Goal: Task Accomplishment & Management: Use online tool/utility

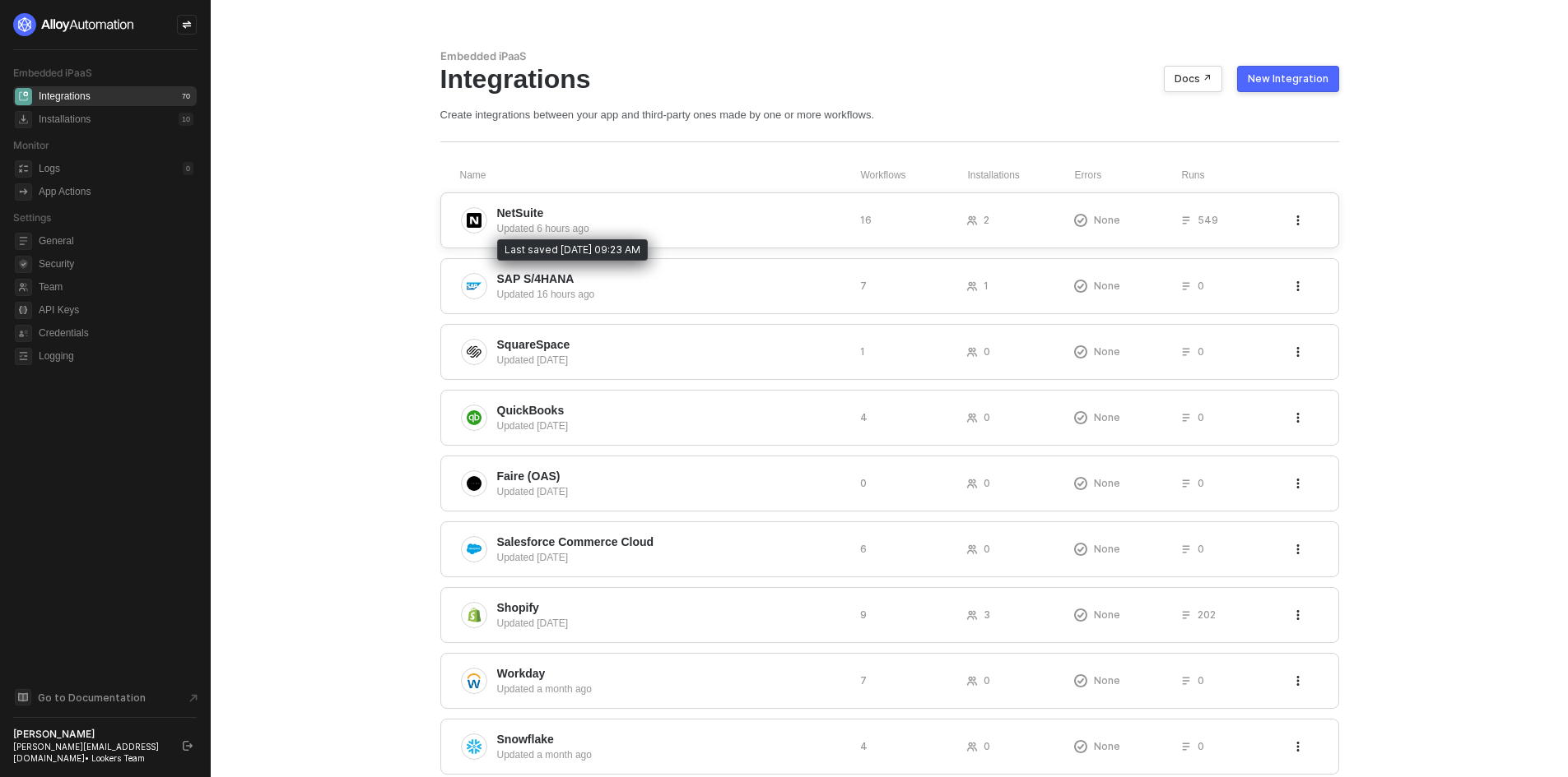
click at [562, 232] on div "Updated 6 hours ago" at bounding box center [672, 228] width 350 height 15
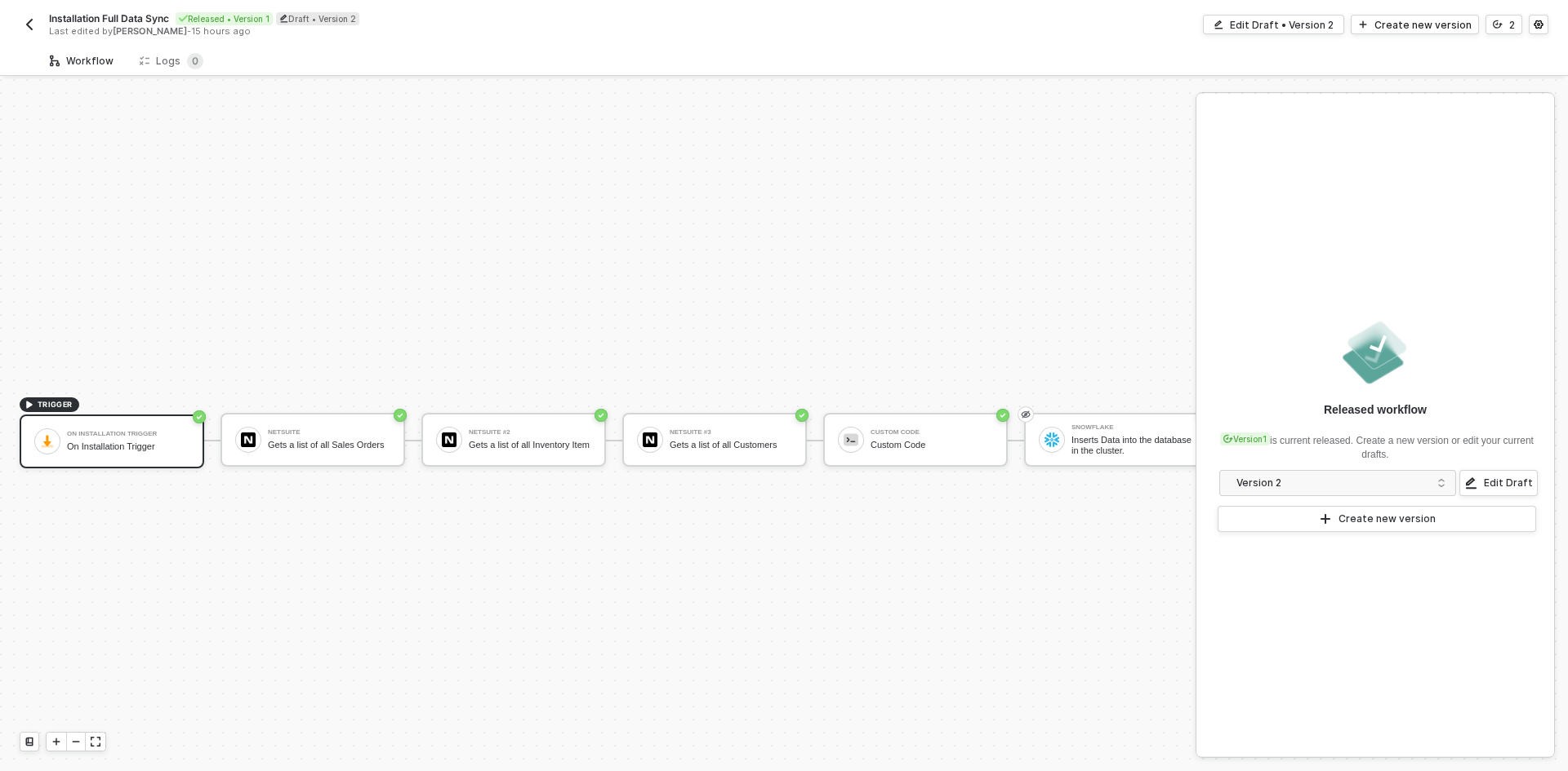
scroll to position [42, 0]
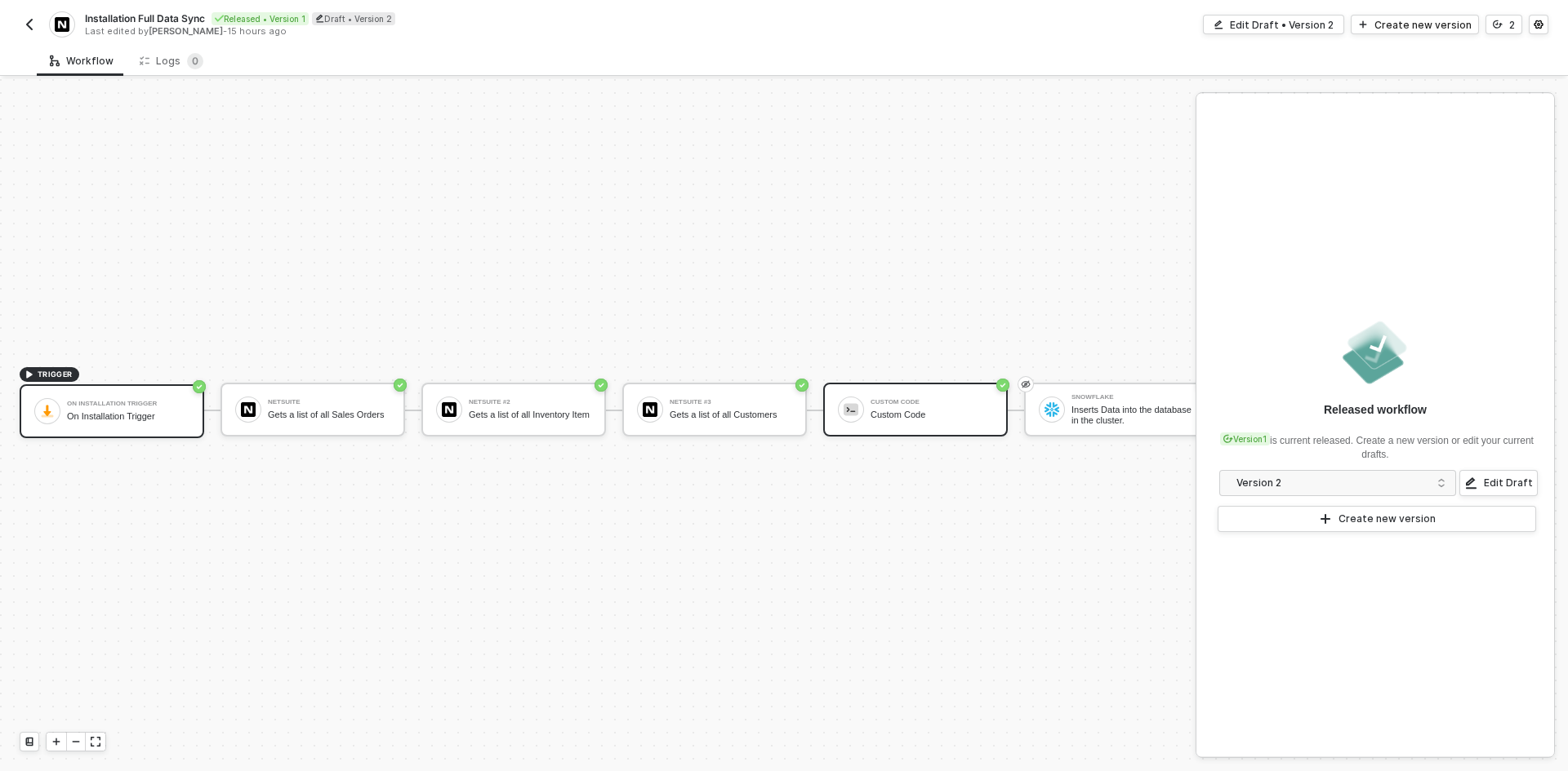
click at [905, 409] on div "Custom Code" at bounding box center [932, 414] width 123 height 10
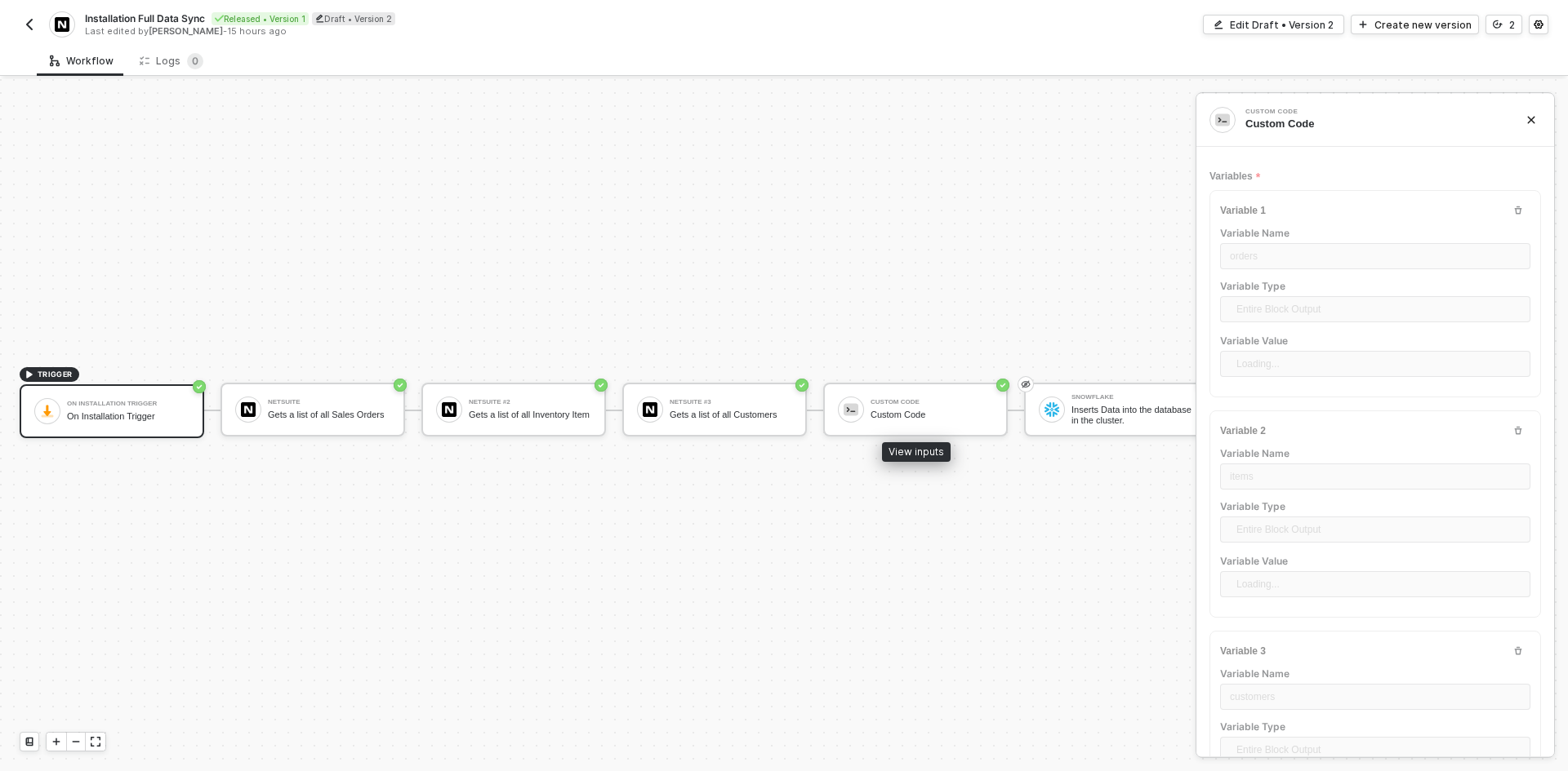
type textarea "const orders = inputData.orders const items = inputData.items const customers =…"
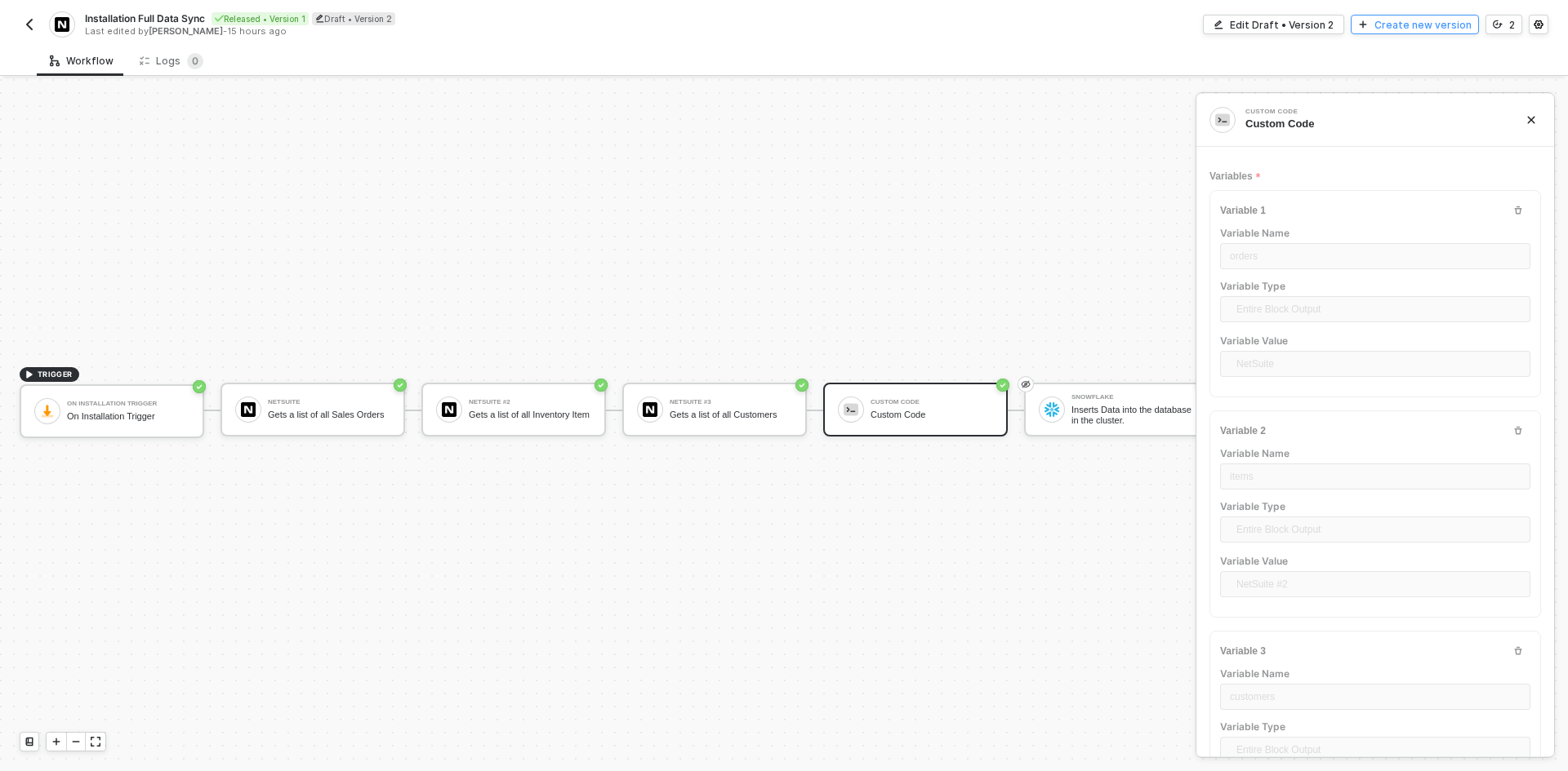
click at [1420, 26] on div "Create new version" at bounding box center [1423, 25] width 97 height 14
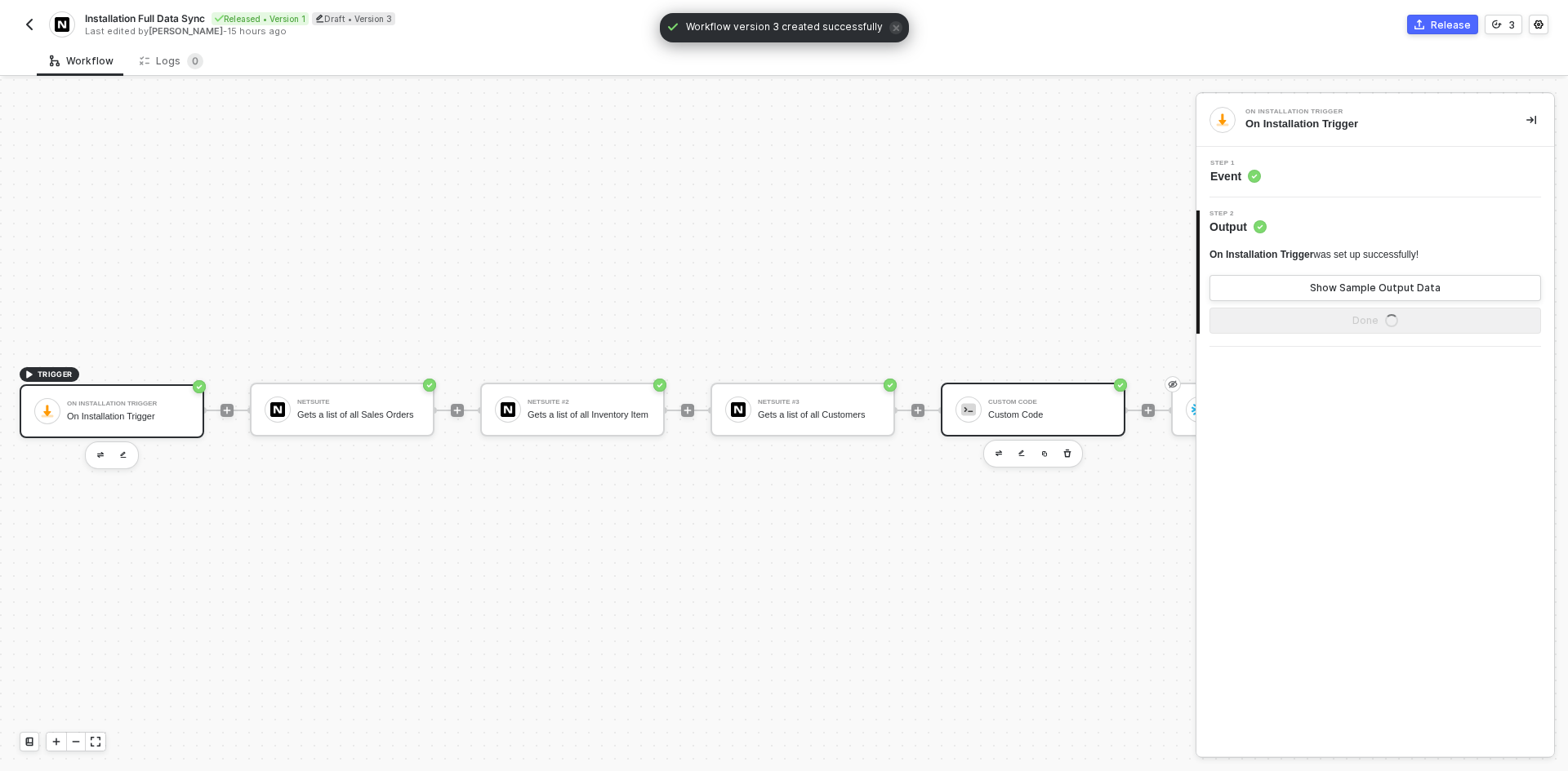
click at [1013, 399] on div "Custom Code" at bounding box center [1050, 402] width 123 height 7
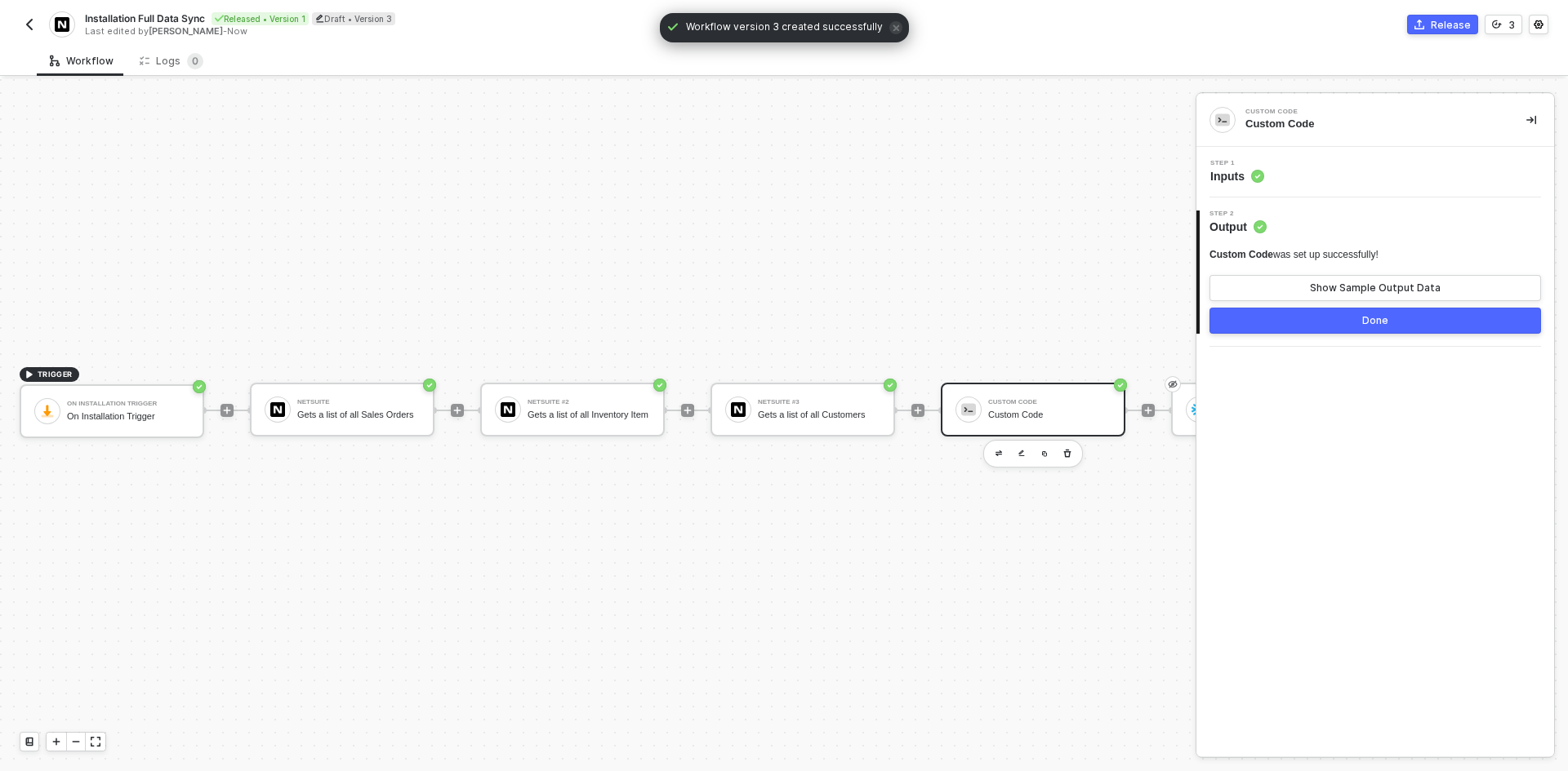
click at [1013, 399] on div "Custom Code" at bounding box center [1050, 402] width 123 height 7
click at [1333, 180] on div "Step 1 Inputs" at bounding box center [1376, 172] width 353 height 24
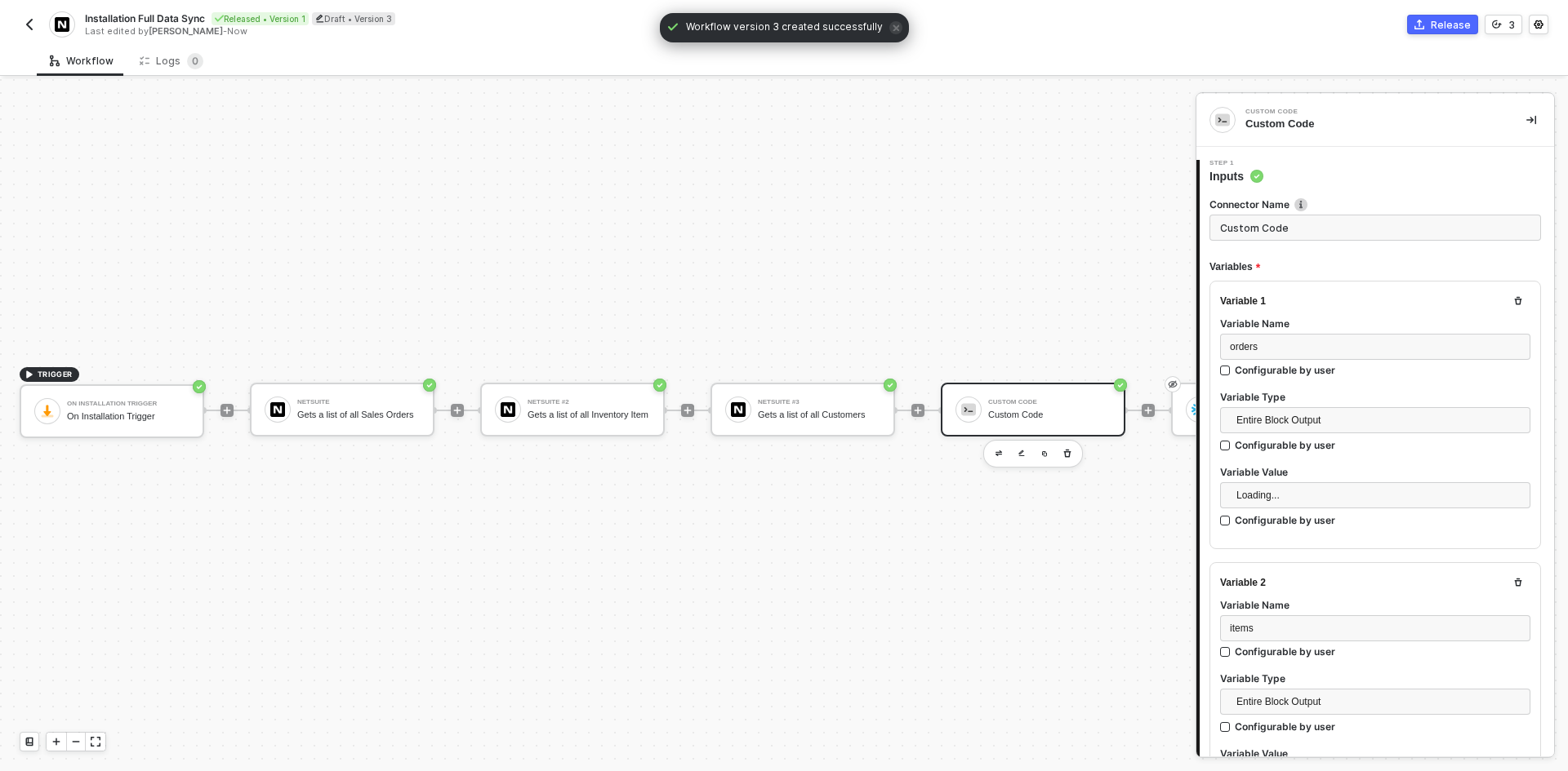
type textarea "const orders = inputData.orders const items = inputData.items const customers =…"
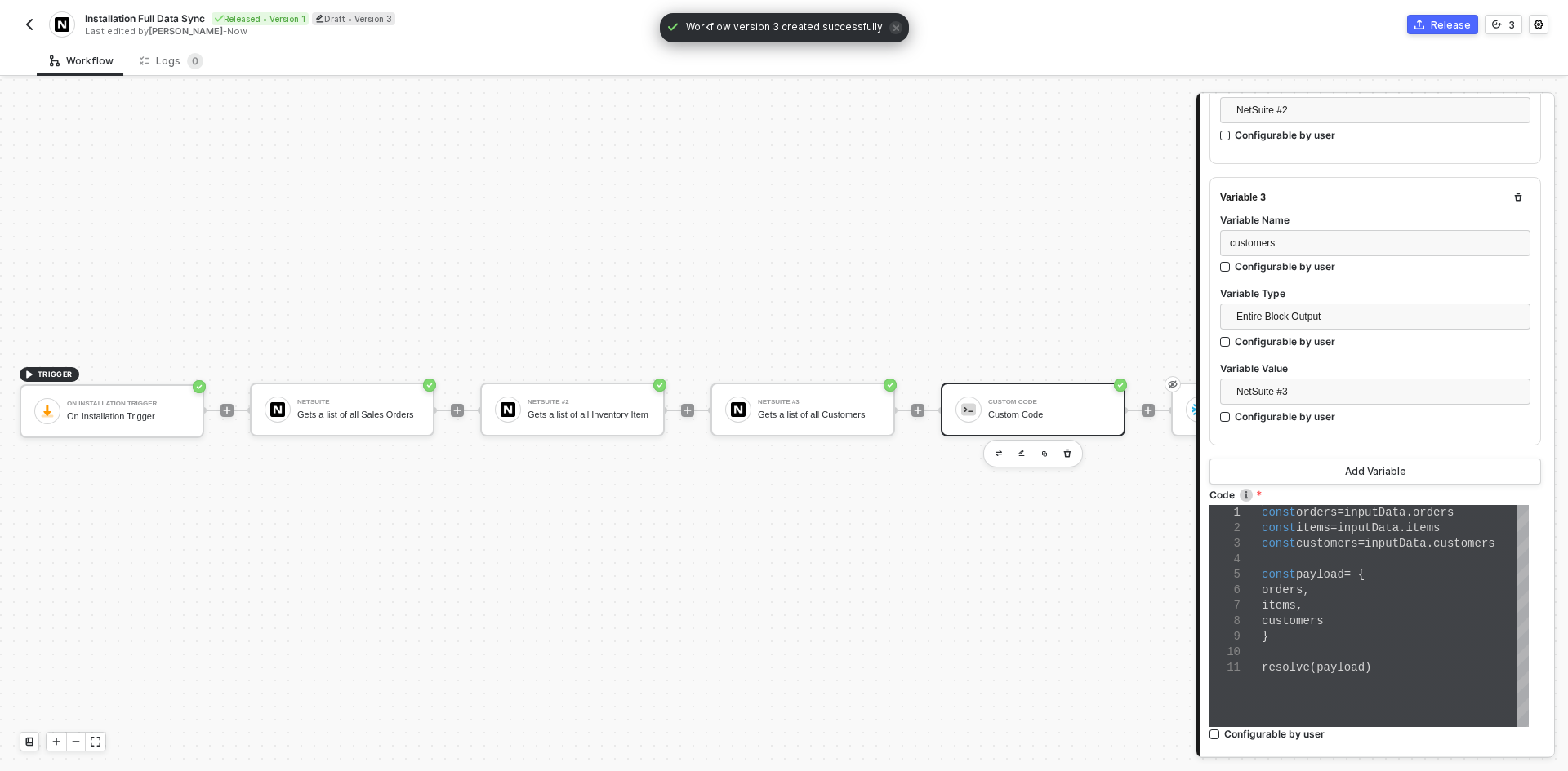
scroll to position [841, 0]
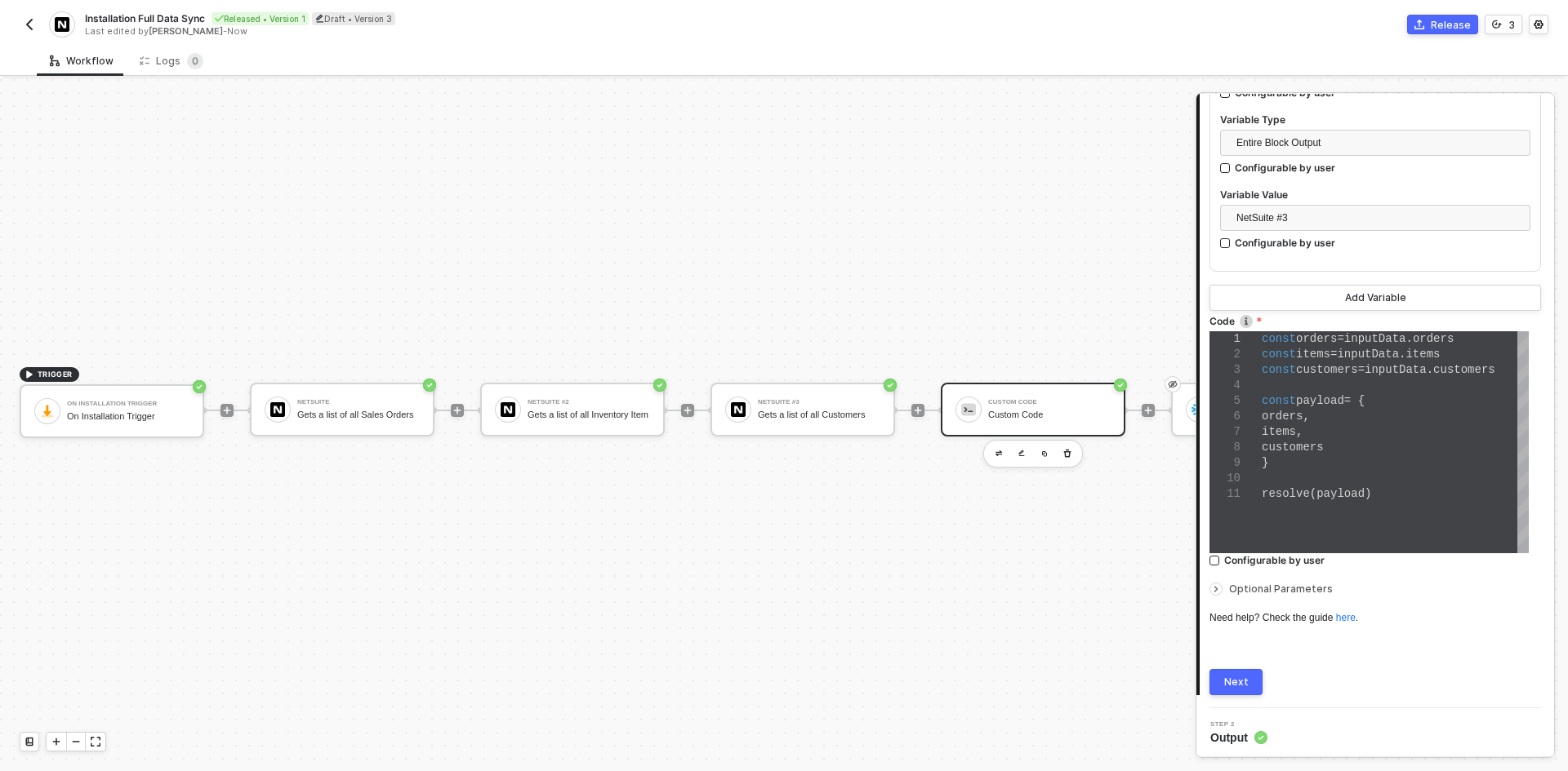
click at [1295, 583] on span "Optional Parameters" at bounding box center [1280, 589] width 104 height 12
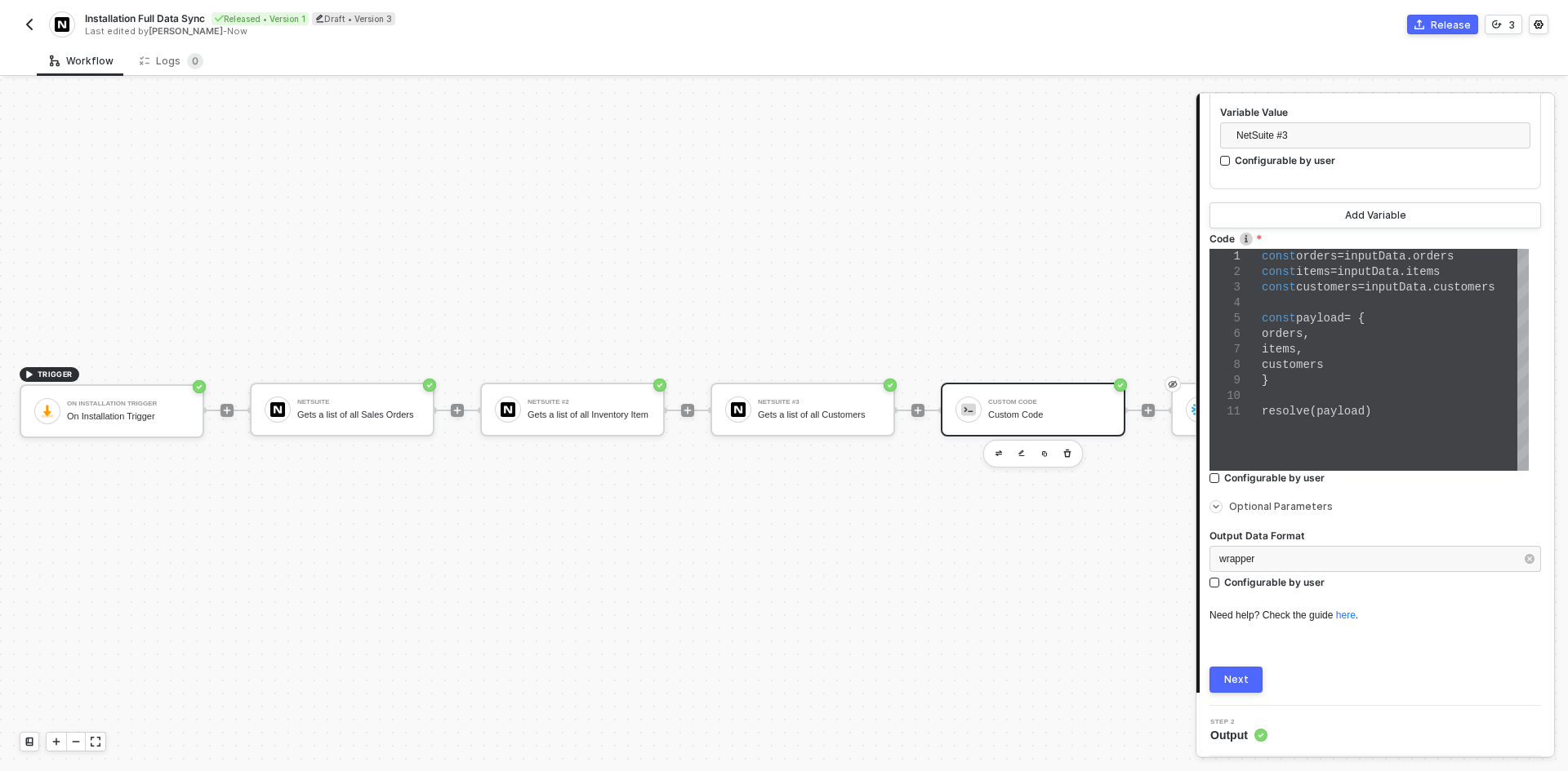
scroll to position [920, 0]
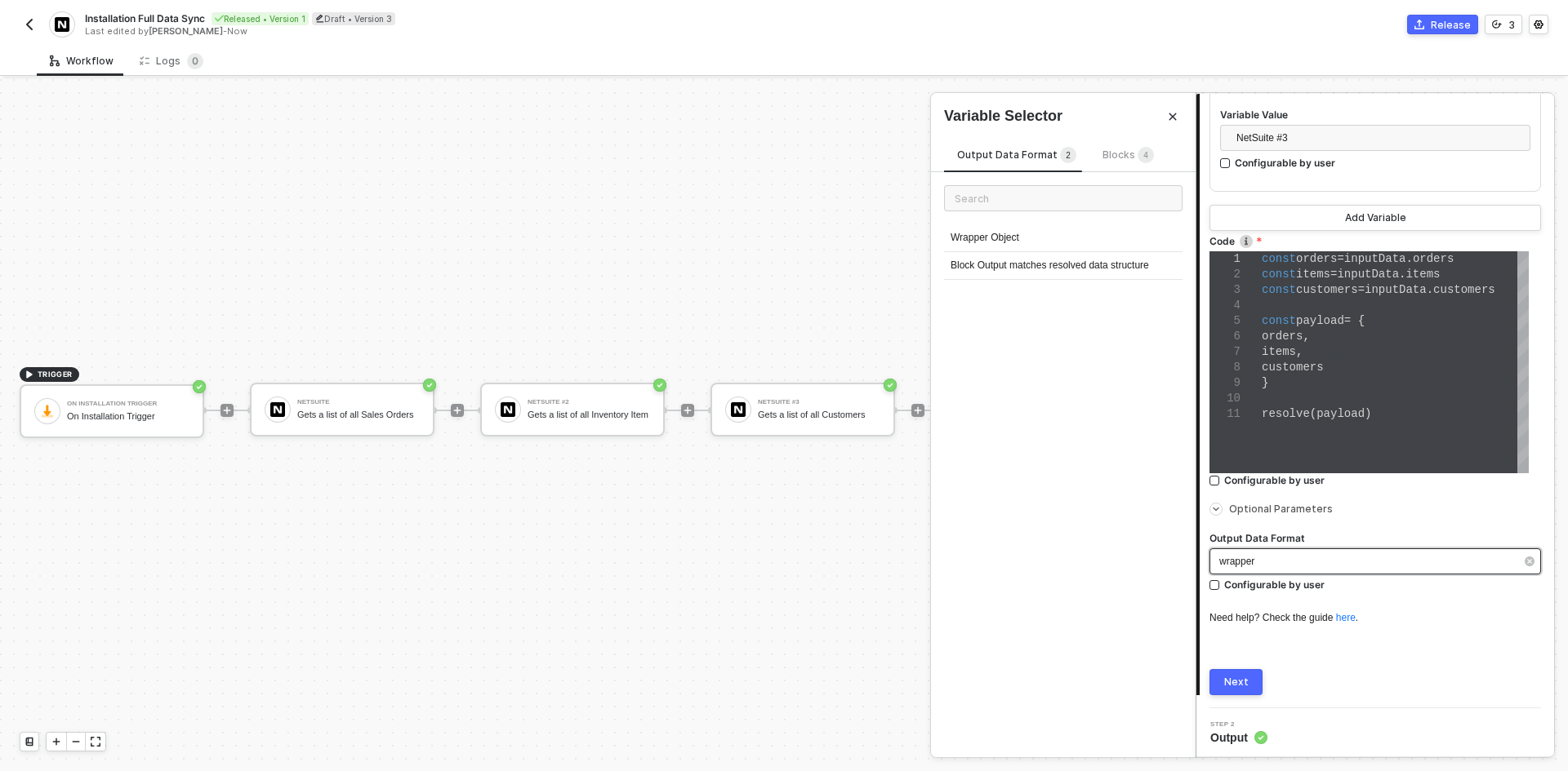
click at [1290, 555] on div "wrapper" at bounding box center [1367, 562] width 295 height 16
click at [1096, 277] on div "Block Output matches resolved data structure" at bounding box center [1063, 266] width 238 height 28
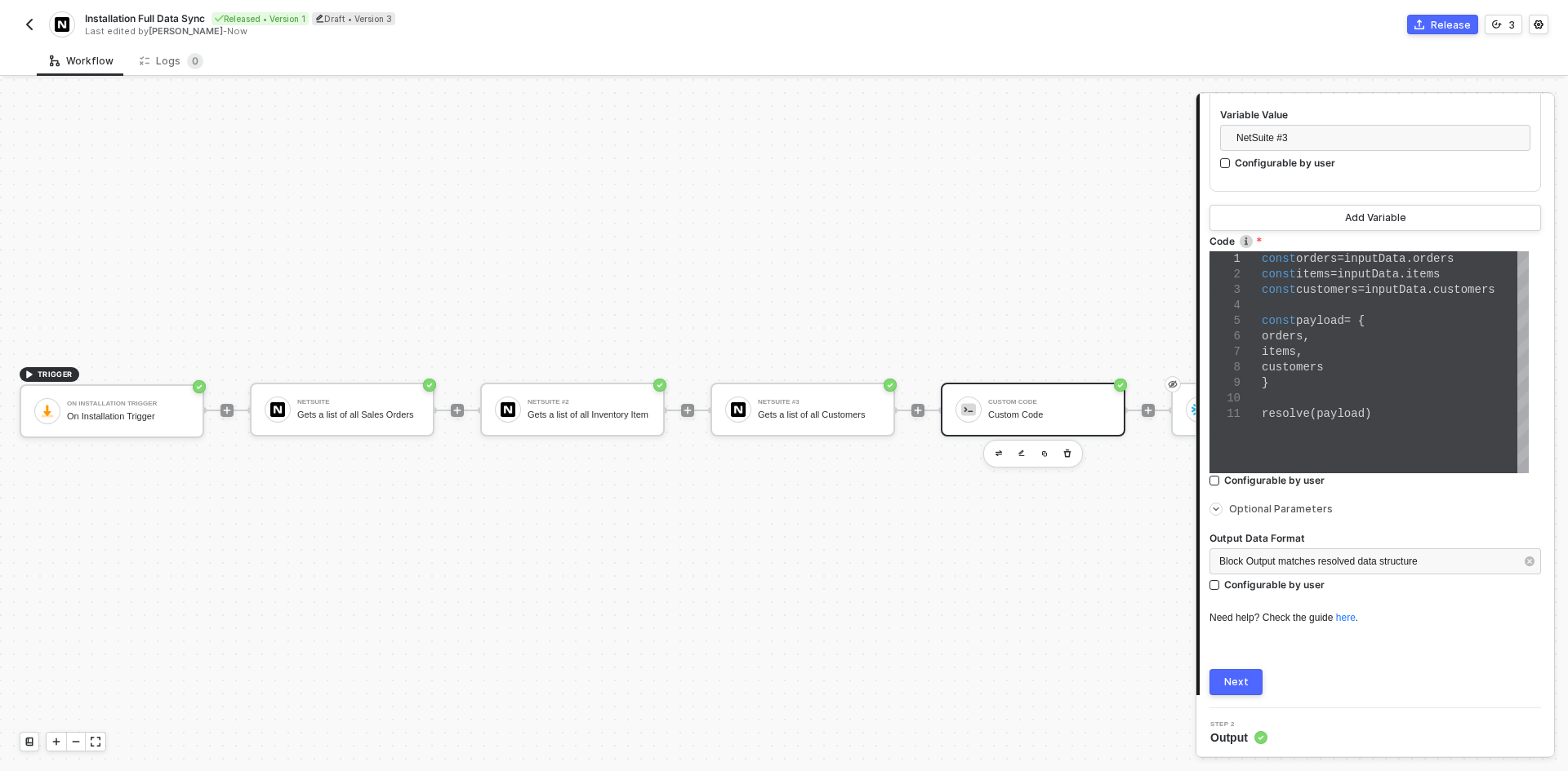
click at [1232, 685] on div "Next" at bounding box center [1236, 682] width 24 height 13
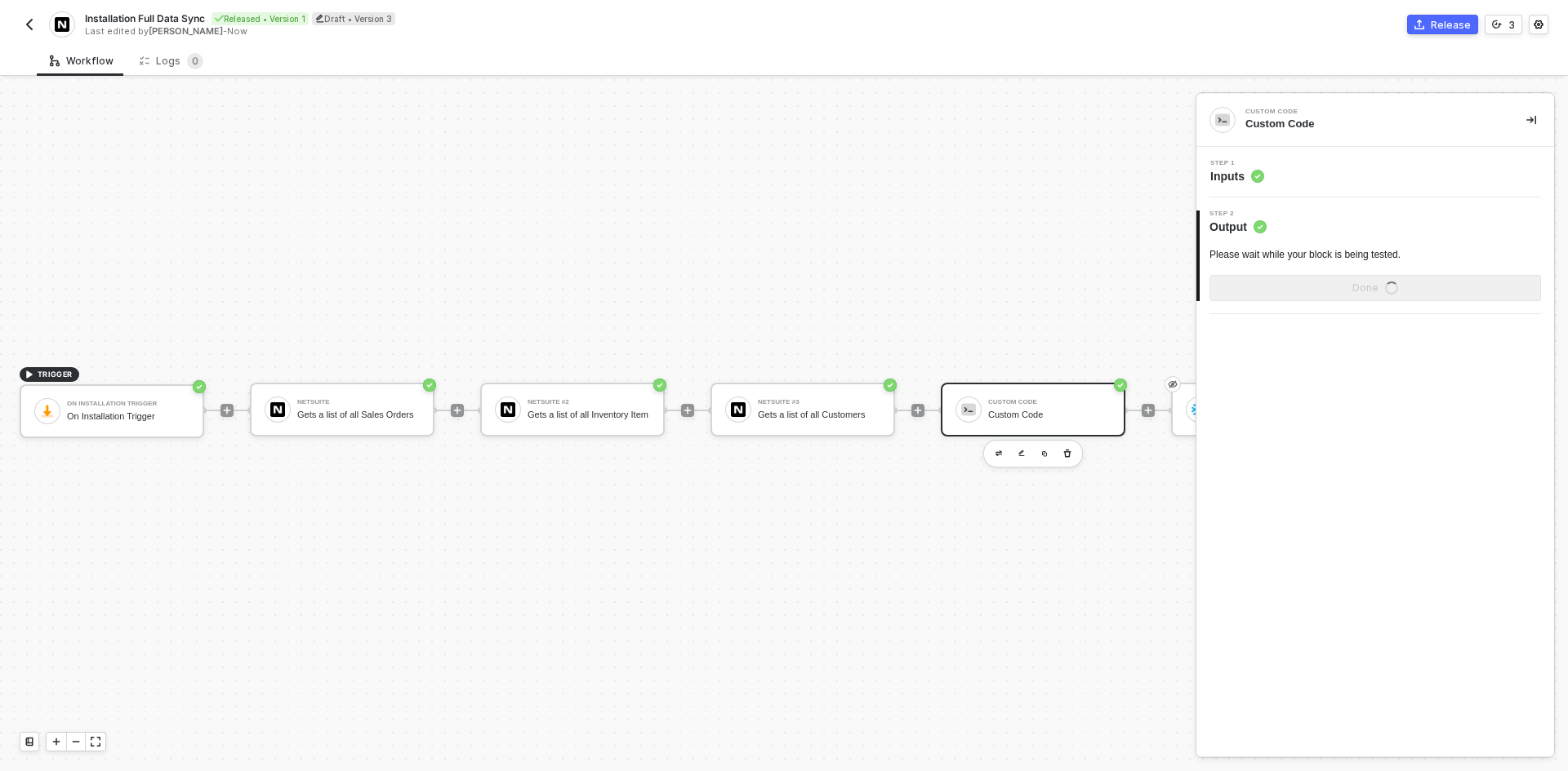
scroll to position [0, 0]
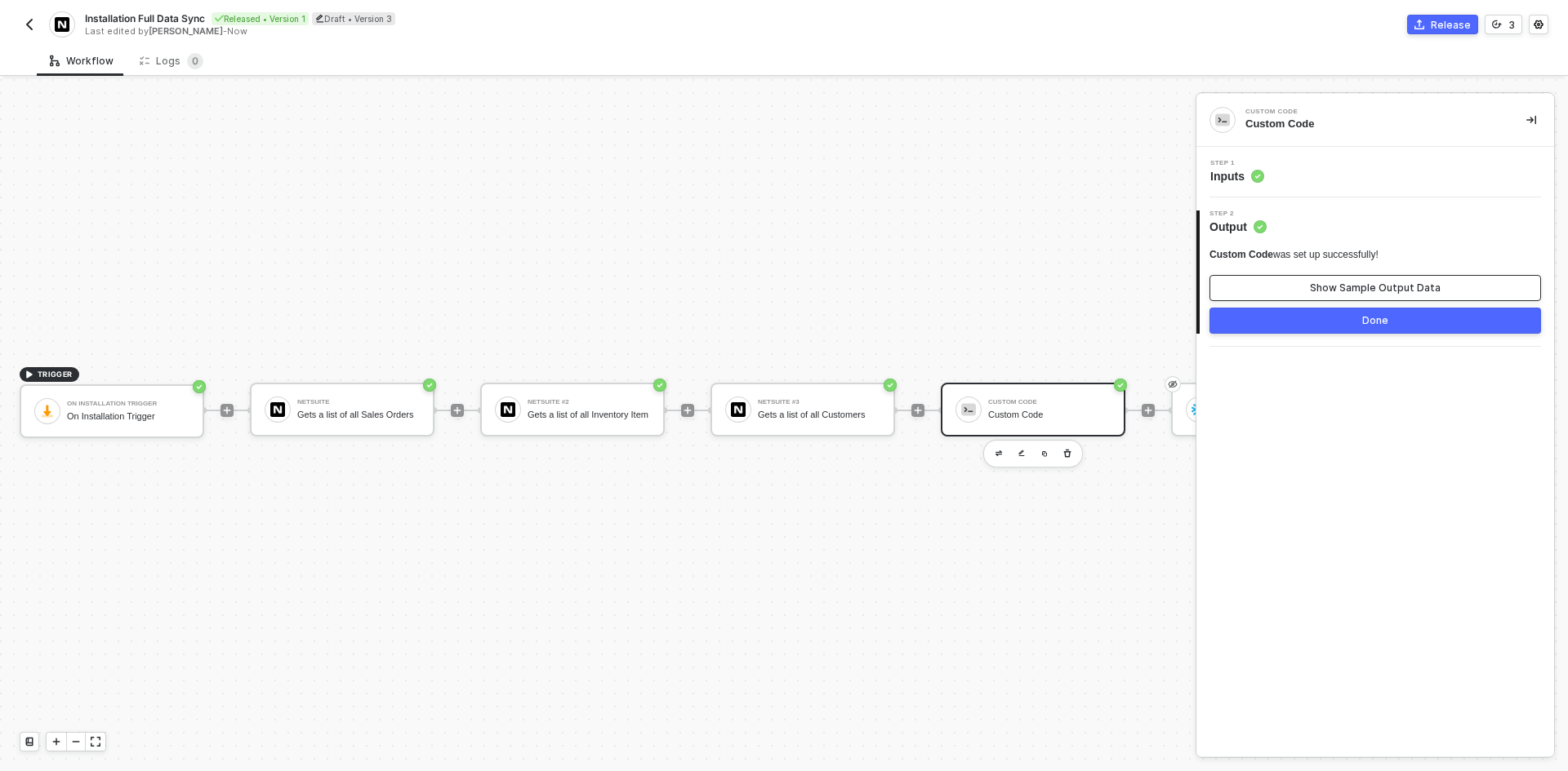
click at [1325, 275] on button "Show Sample Output Data" at bounding box center [1375, 288] width 332 height 26
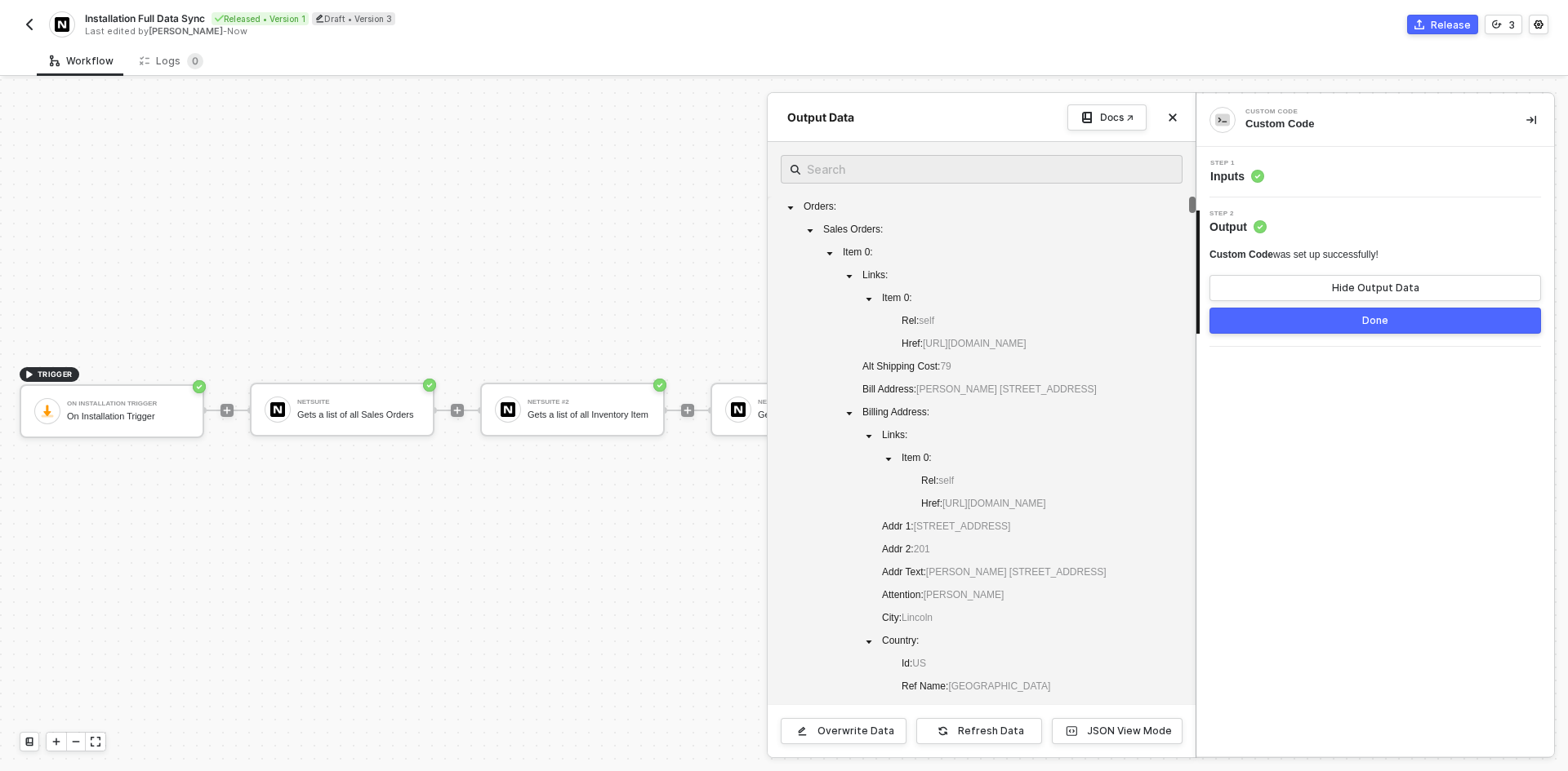
click at [1330, 170] on div "Step 1 Inputs" at bounding box center [1376, 172] width 353 height 24
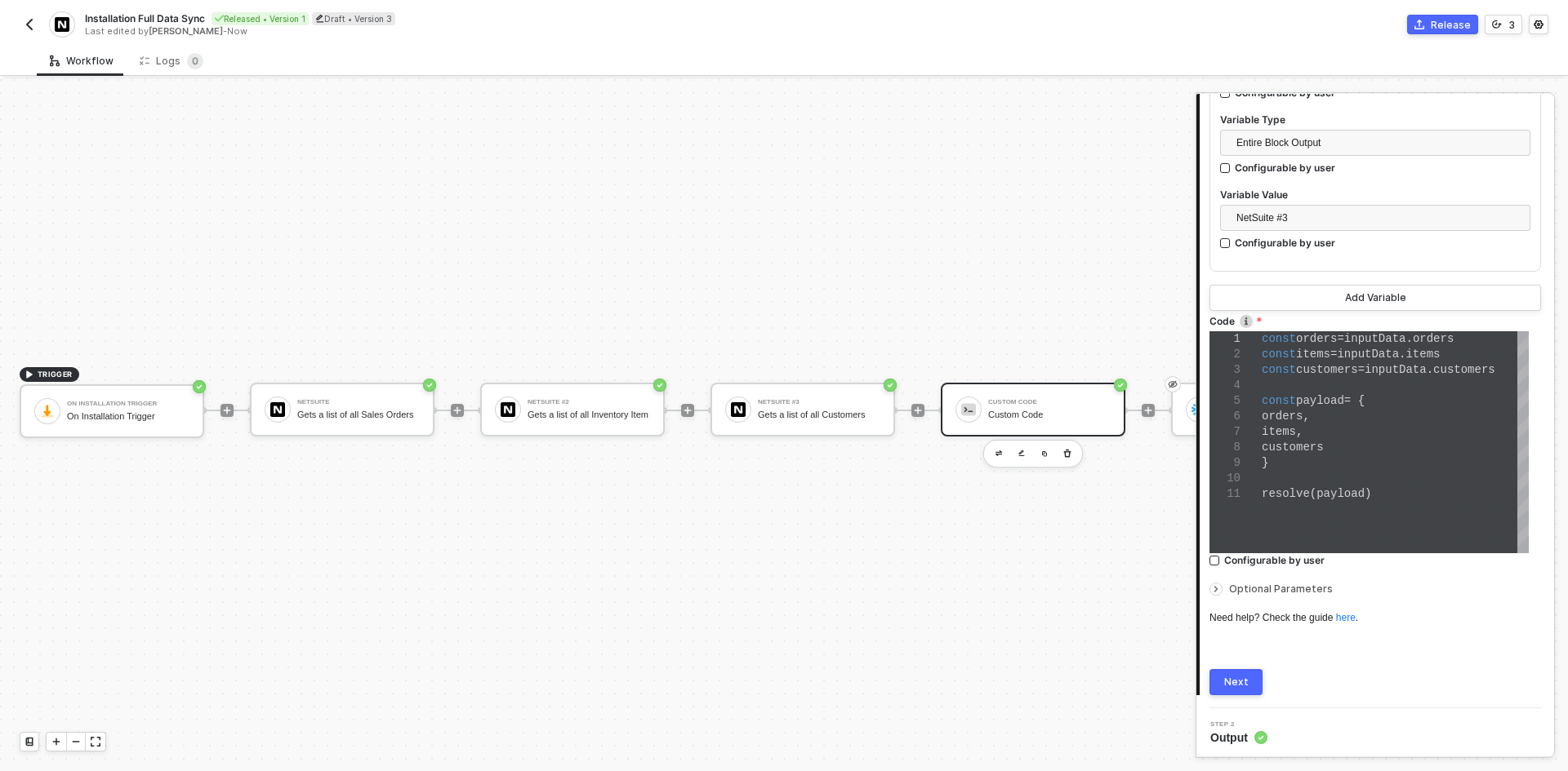
click at [1305, 591] on span "Optional Parameters" at bounding box center [1280, 589] width 104 height 12
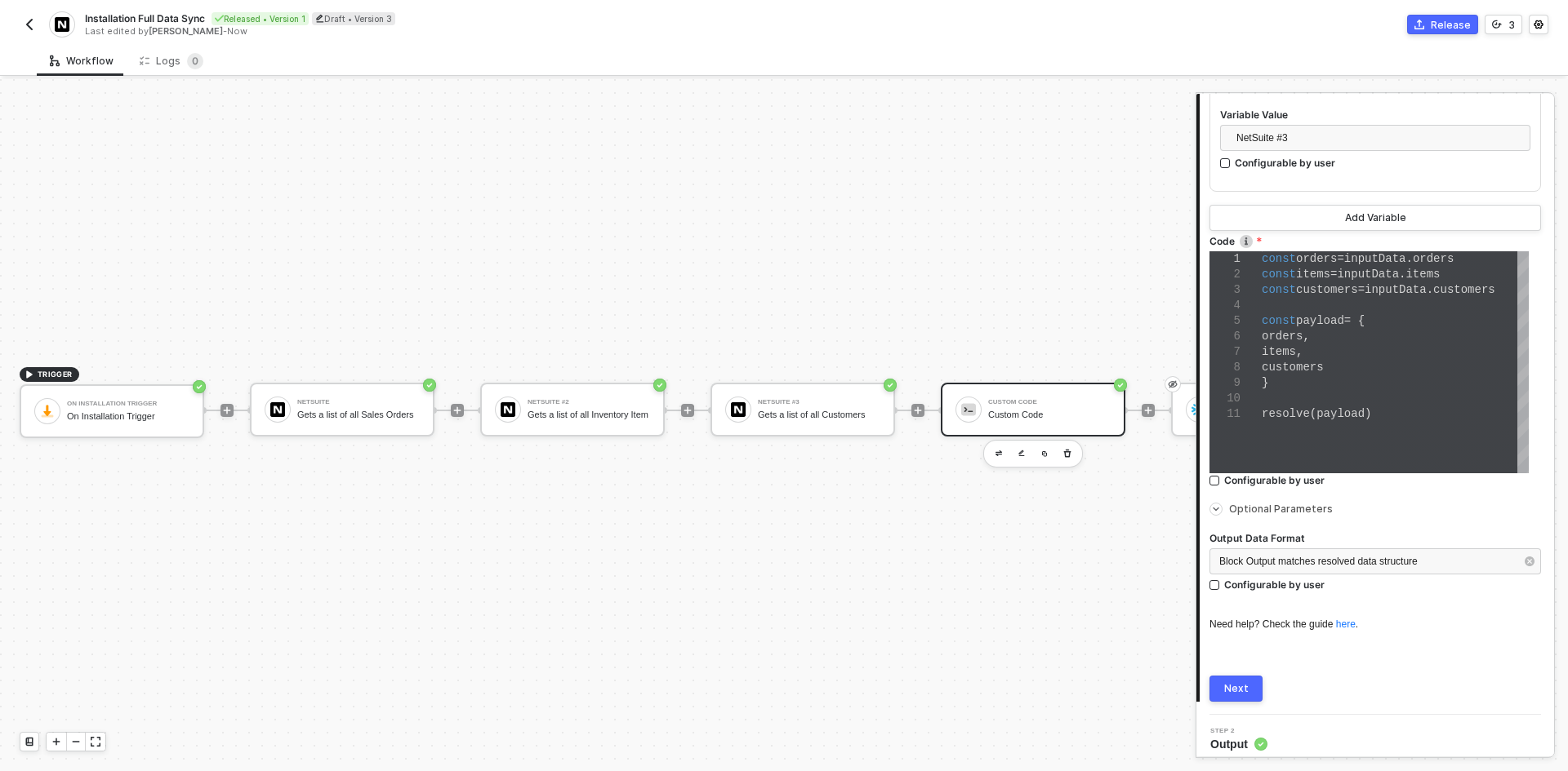
scroll to position [920, 0]
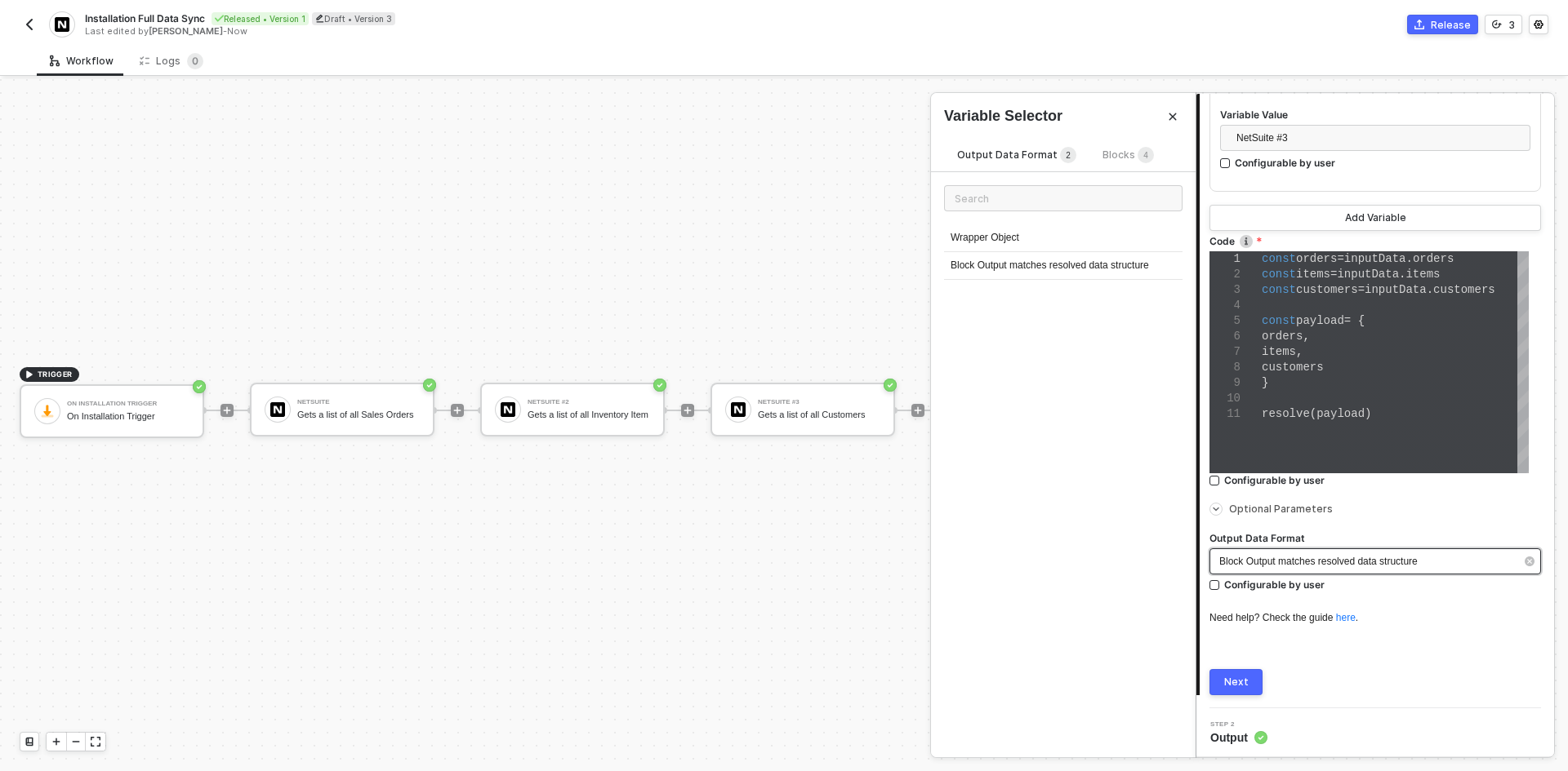
click at [1300, 563] on span "Block Output matches resolved data structure" at bounding box center [1318, 561] width 199 height 11
click at [1072, 234] on div "Wrapper Object" at bounding box center [1063, 238] width 238 height 28
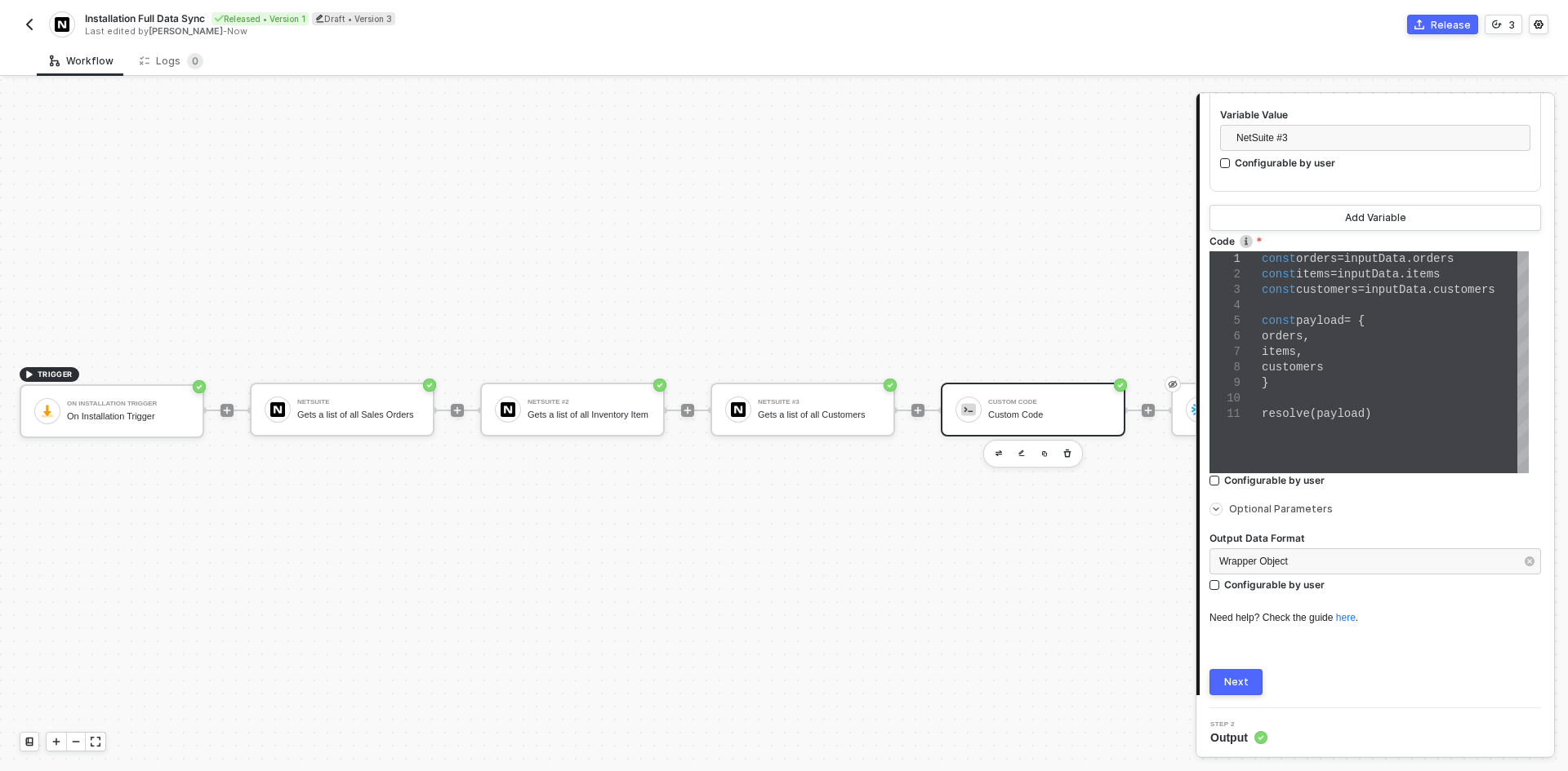
click at [1235, 676] on div "Next" at bounding box center [1236, 682] width 24 height 13
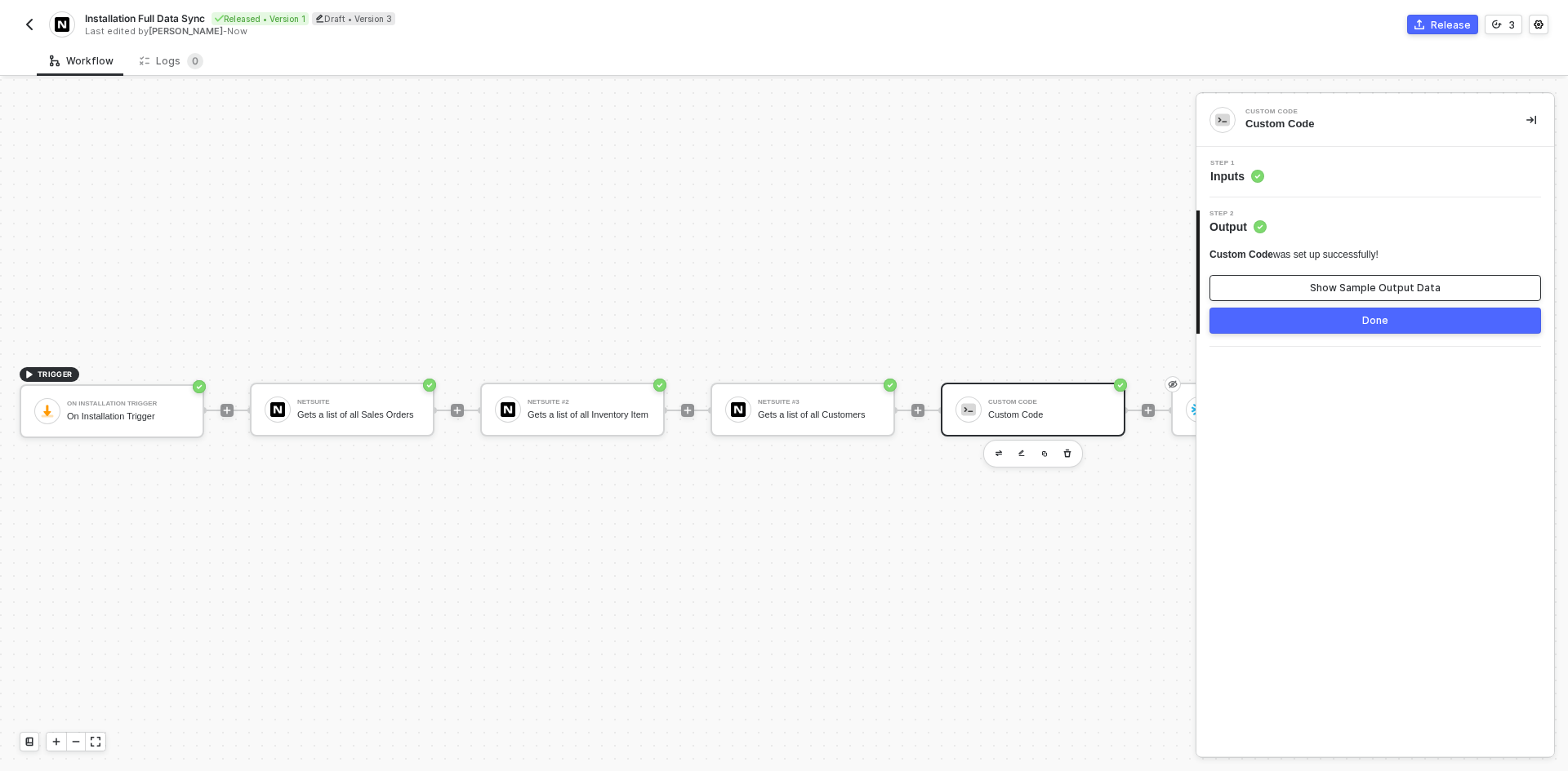
click at [1305, 285] on button "Show Sample Output Data" at bounding box center [1375, 288] width 332 height 26
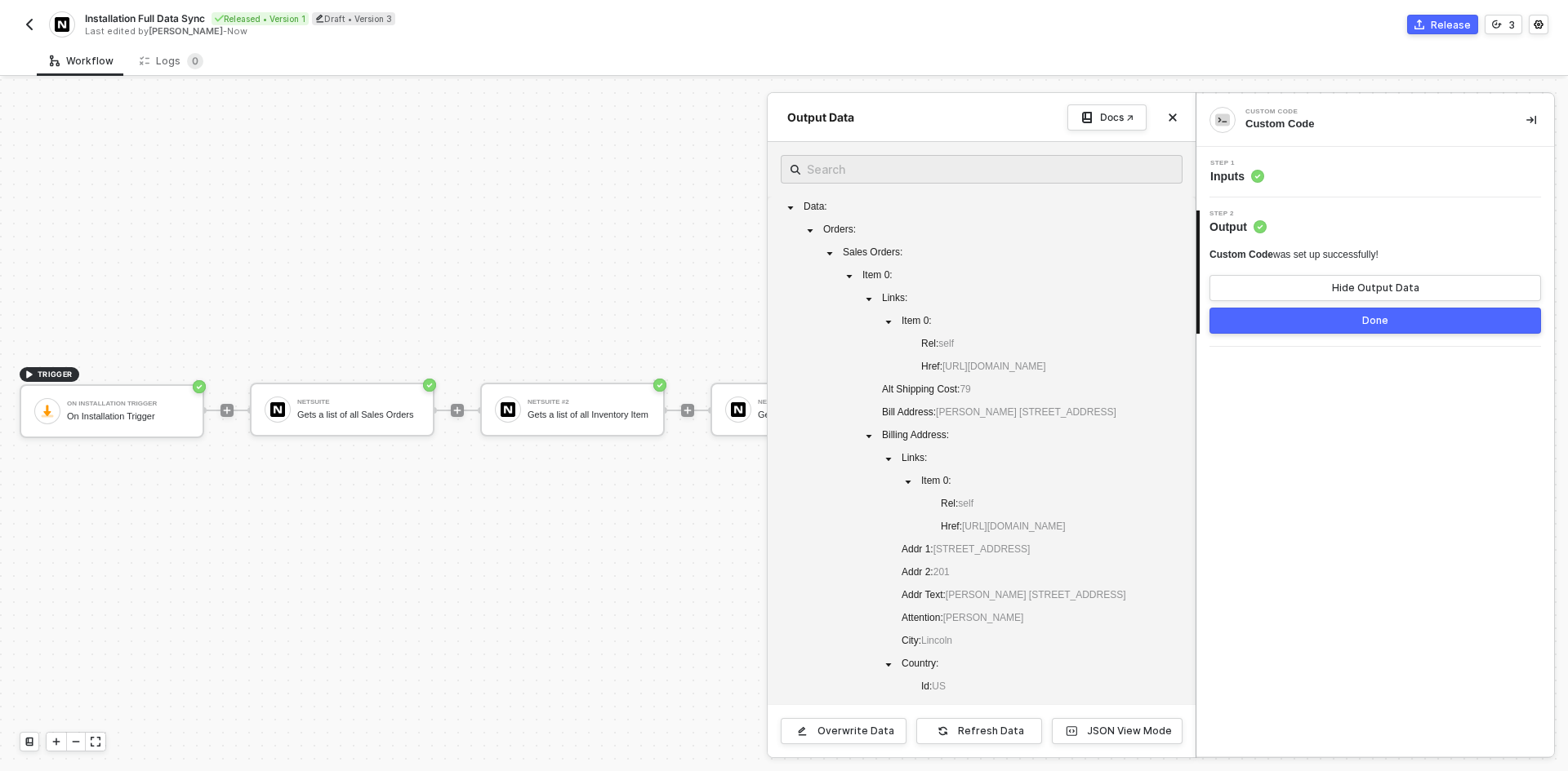
click at [1530, 125] on button "button" at bounding box center [1531, 120] width 20 height 20
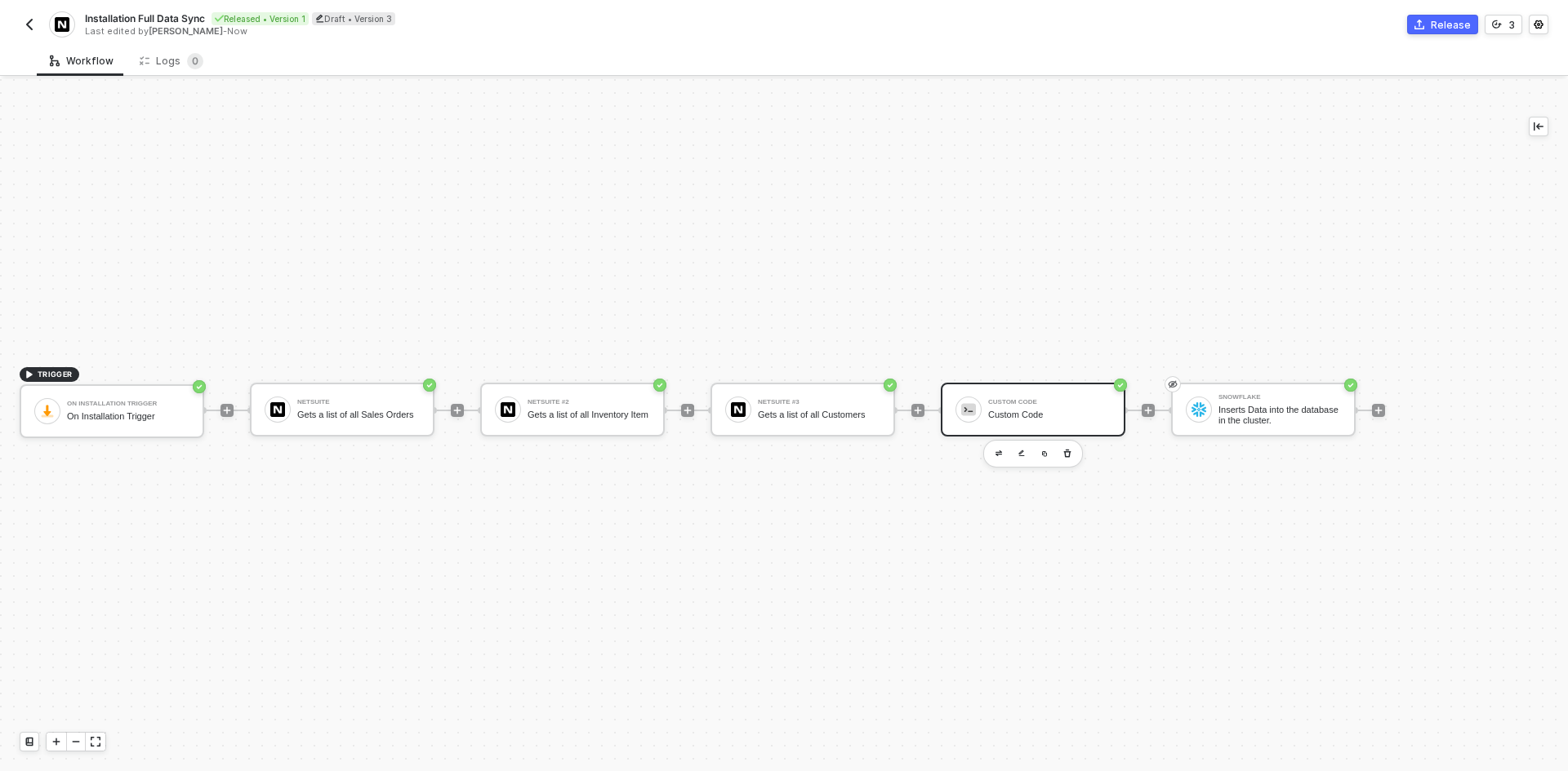
scroll to position [30, 0]
click at [1006, 410] on div "Custom Code" at bounding box center [1050, 414] width 123 height 10
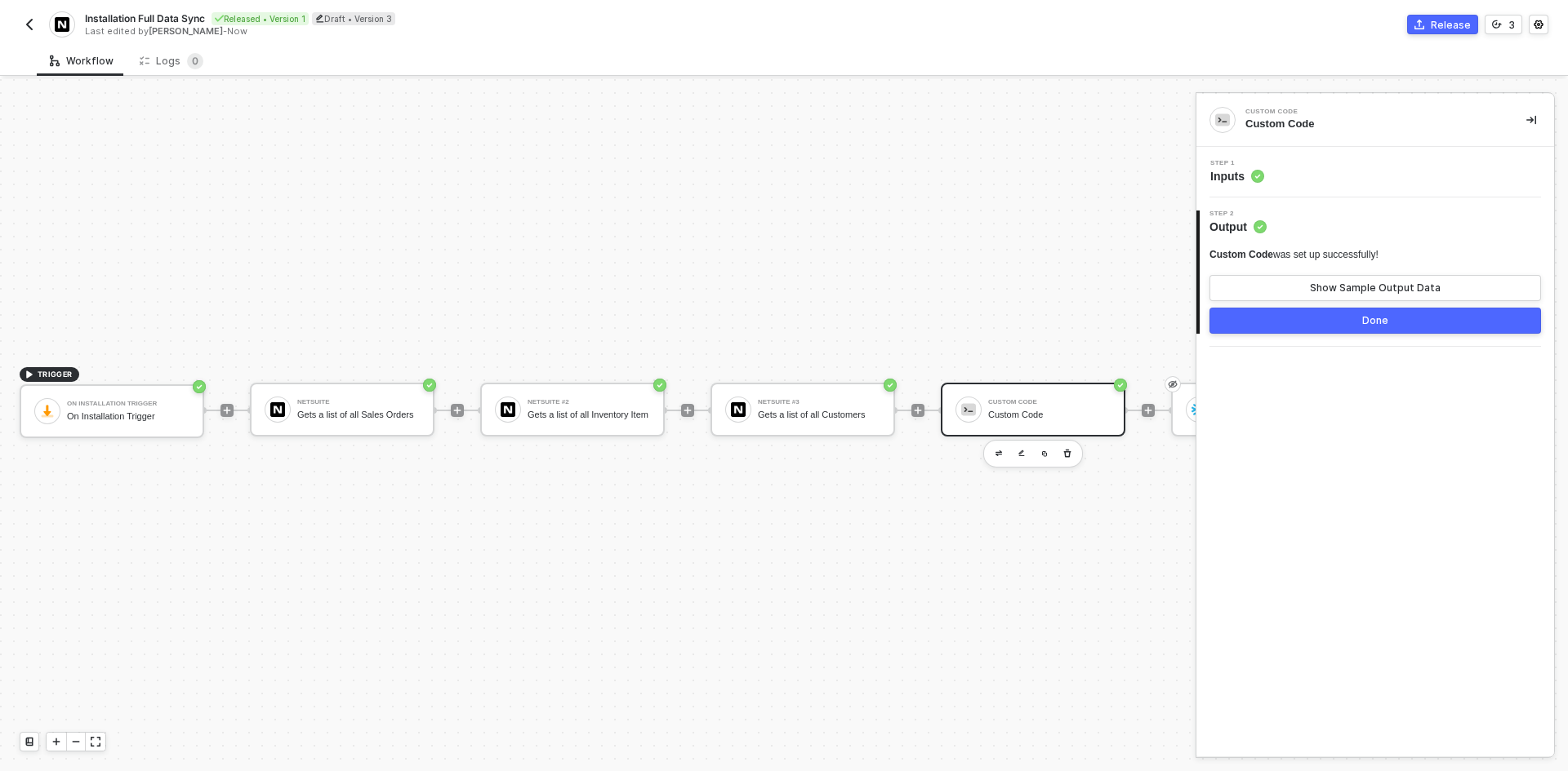
click at [1301, 184] on div "Step 1 Inputs" at bounding box center [1376, 172] width 353 height 24
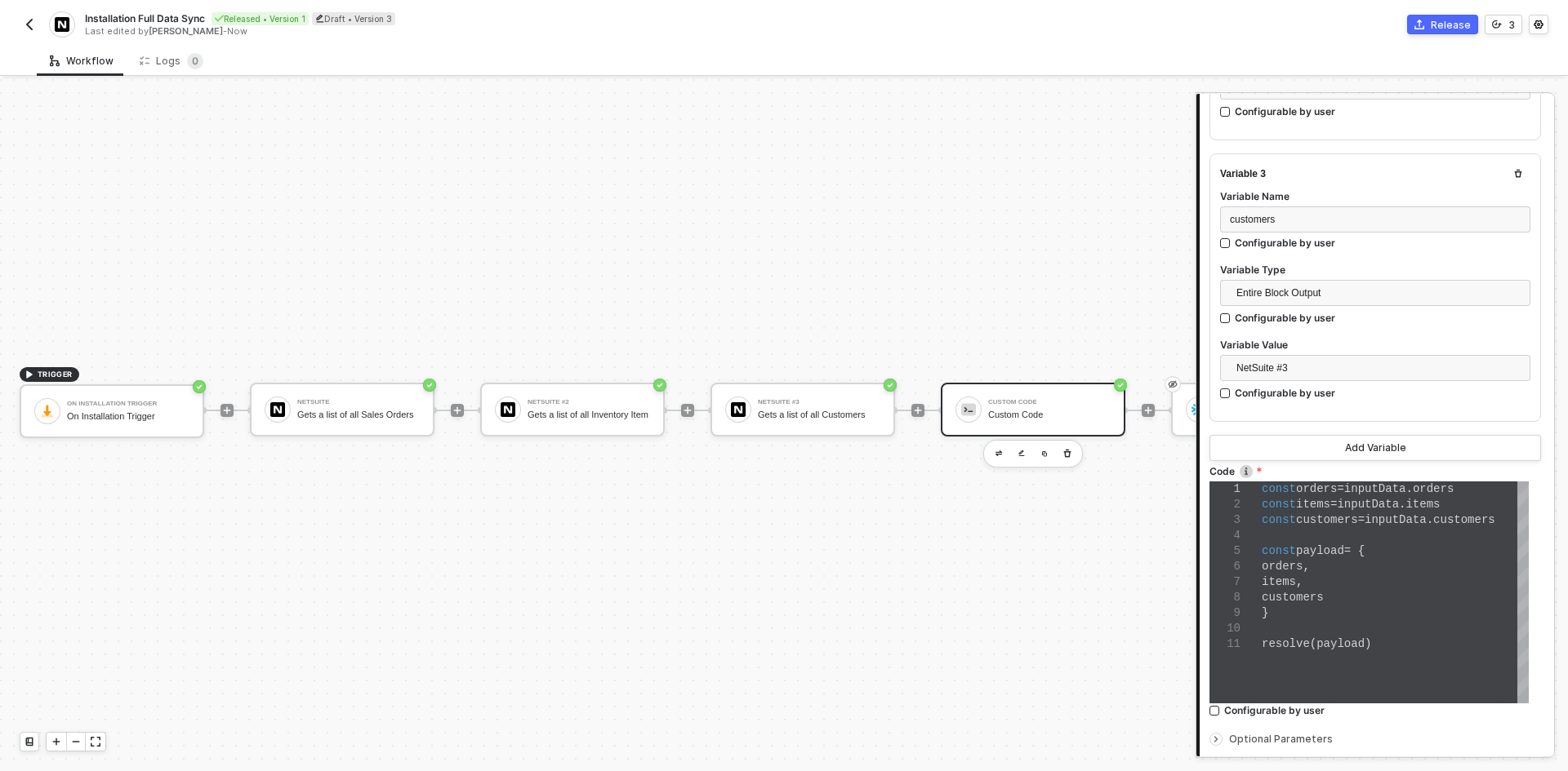
scroll to position [841, 0]
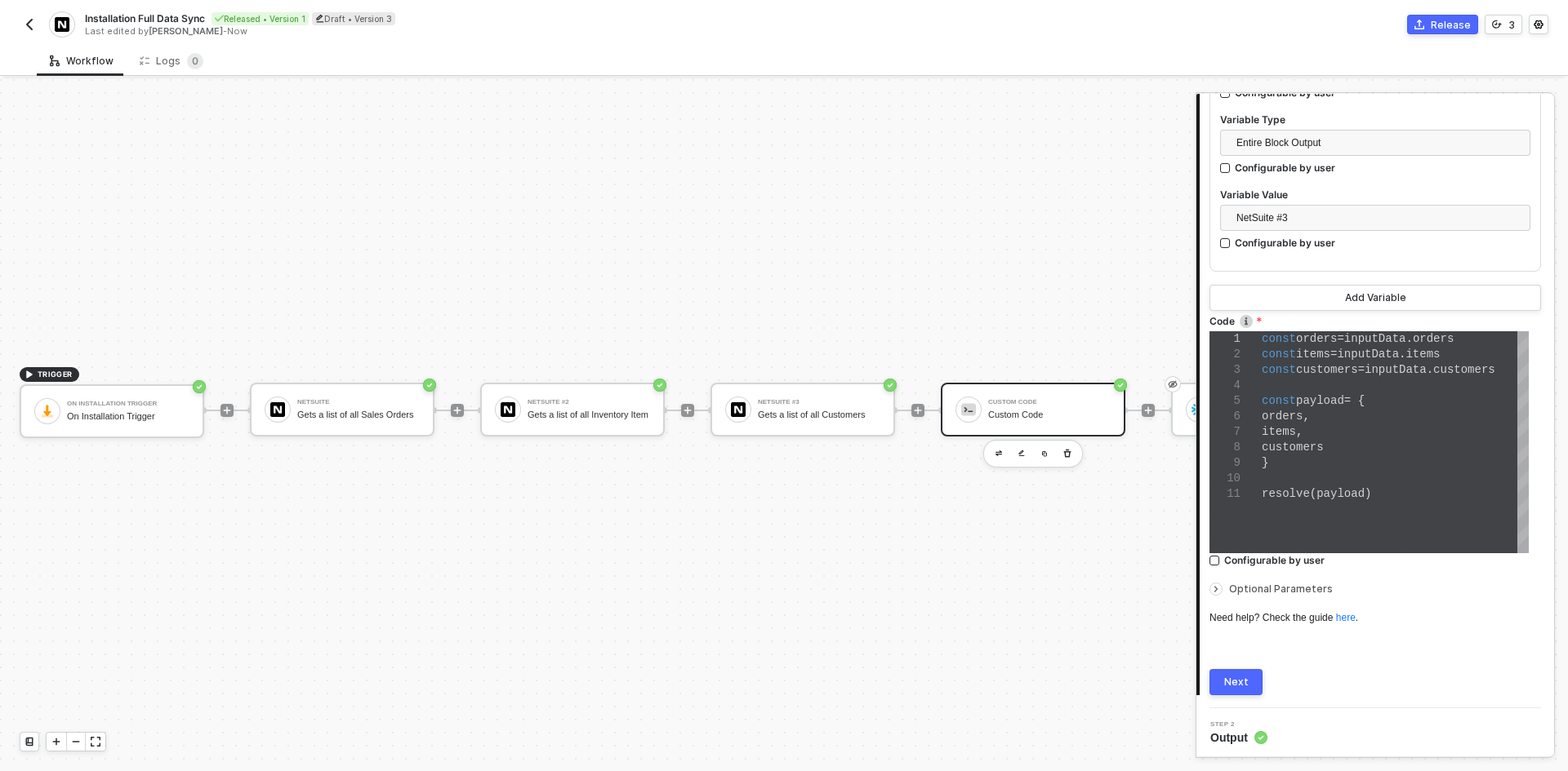
click at [1298, 594] on div "Optional Parameters" at bounding box center [1375, 589] width 332 height 18
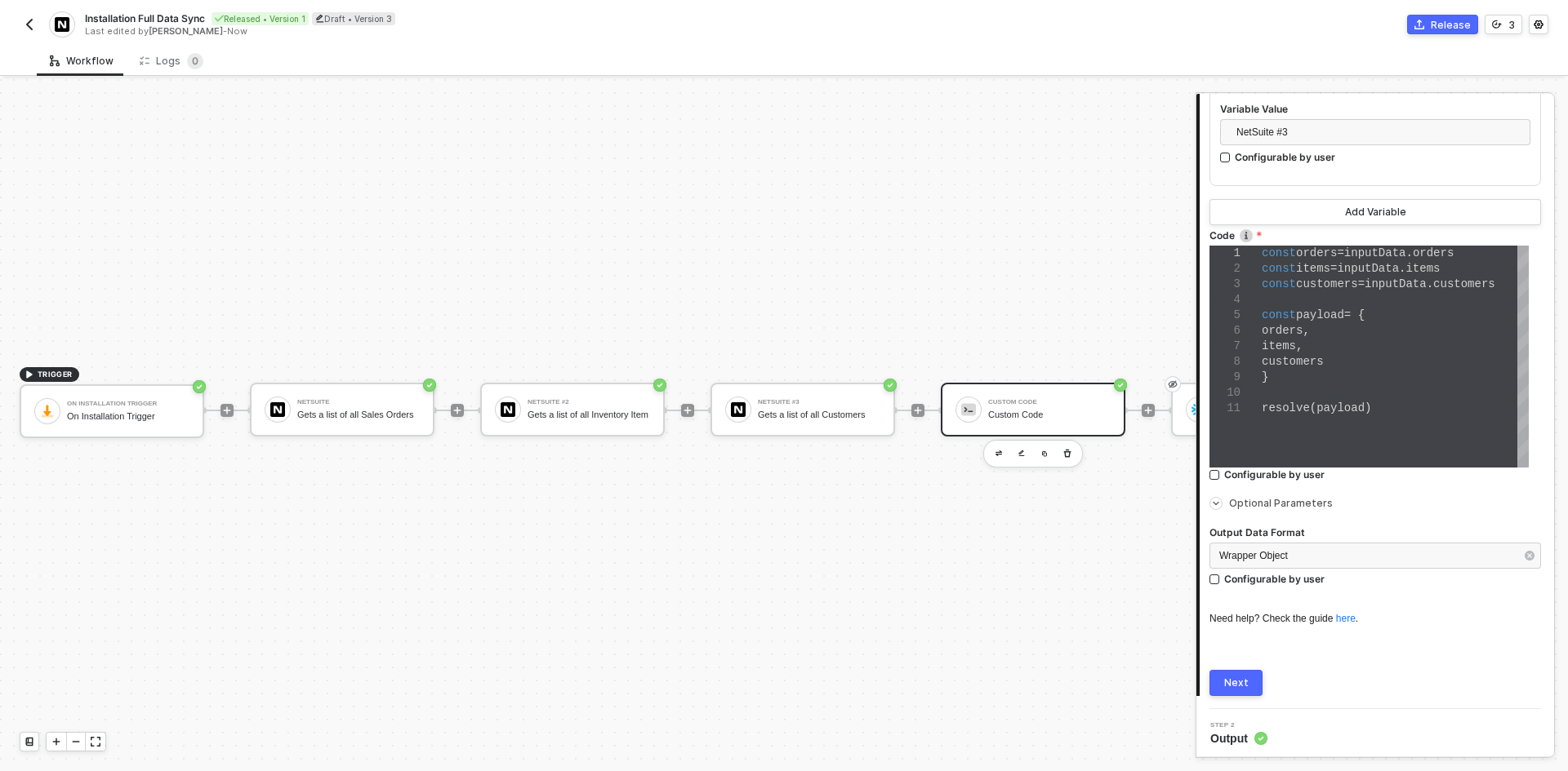
scroll to position [920, 0]
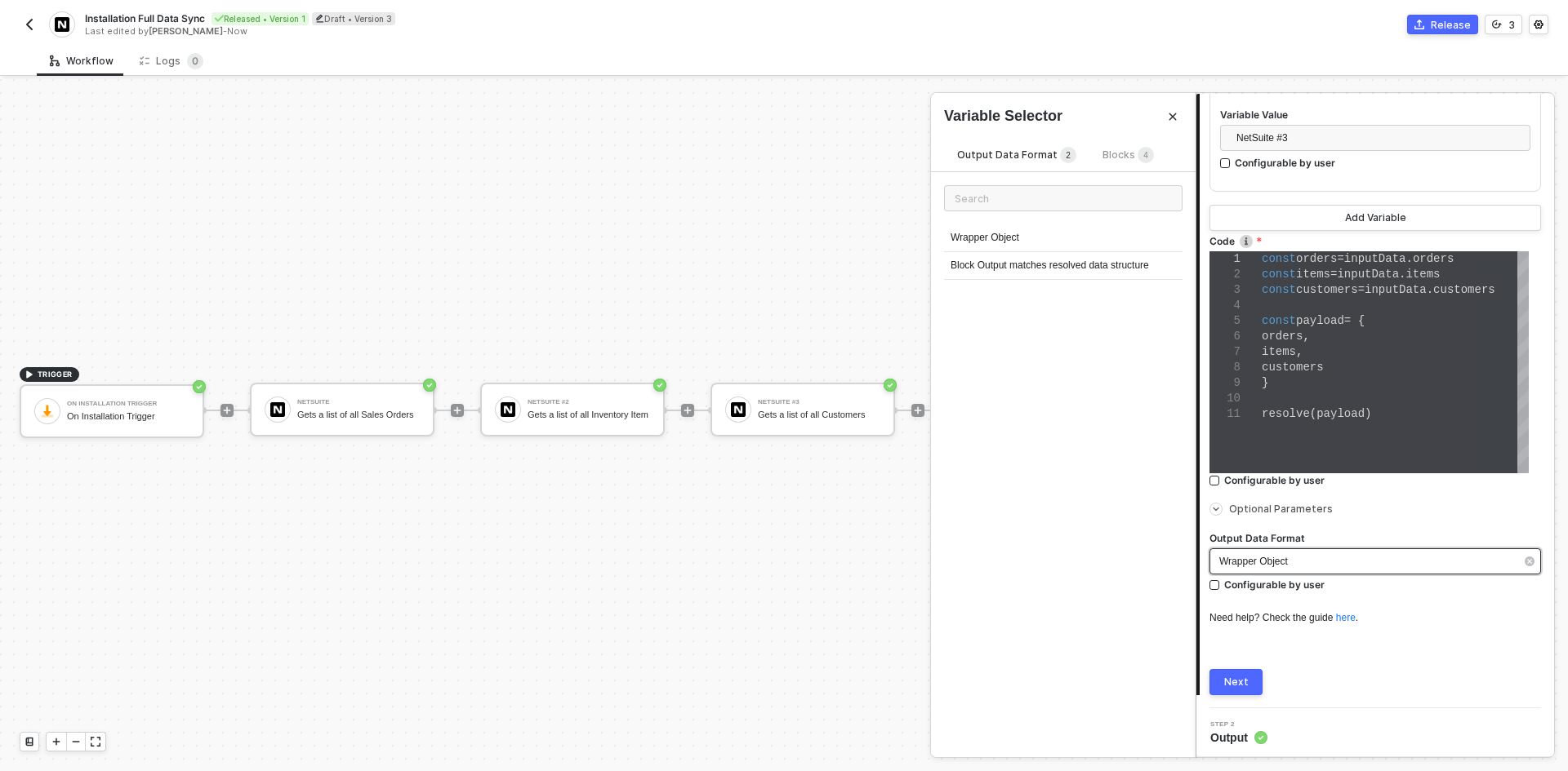
click at [1308, 557] on div "Wrapper Object" at bounding box center [1367, 562] width 295 height 16
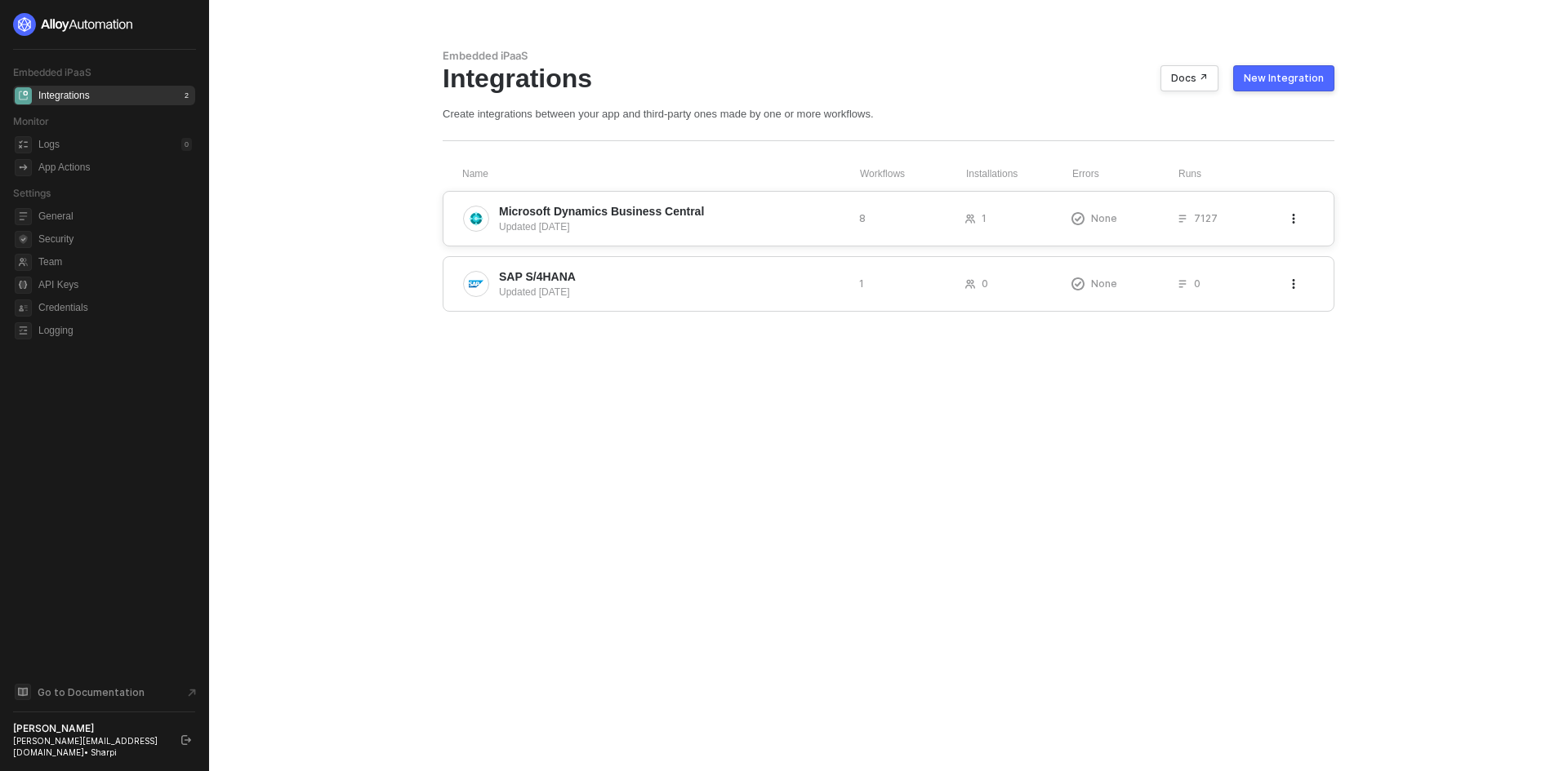
click at [704, 211] on span "Microsoft Dynamics Business Central" at bounding box center [672, 211] width 347 height 16
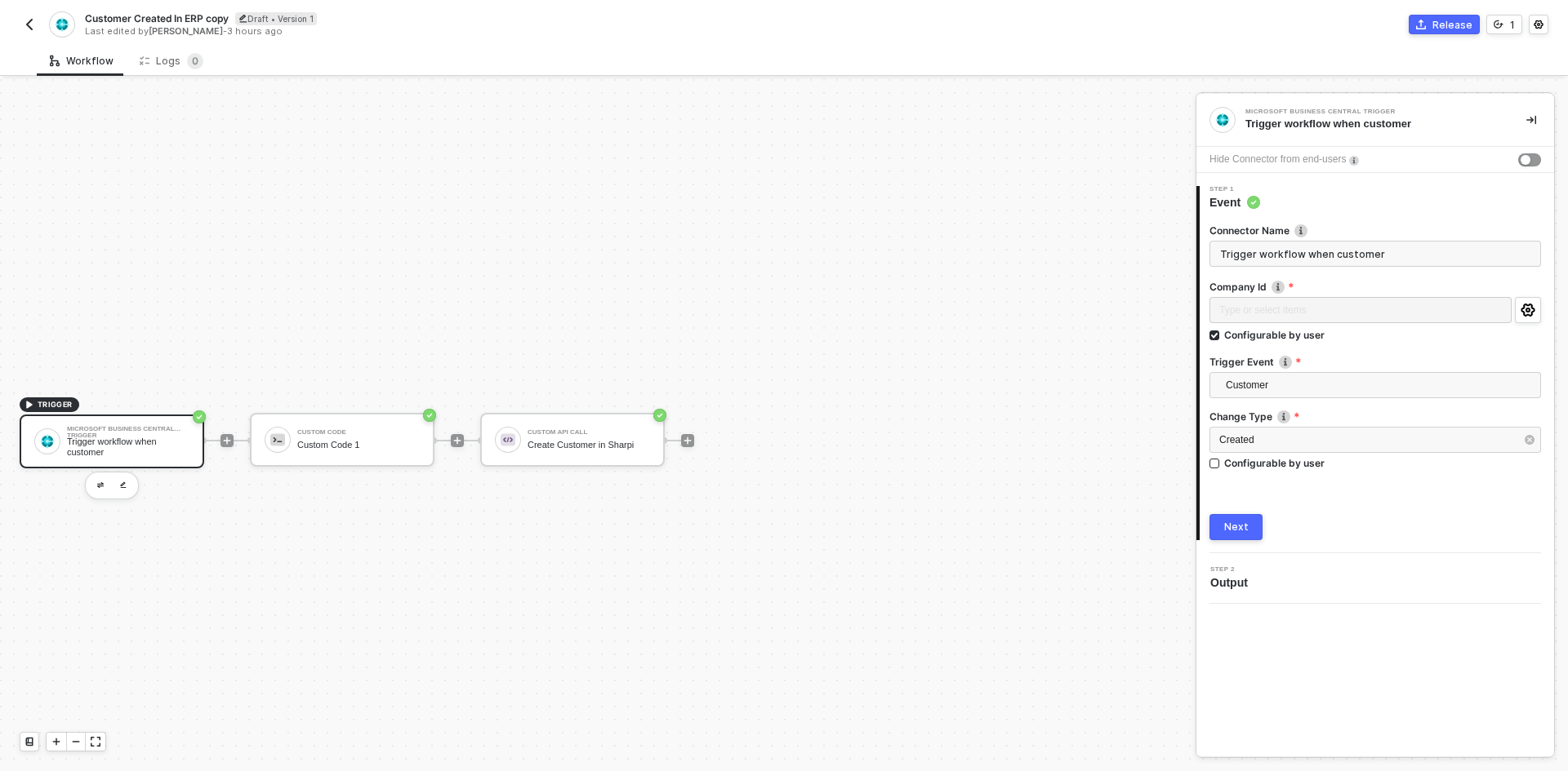
scroll to position [30, 0]
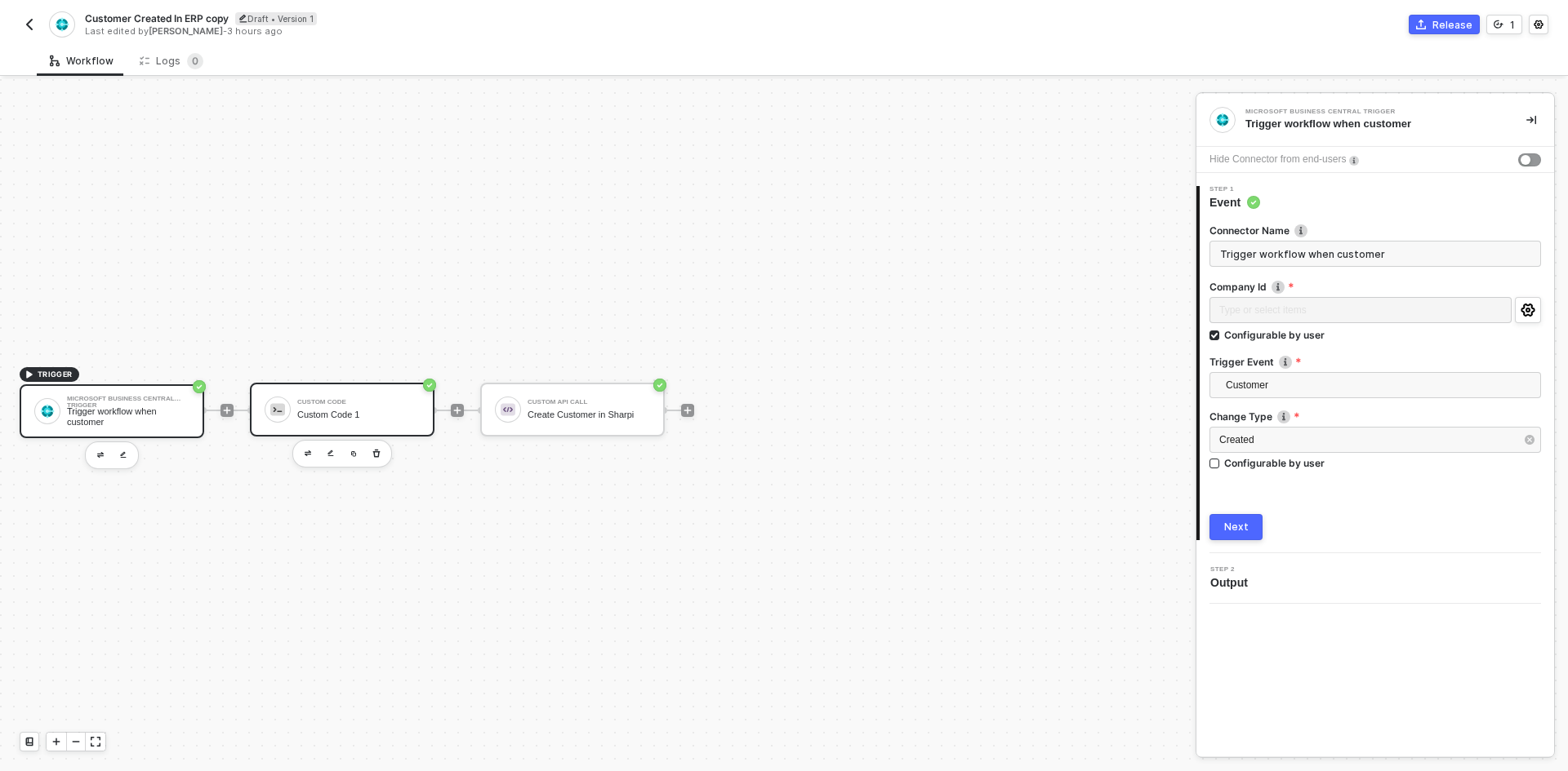
click at [424, 424] on div "Custom Code Custom Code 1" at bounding box center [342, 409] width 185 height 54
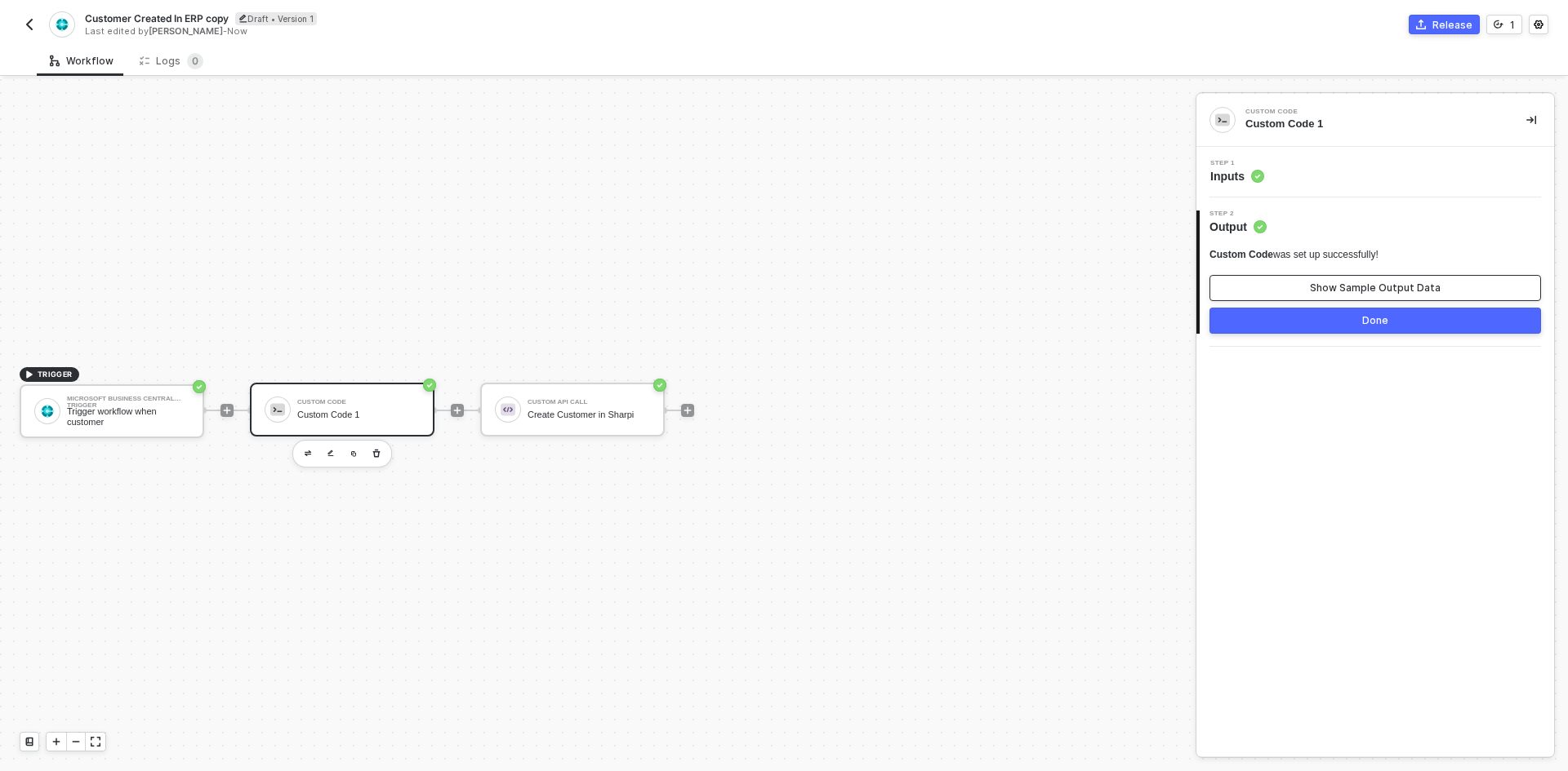
click at [1243, 280] on button "Show Sample Output Data" at bounding box center [1375, 288] width 332 height 26
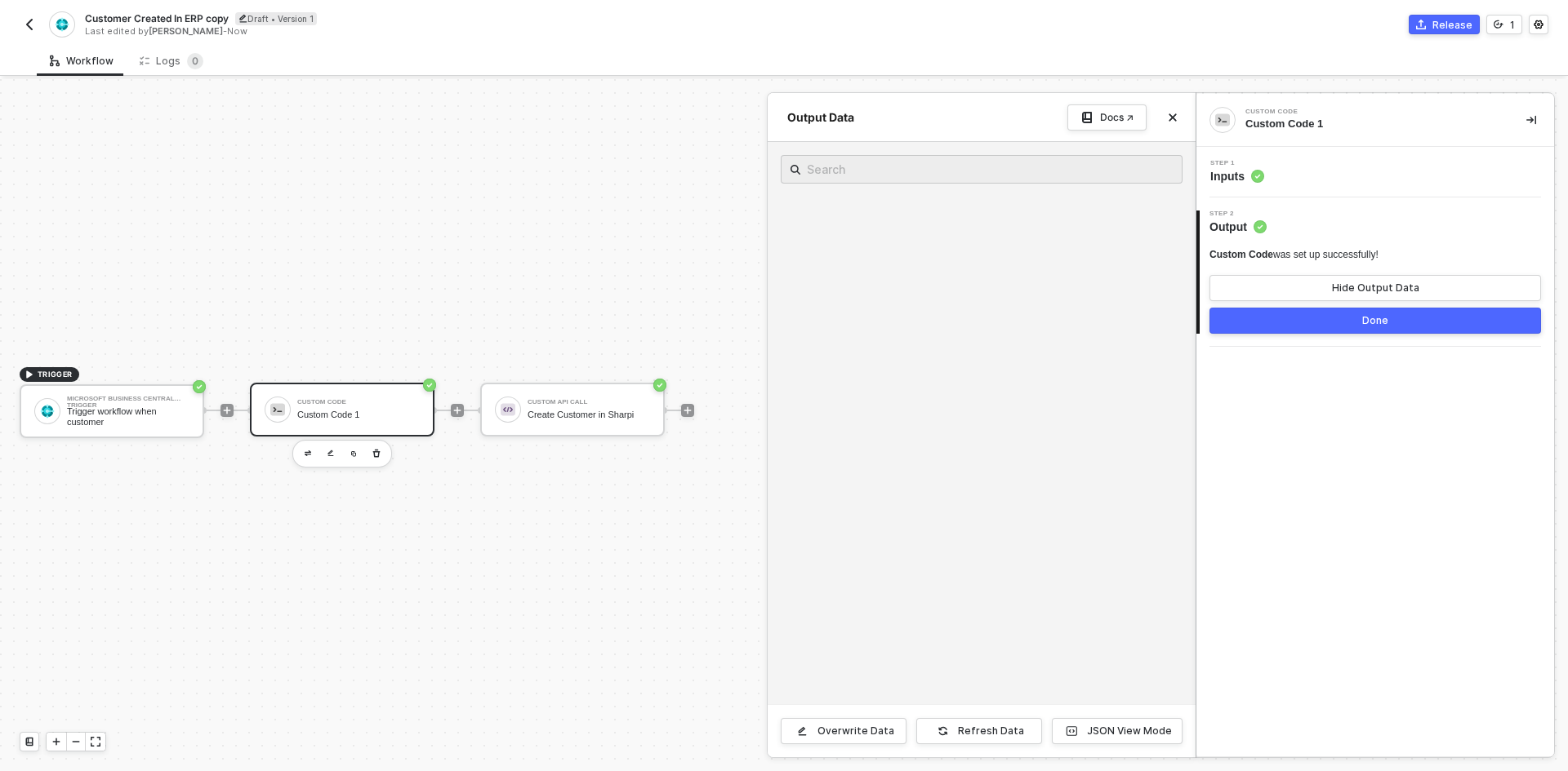
click at [1274, 146] on div "Custom Code Custom Code 1" at bounding box center [1375, 120] width 358 height 53
click at [1294, 165] on div "Step 1 Inputs" at bounding box center [1376, 172] width 353 height 24
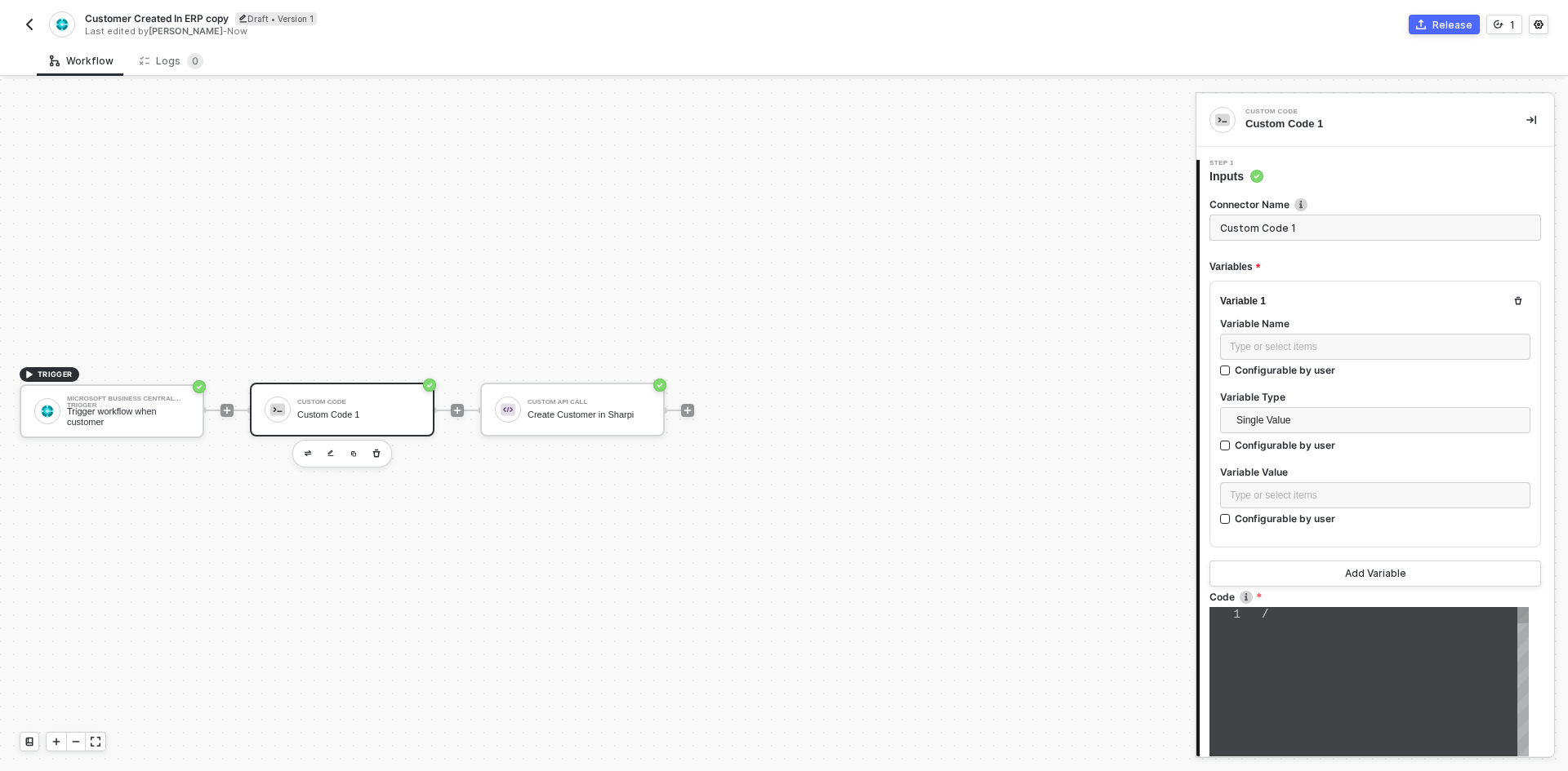
type textarea "// Acessa os dados do webhook do Dynamics const webhookData = event.data; const…"
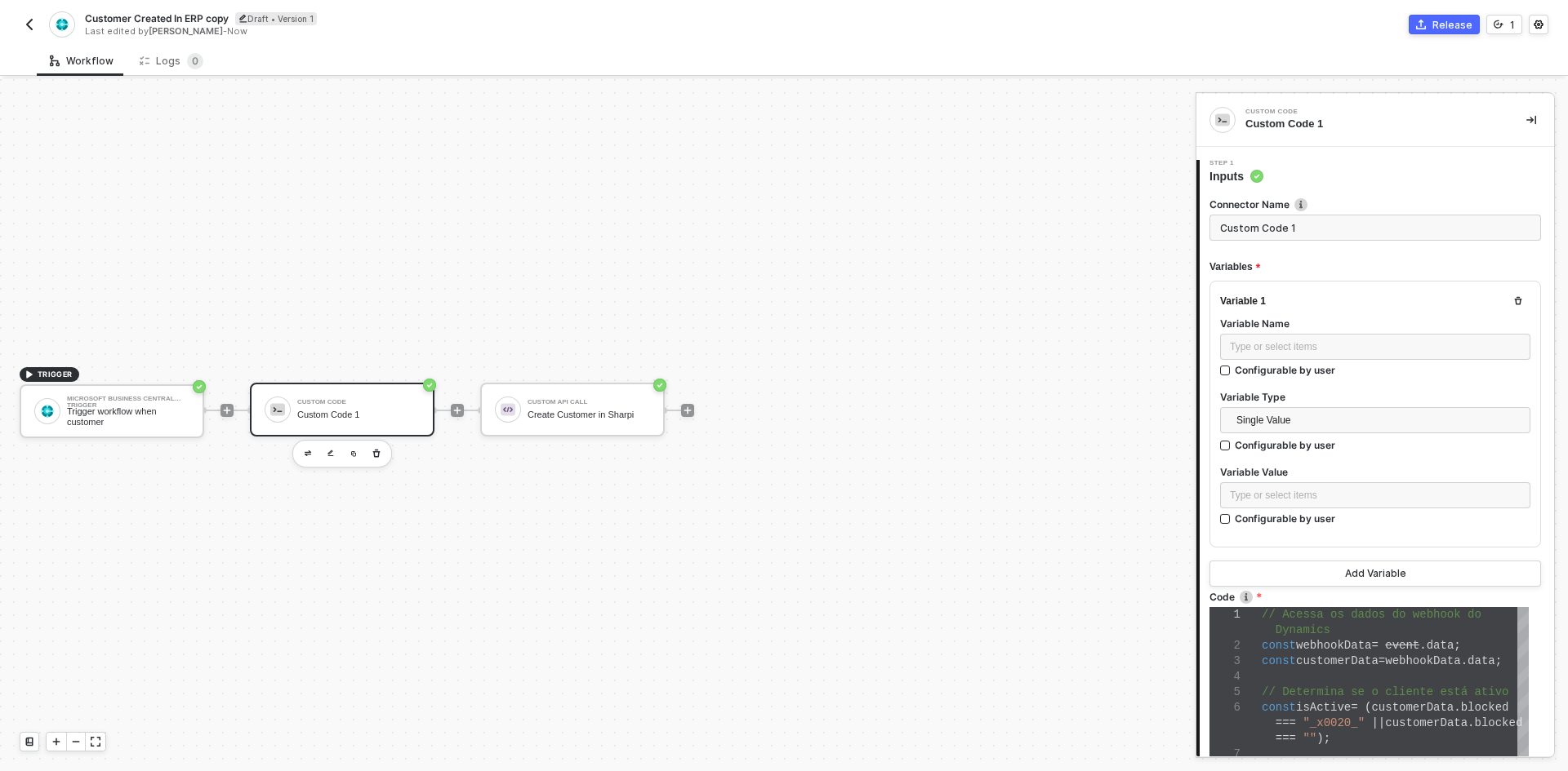
click at [37, 34] on button "button" at bounding box center [29, 24] width 20 height 20
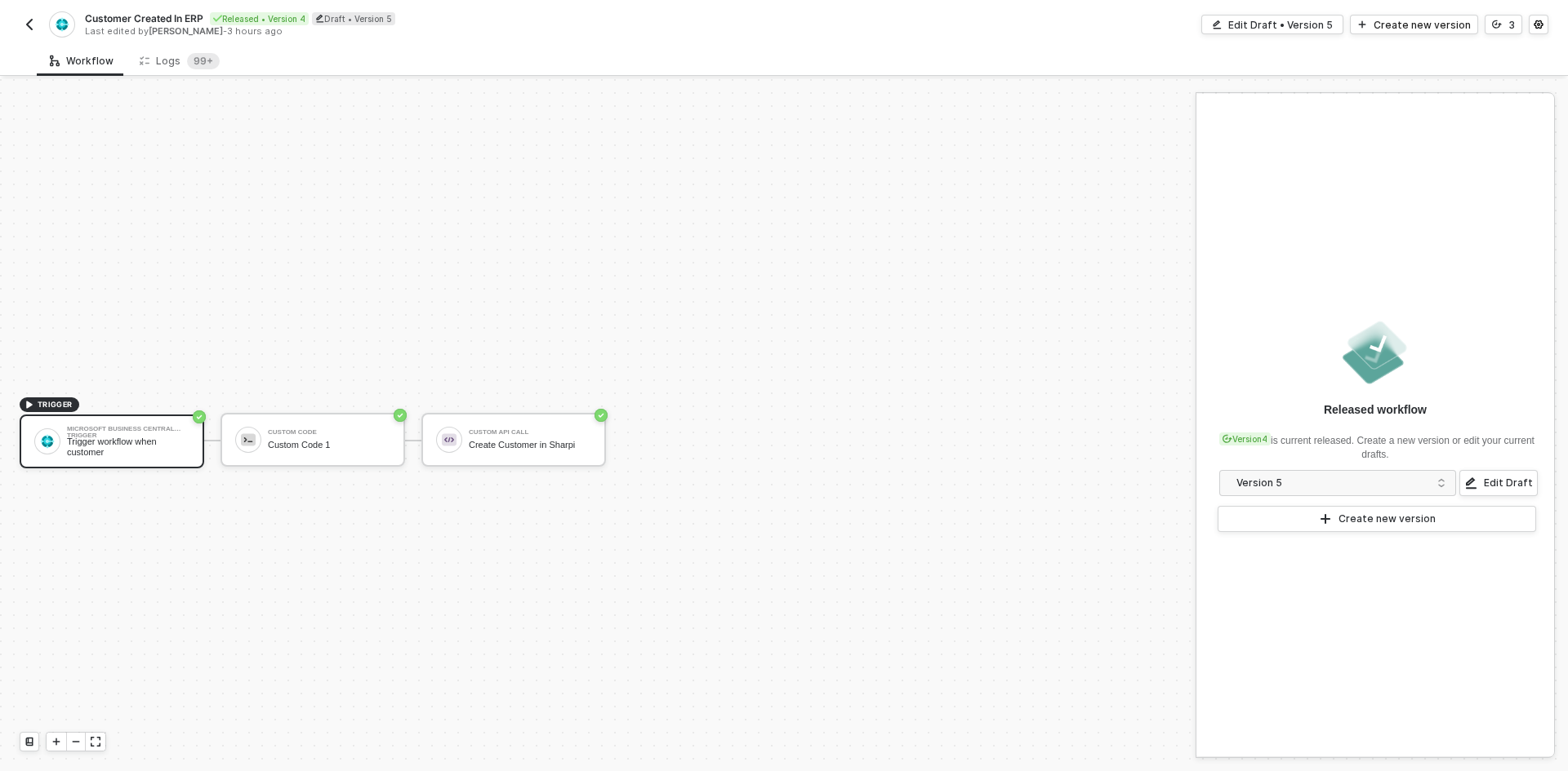
scroll to position [30, 0]
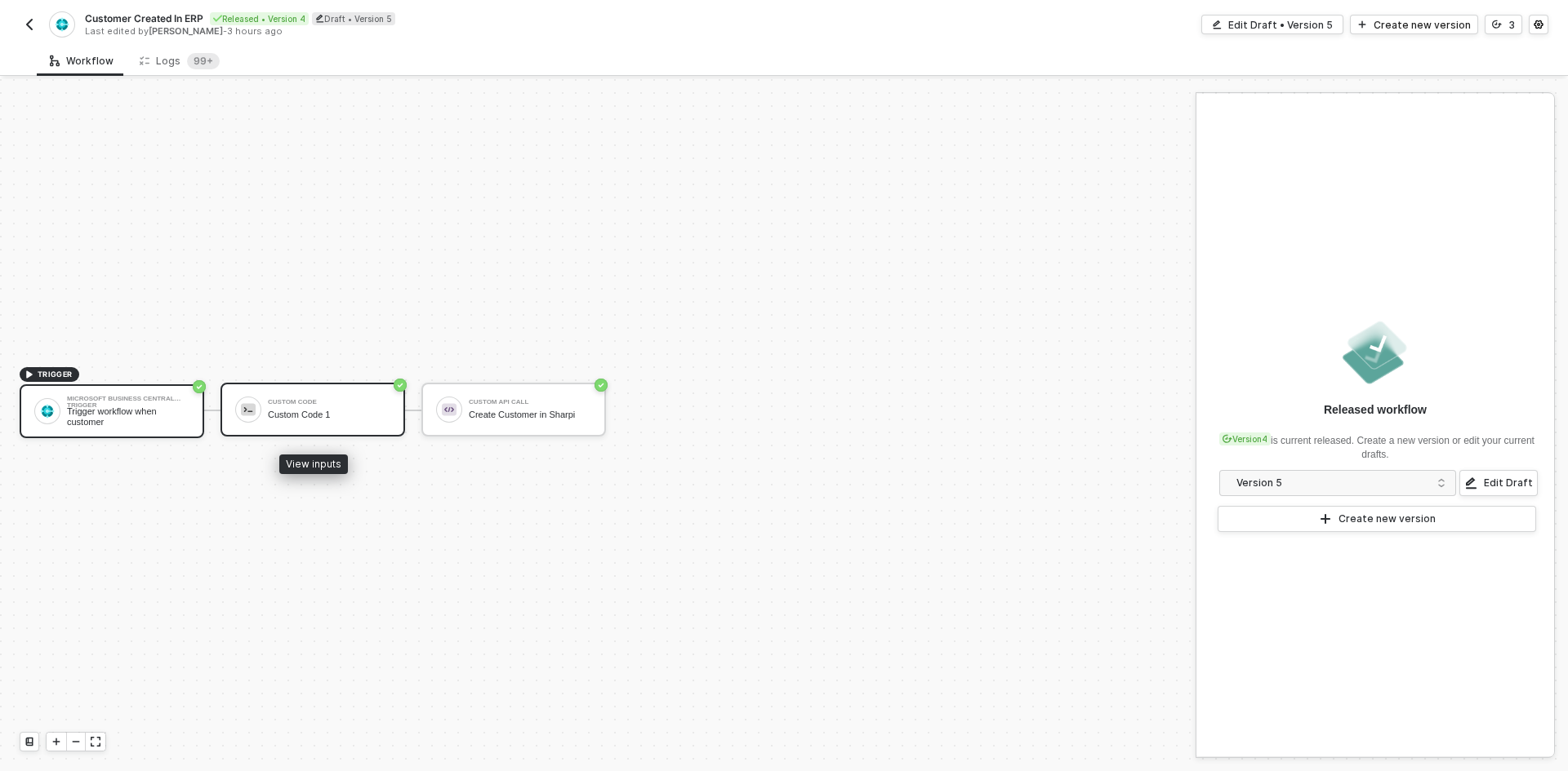
click at [327, 417] on div "Custom Code 1" at bounding box center [329, 414] width 123 height 10
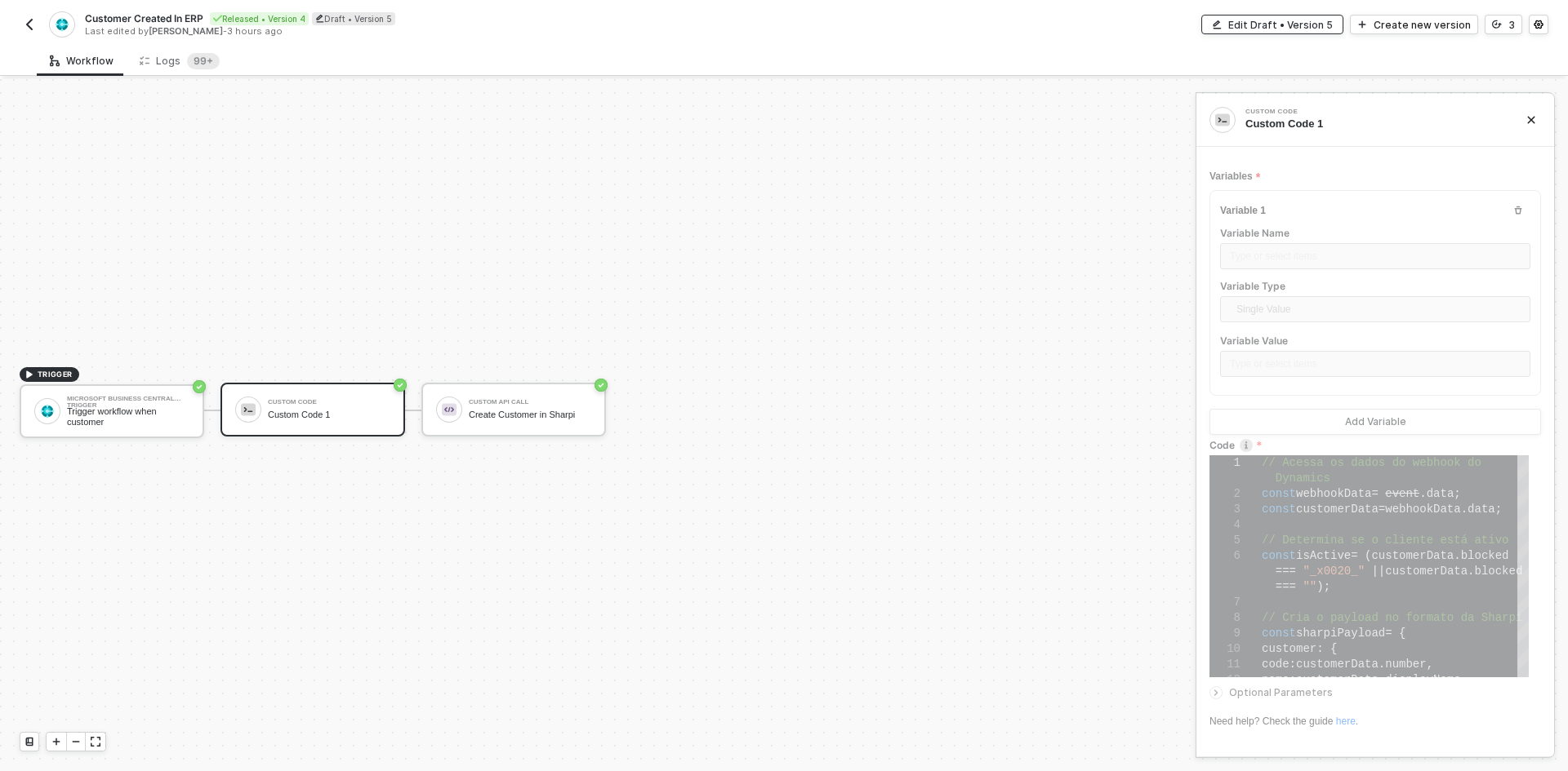
click at [1321, 28] on div "Edit Draft • Version 5" at bounding box center [1280, 25] width 105 height 14
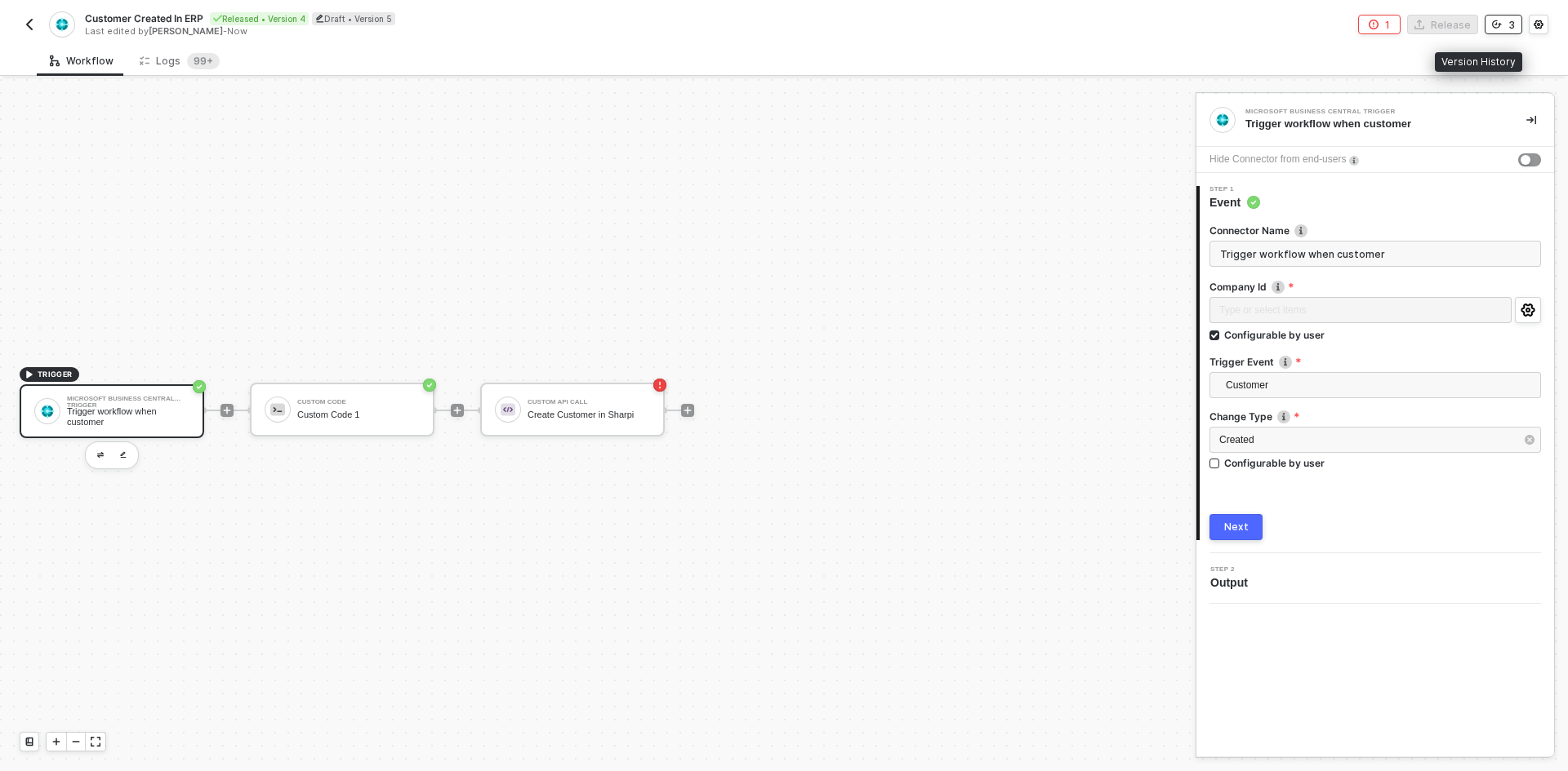
click at [1509, 28] on div "3" at bounding box center [1512, 25] width 7 height 14
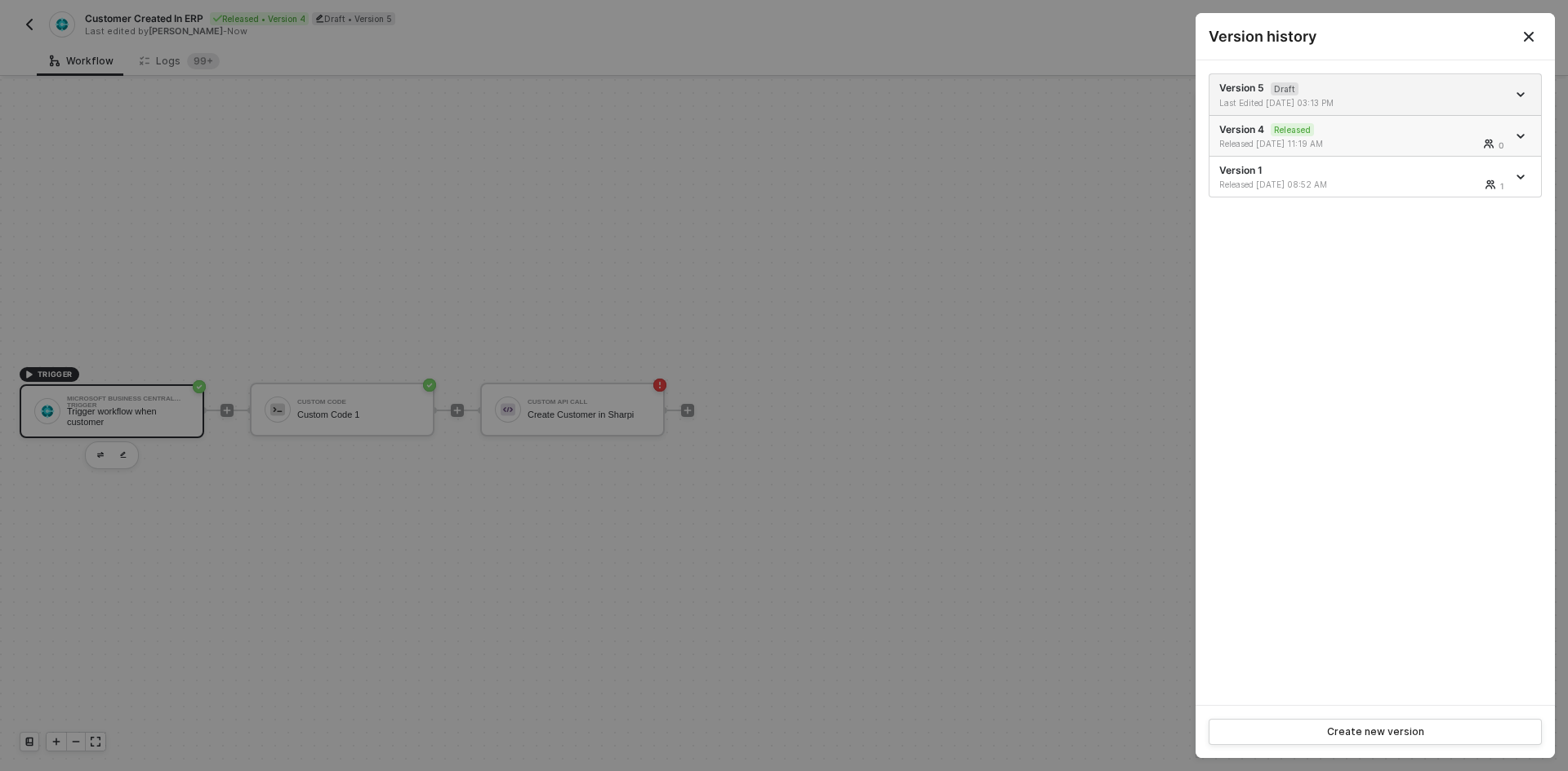
click at [1355, 139] on div "Released 10/01/2025 11:19 AM" at bounding box center [1292, 143] width 146 height 11
click at [1374, 164] on div "Version 1 Released 09/29/2025 08:52 AM 1" at bounding box center [1362, 176] width 288 height 27
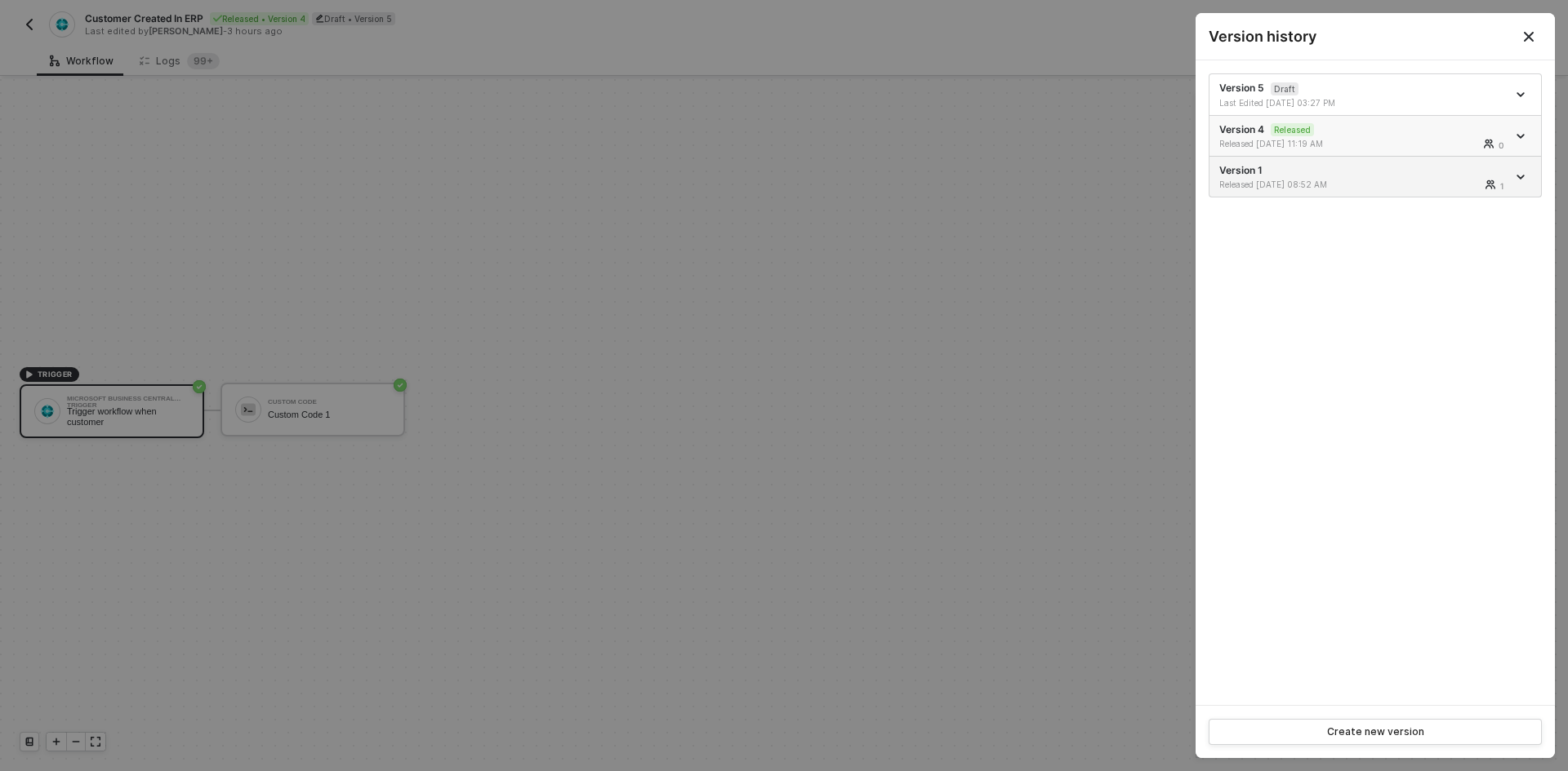
click at [1355, 134] on div "Version 4 Released Released 10/01/2025 11:19 AM 0" at bounding box center [1362, 136] width 288 height 28
click at [1530, 40] on icon "Close" at bounding box center [1528, 36] width 13 height 13
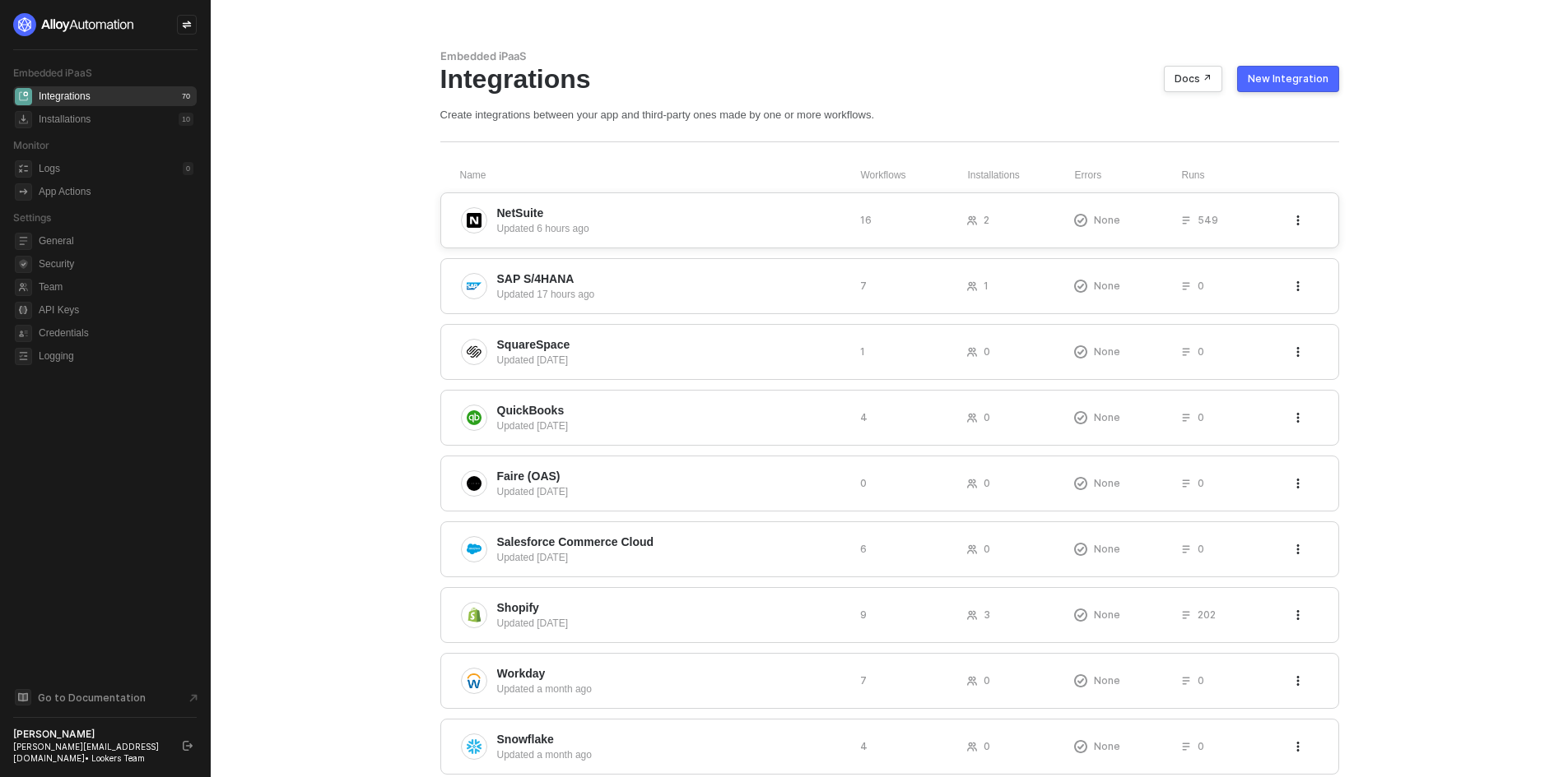
click at [596, 198] on div "NetSuite Updated 6 hours ago 16 2 None 549" at bounding box center [890, 220] width 898 height 56
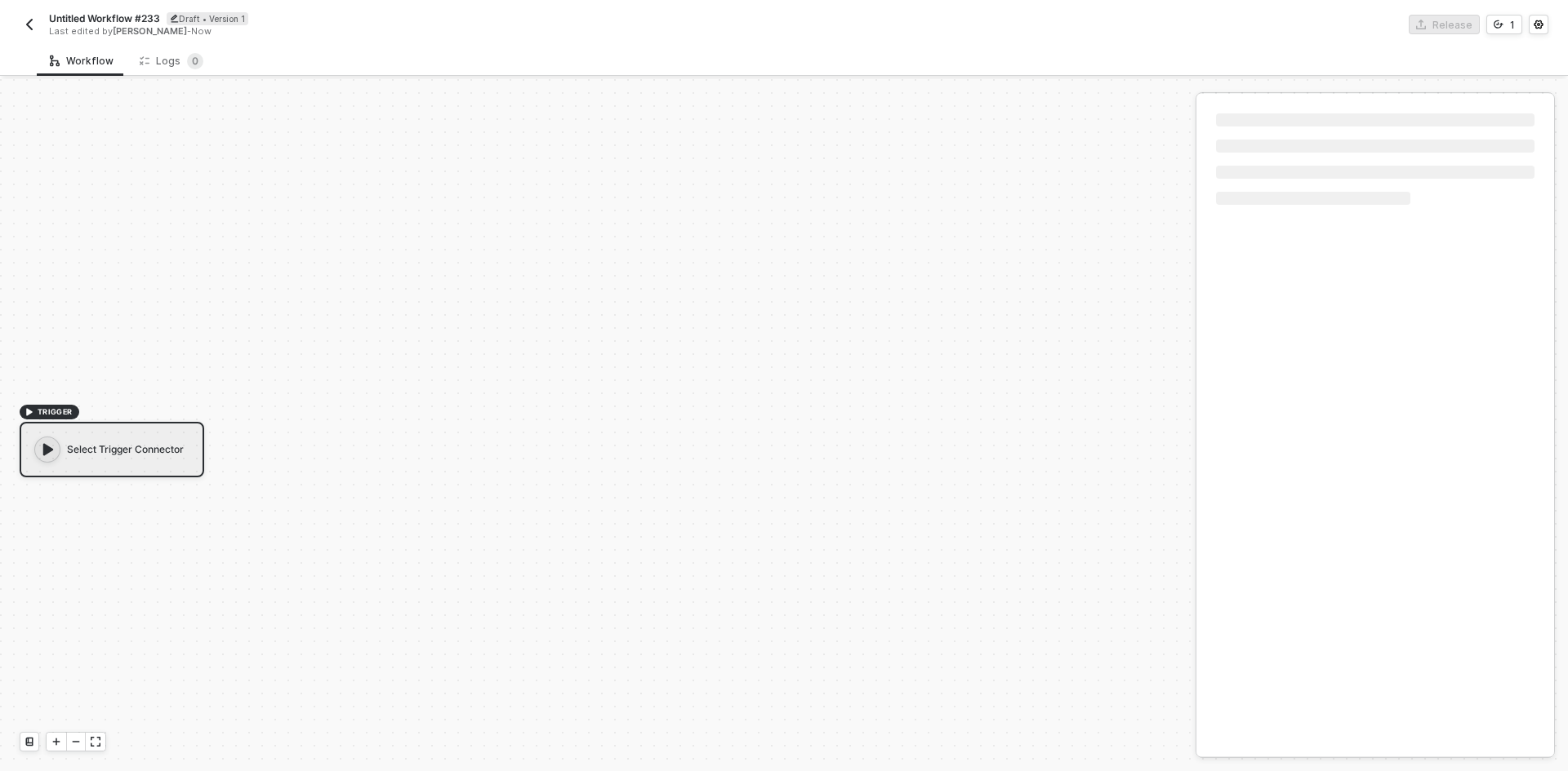
scroll to position [30, 0]
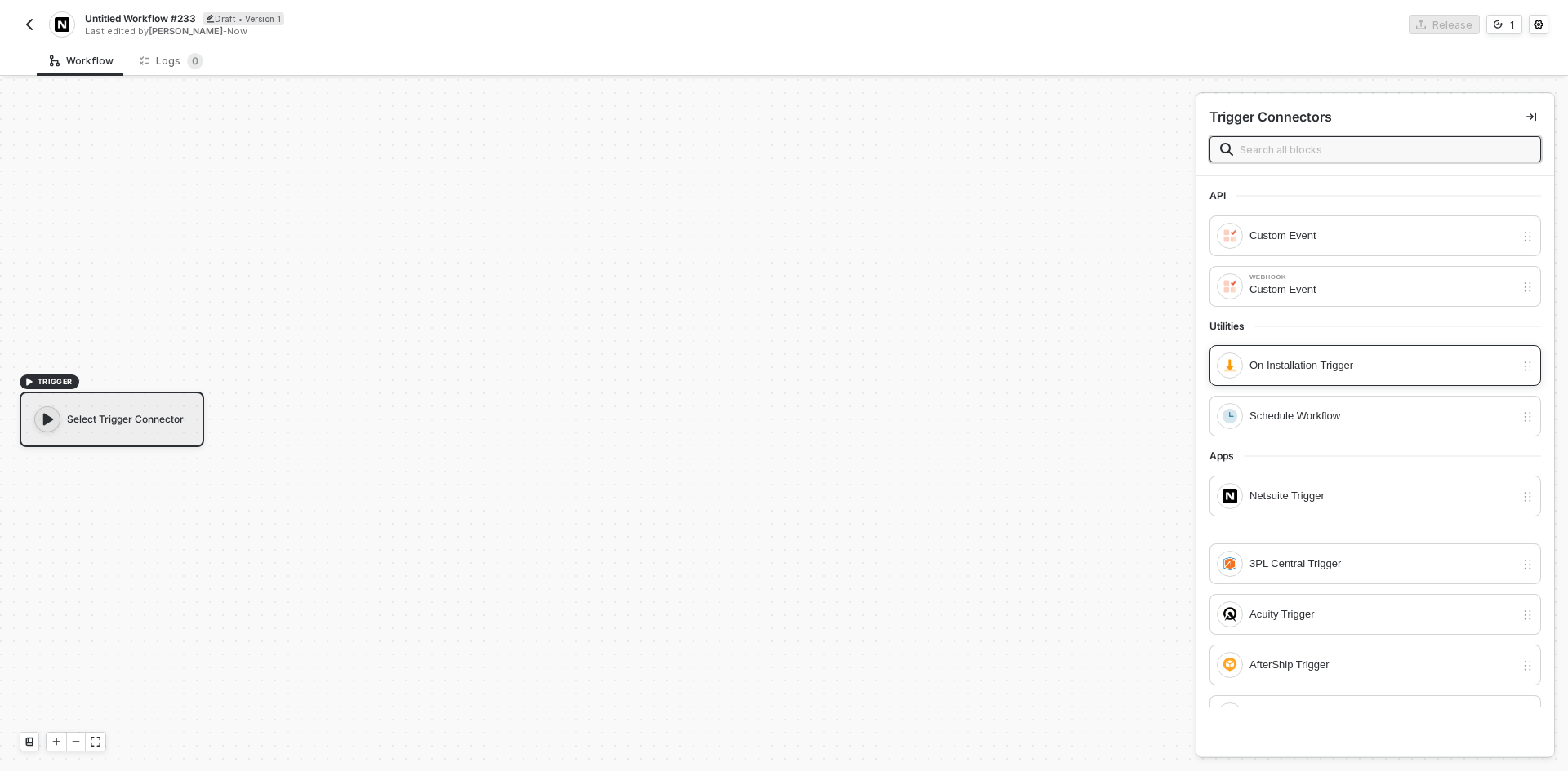
click at [1333, 376] on div "On Installation Trigger" at bounding box center [1365, 365] width 298 height 26
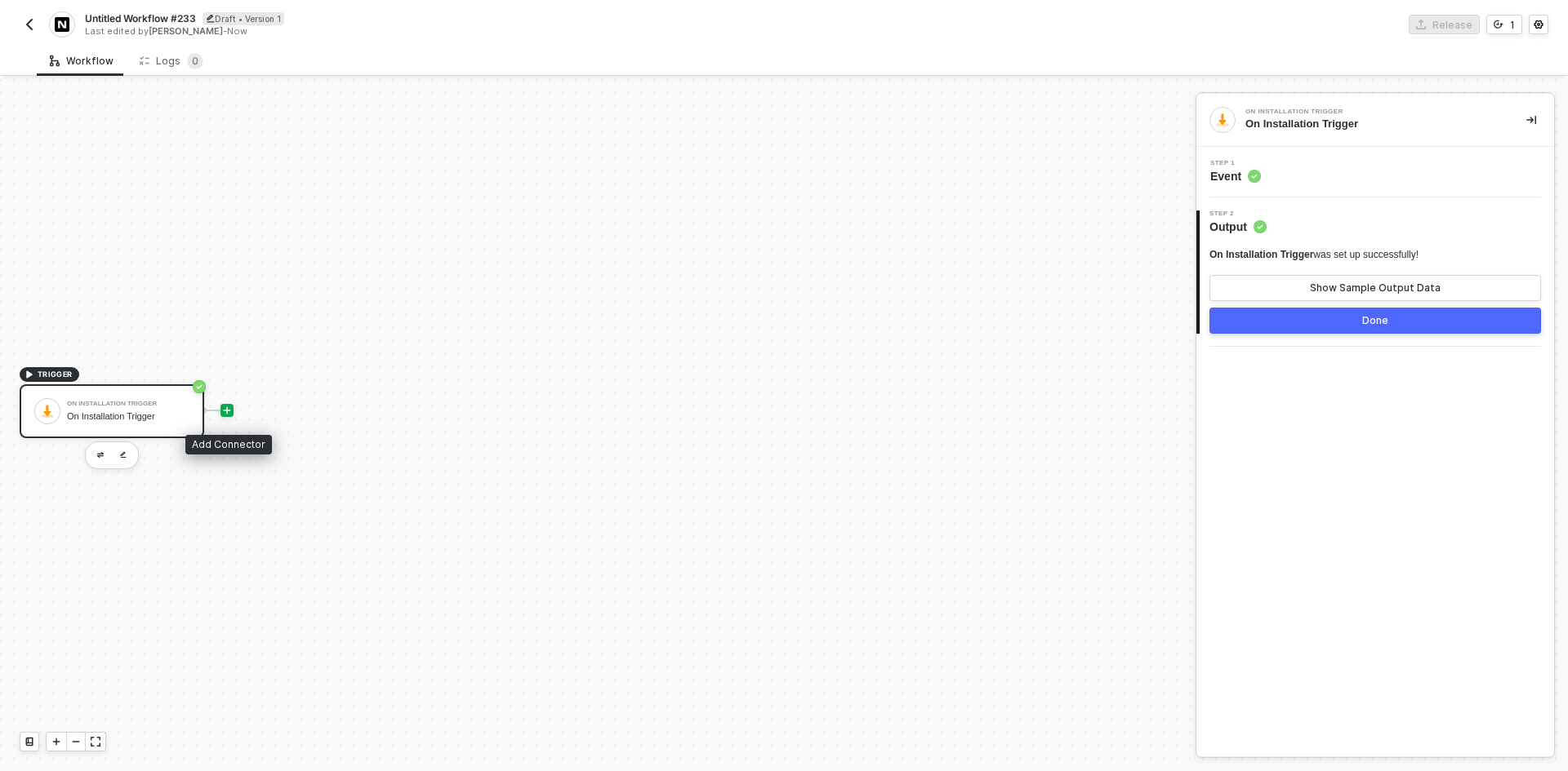
click at [230, 413] on icon "icon-play" at bounding box center [226, 410] width 10 height 9
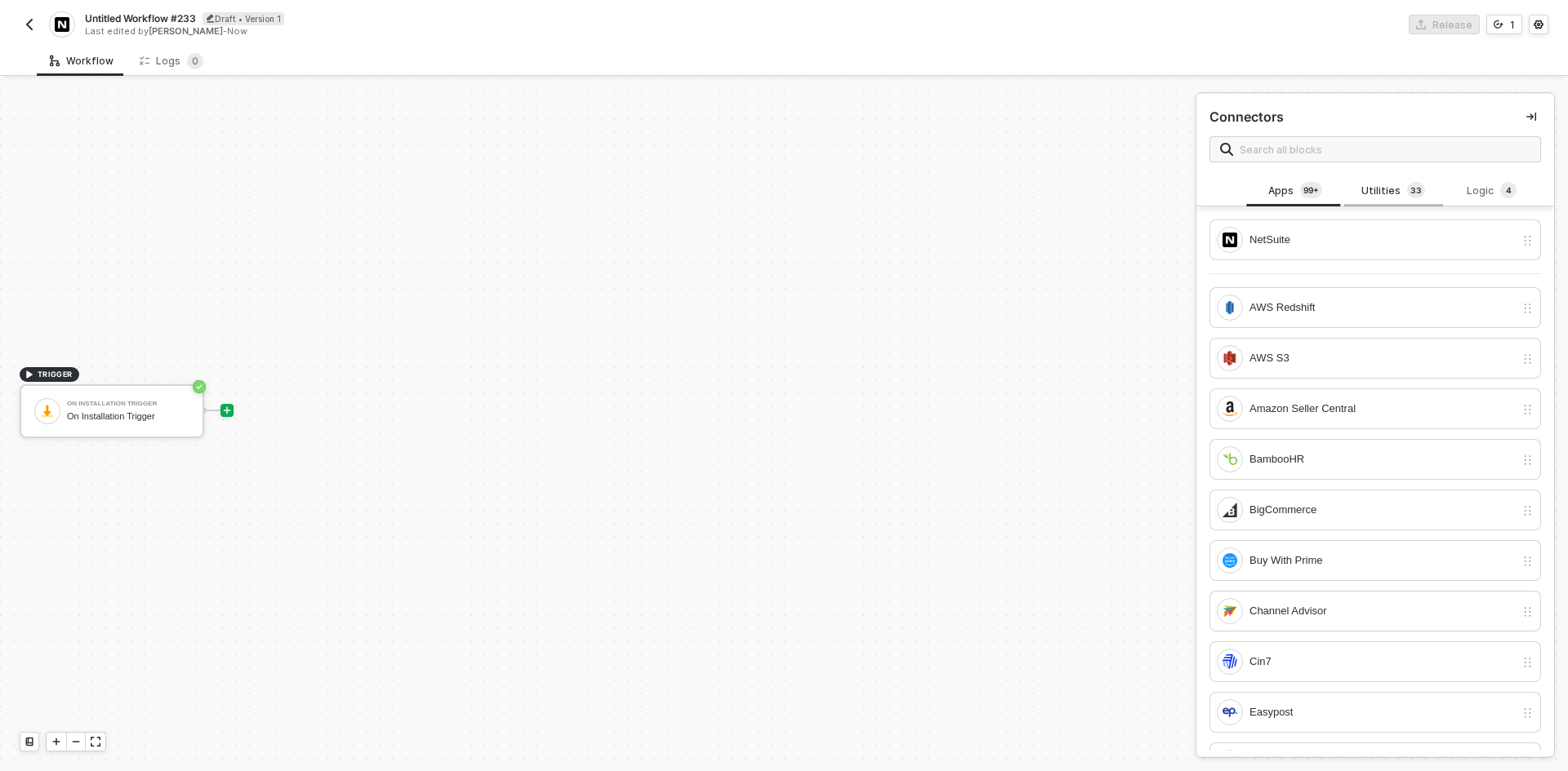
click at [1378, 181] on div "Utilities 3 3" at bounding box center [1393, 191] width 98 height 31
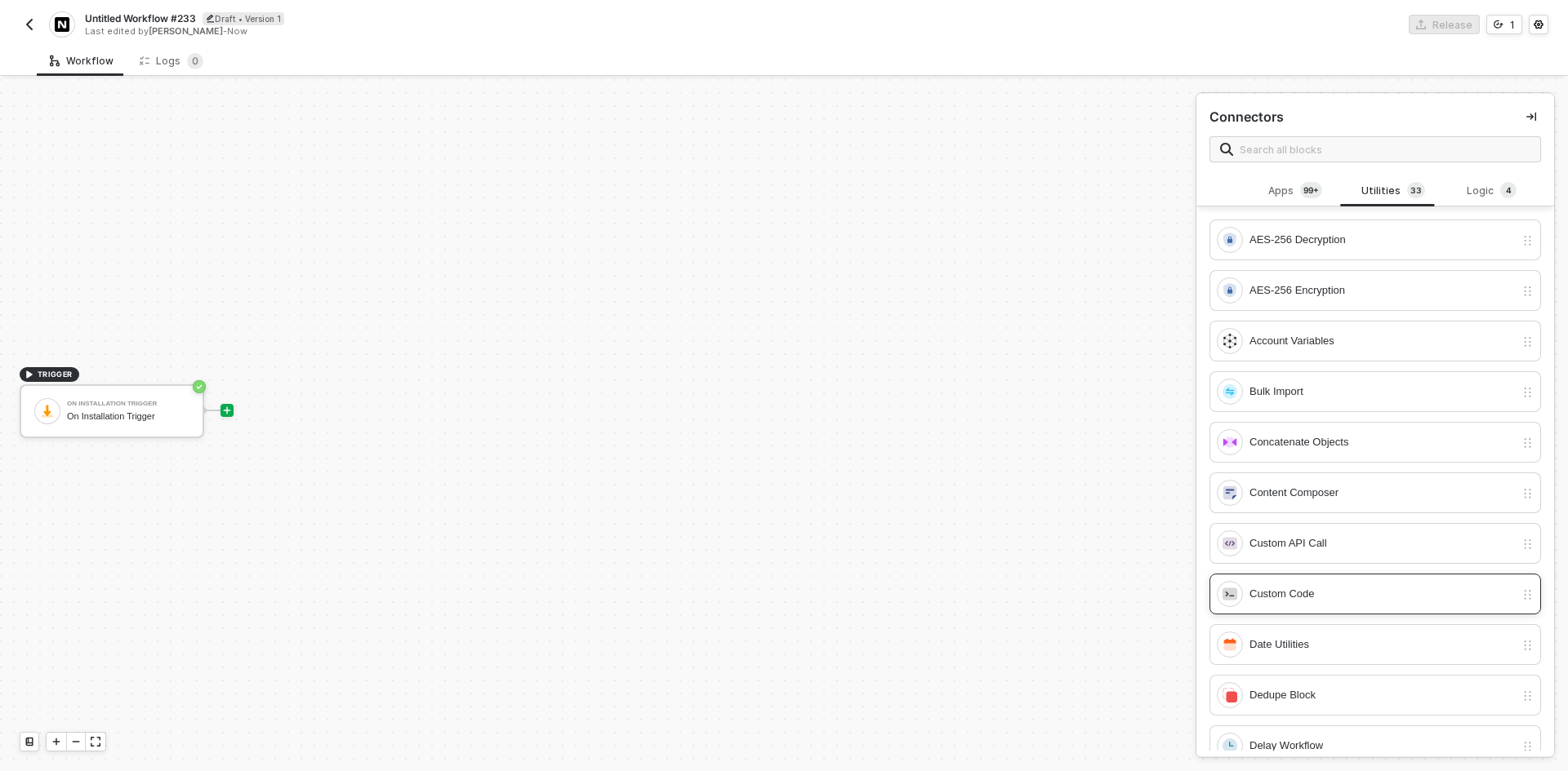
click at [1345, 608] on div "Custom Code" at bounding box center [1375, 593] width 332 height 41
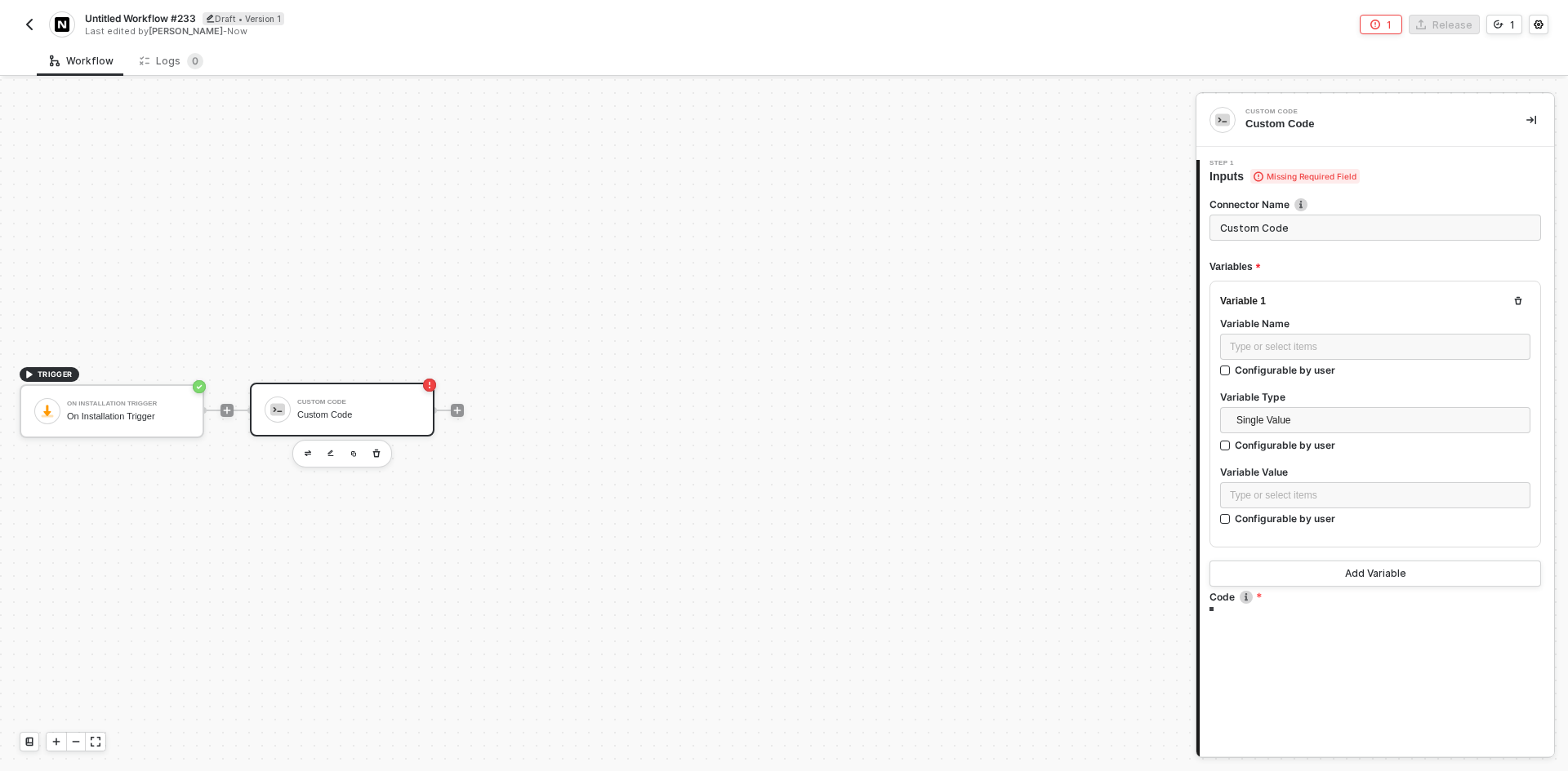
type textarea "/* You can access variables on the inputData object. ex: const myVariable = inp…"
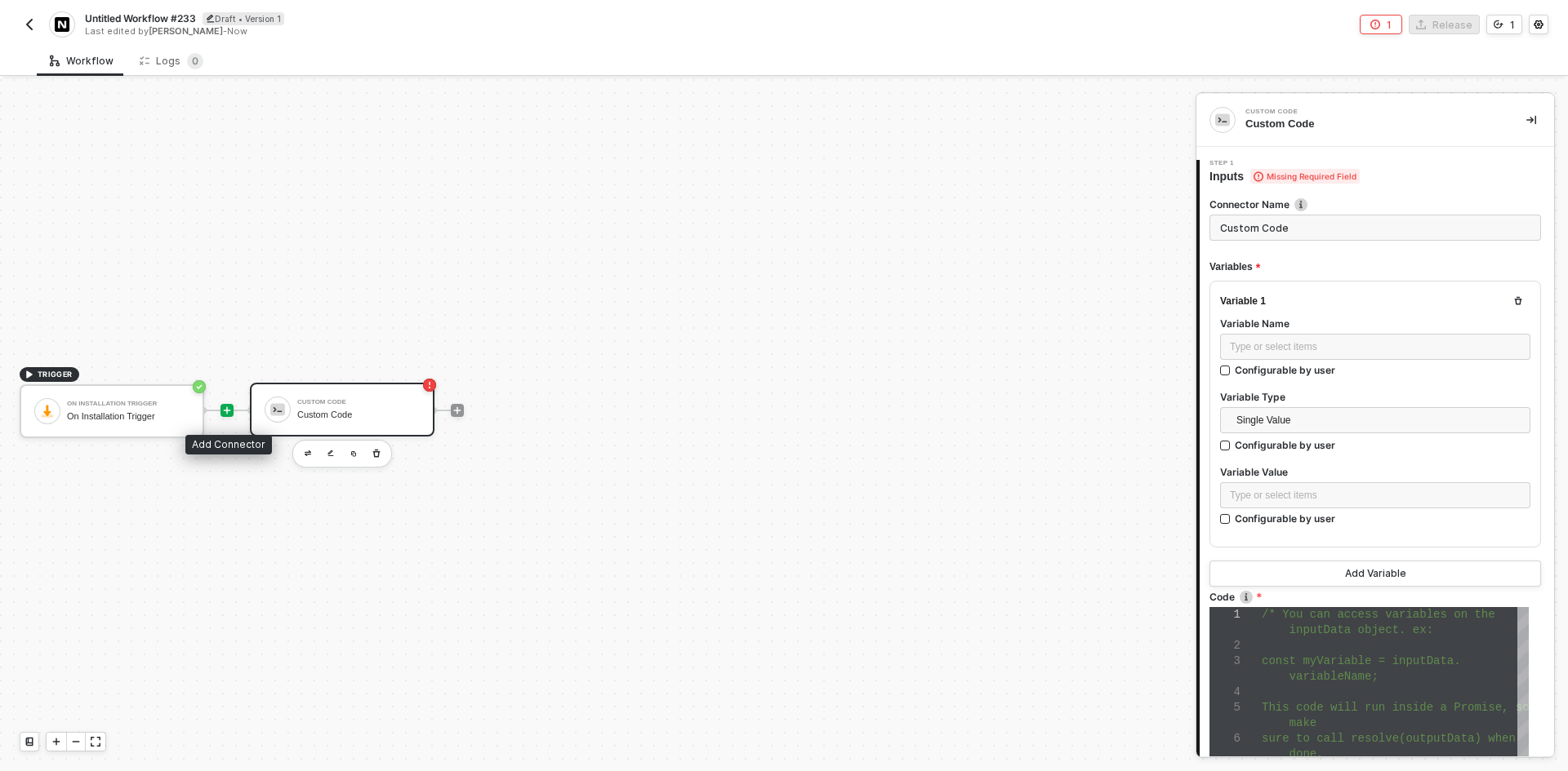
click at [229, 415] on div at bounding box center [226, 410] width 13 height 13
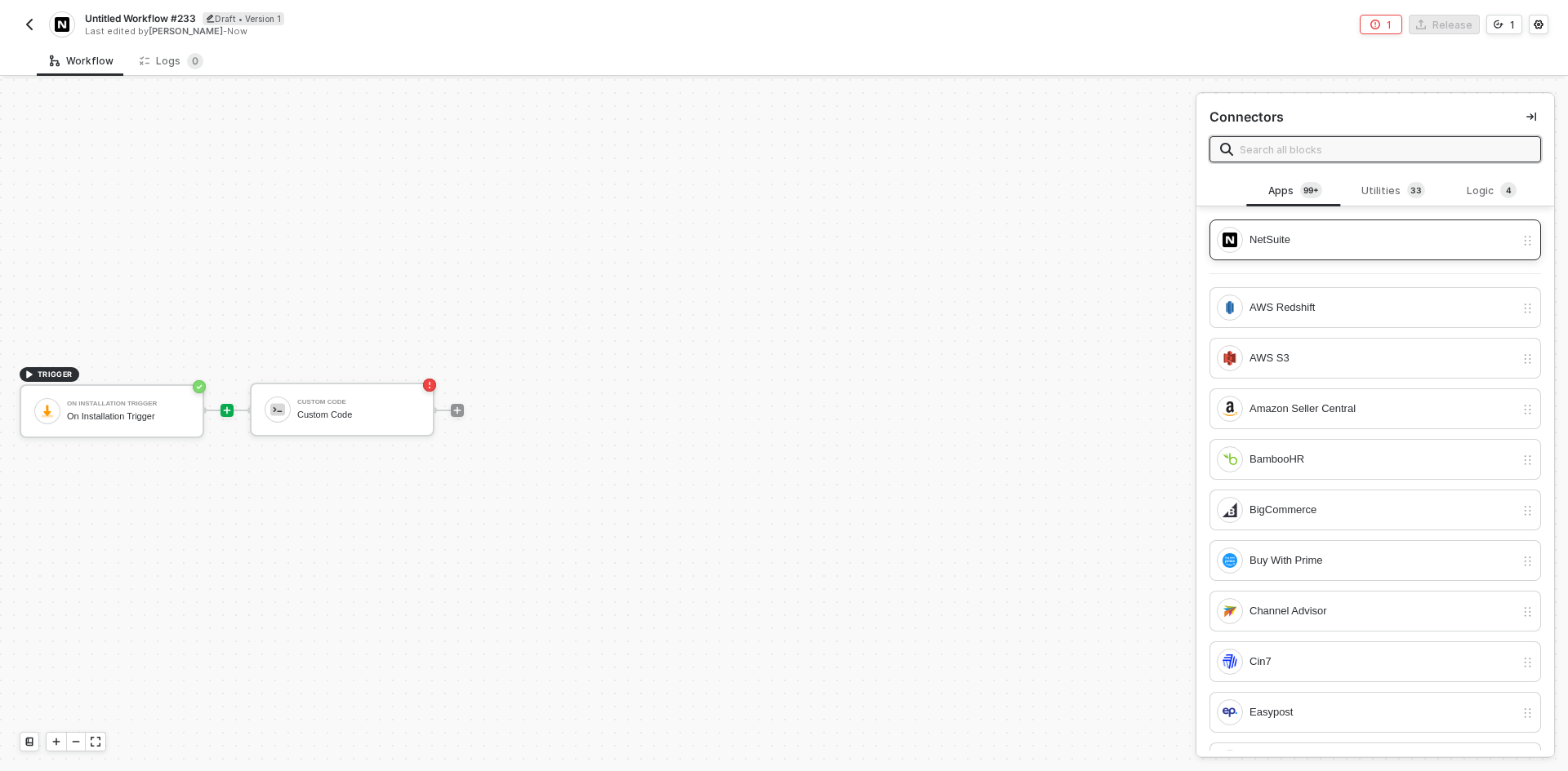
click at [1328, 226] on div "NetSuite" at bounding box center [1375, 239] width 332 height 41
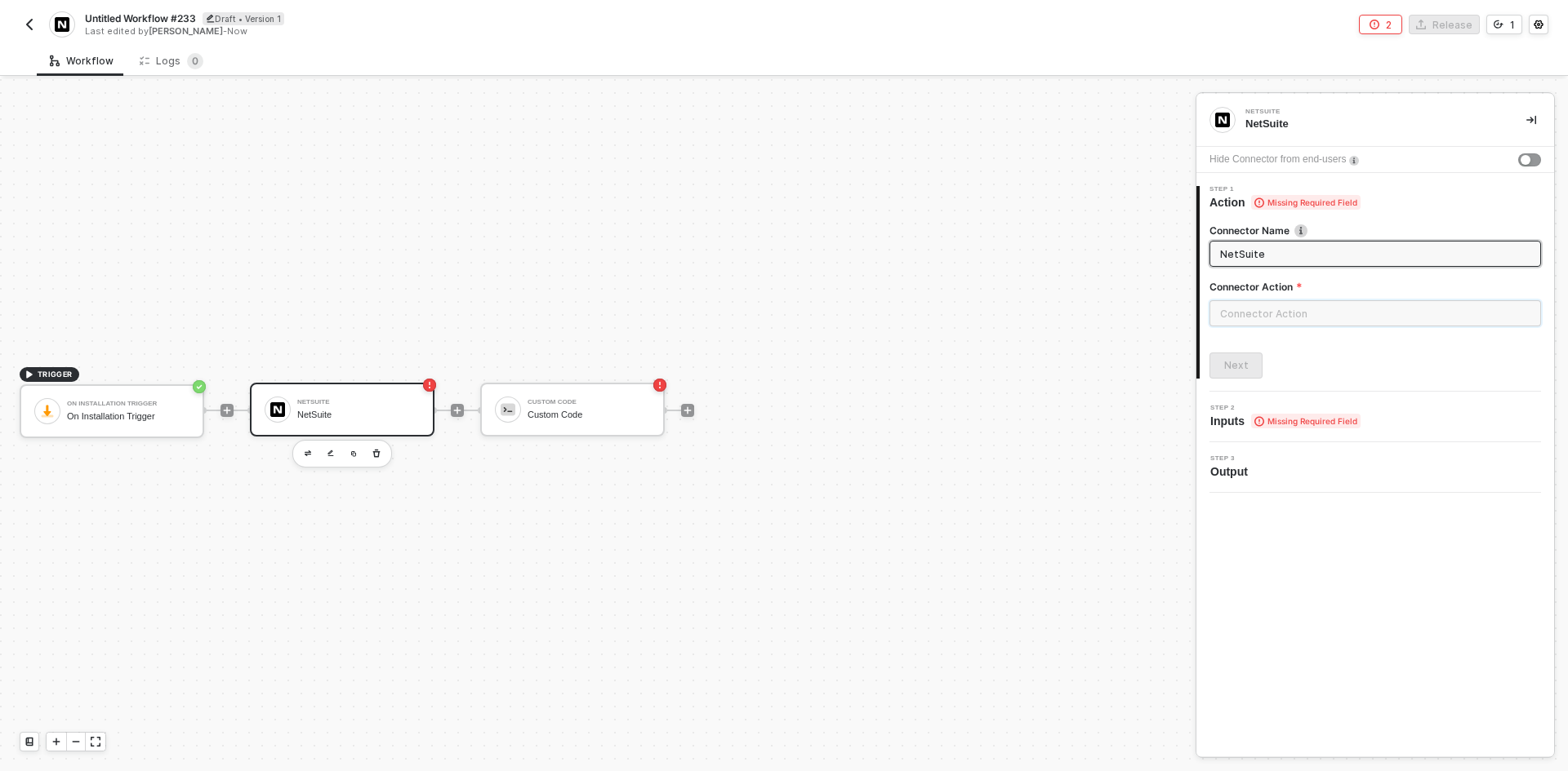
click at [1308, 320] on input "text" at bounding box center [1375, 313] width 332 height 26
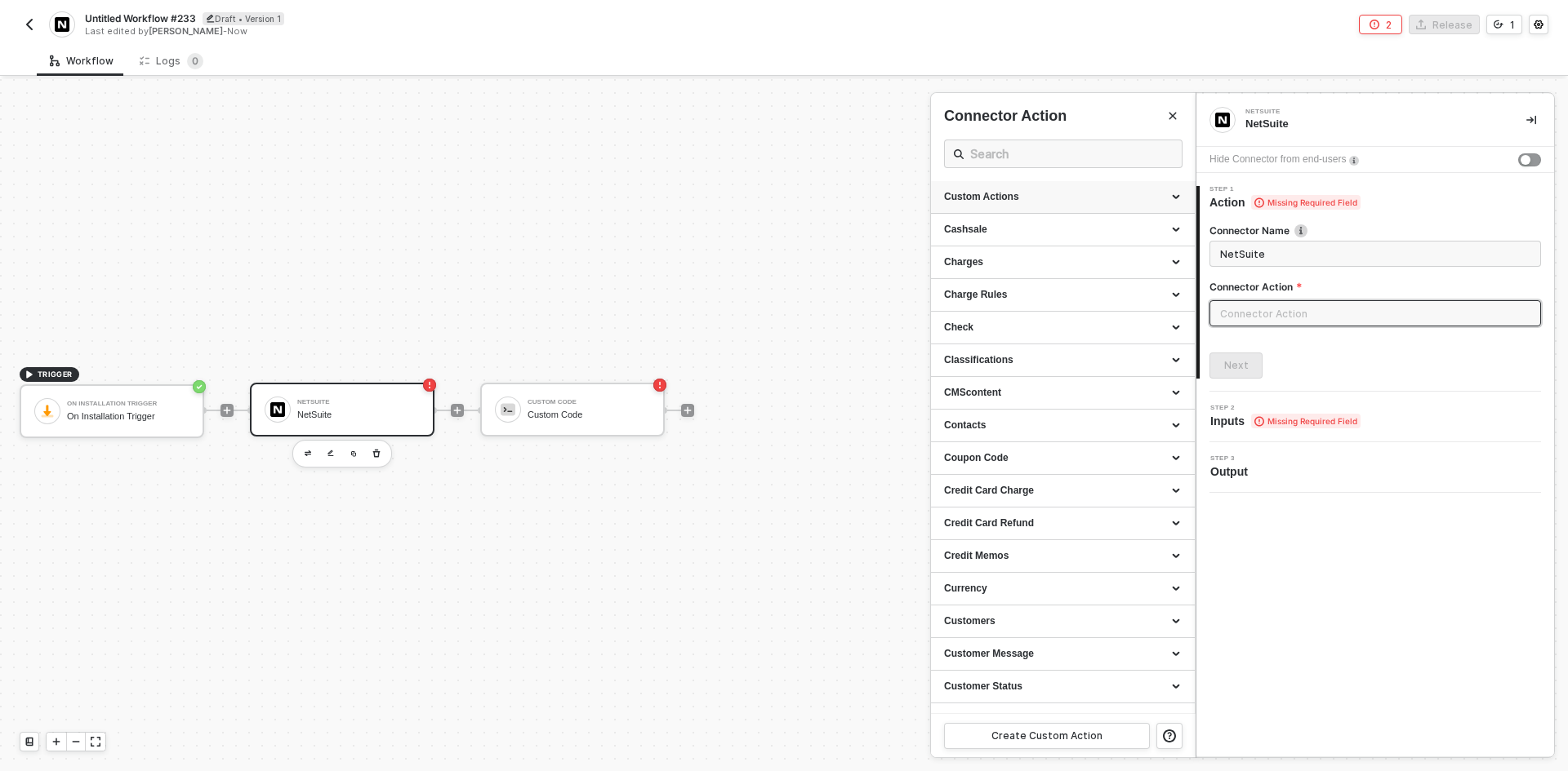
click at [1071, 194] on div "Custom Actions" at bounding box center [1063, 197] width 238 height 14
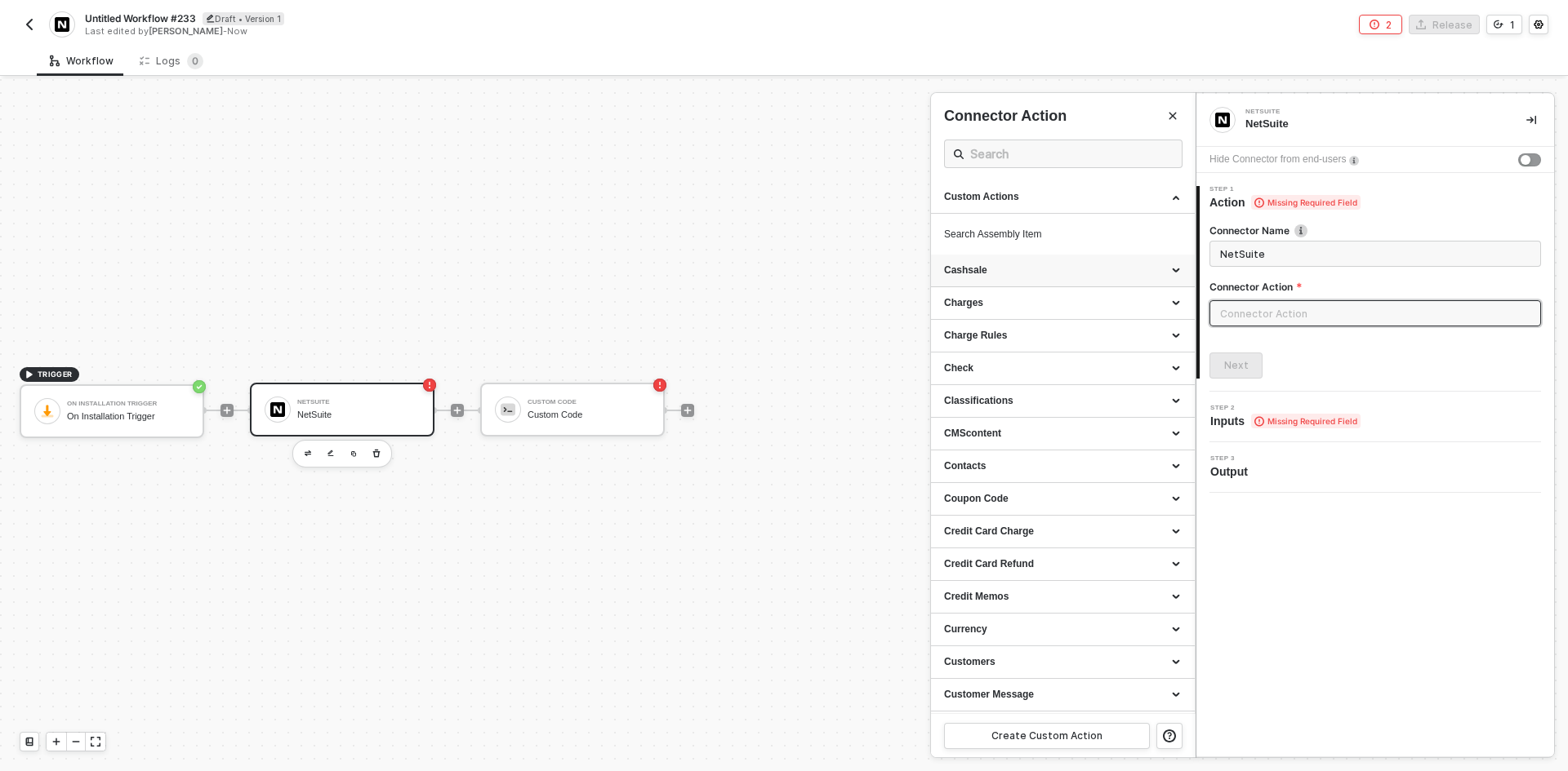
click at [1087, 286] on div "Cashsale" at bounding box center [1062, 271] width 263 height 33
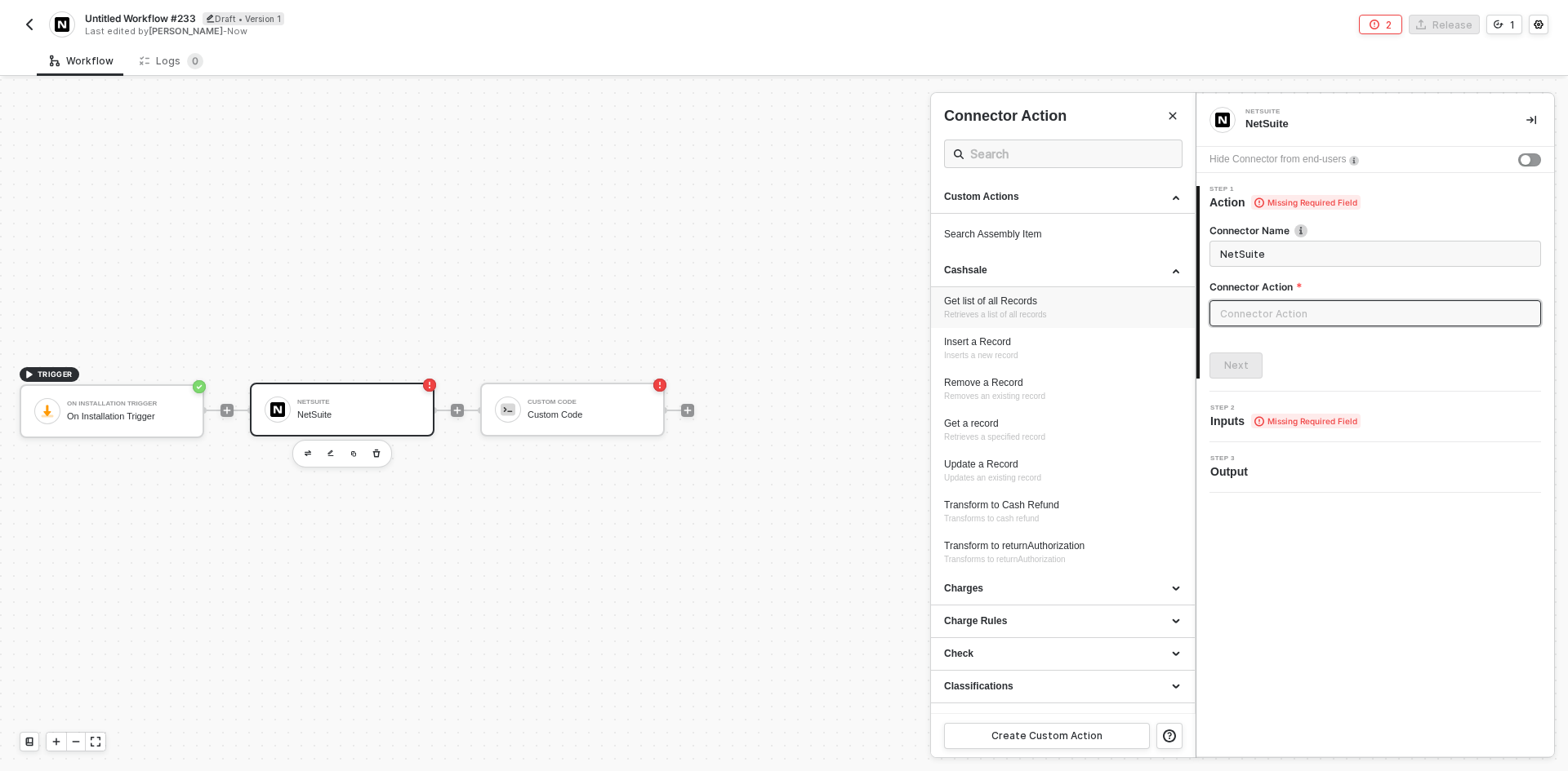
click at [1096, 311] on div "Get list of all Records Retrieves a list of all records" at bounding box center [1063, 307] width 238 height 27
type input "Retrieves a list of all records"
type input "Cashsale - Get list of all Records"
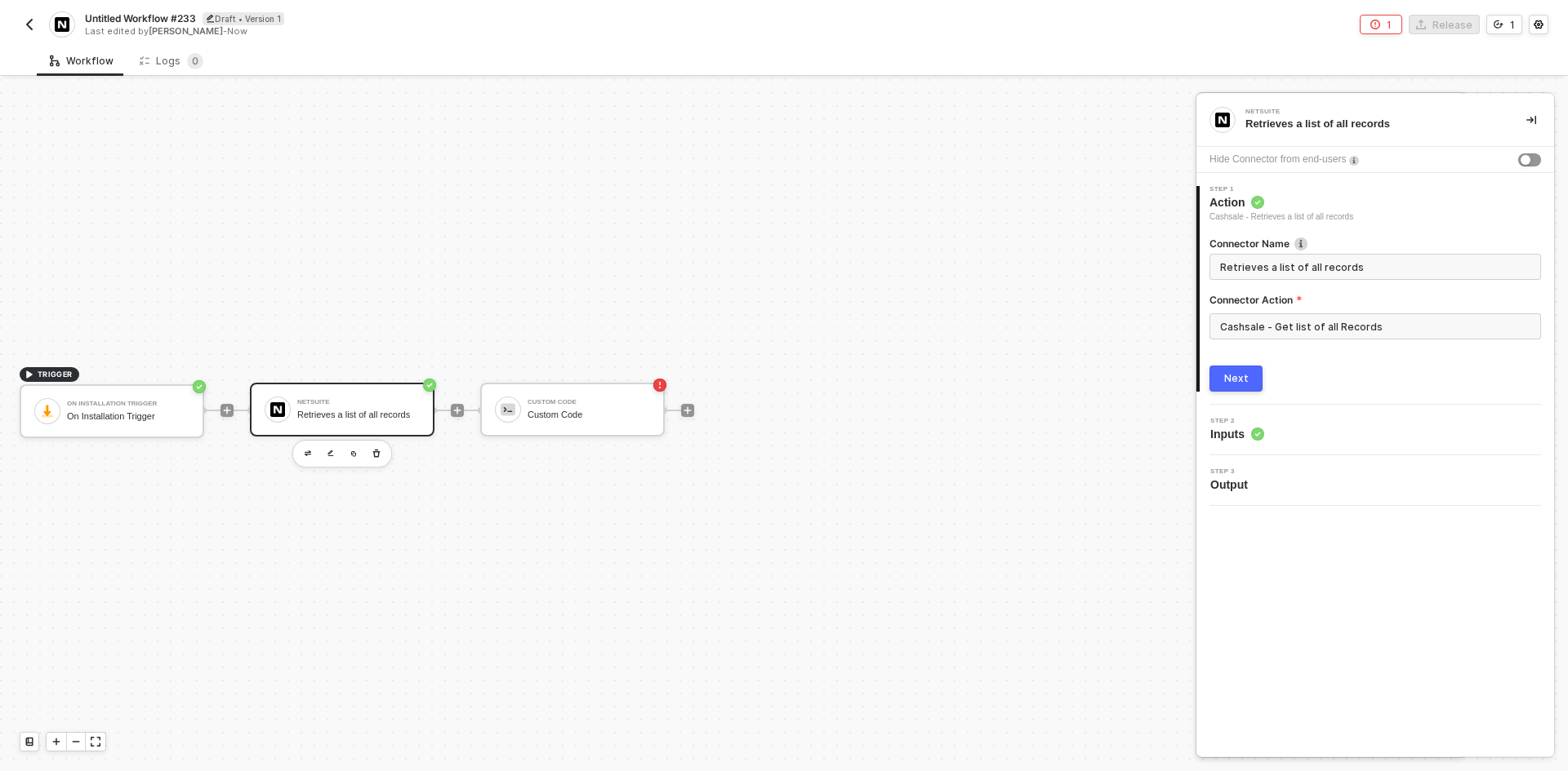
click at [1228, 376] on div "Next" at bounding box center [1236, 378] width 24 height 13
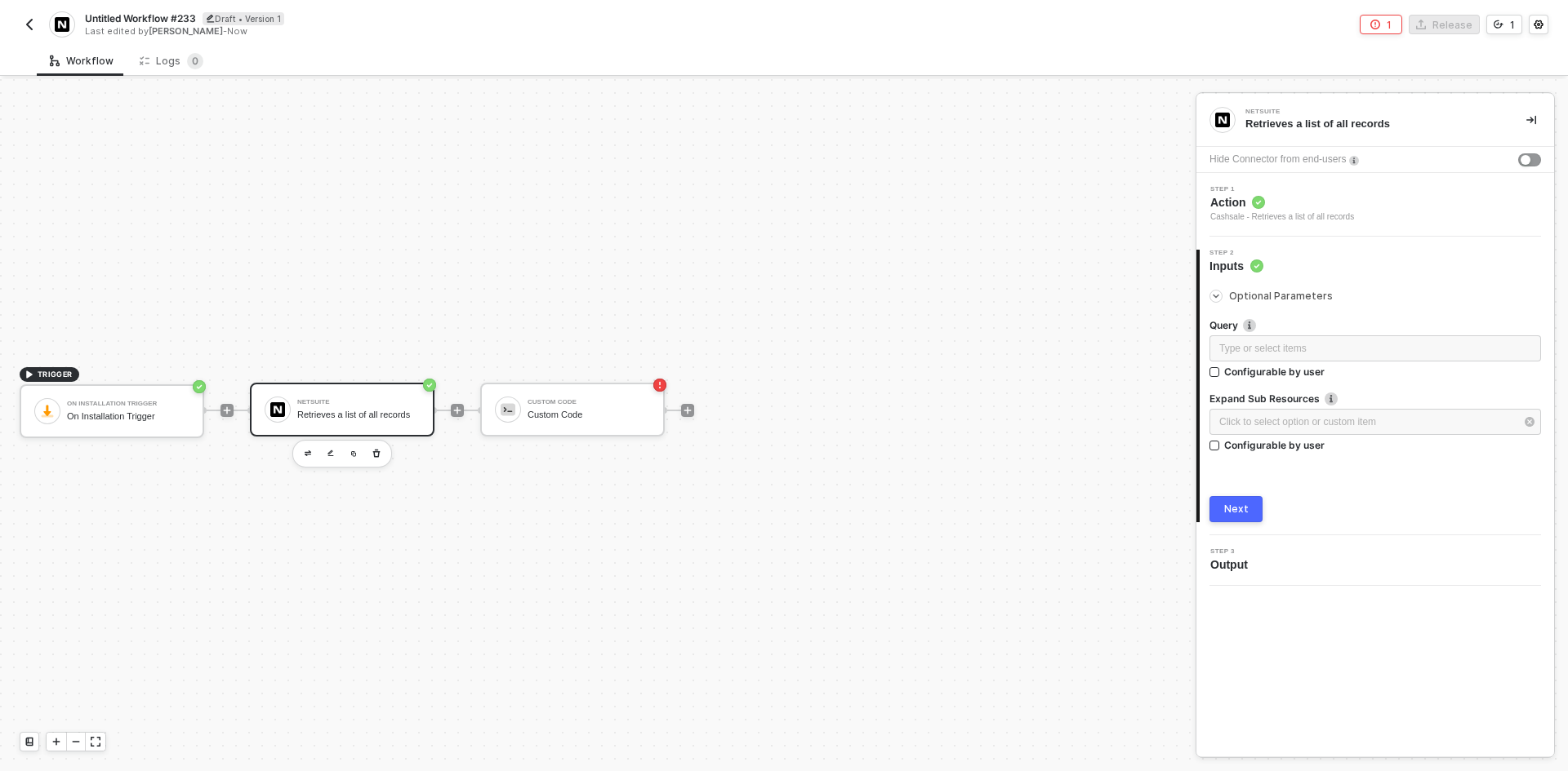
click at [1241, 515] on div "Next" at bounding box center [1236, 509] width 24 height 13
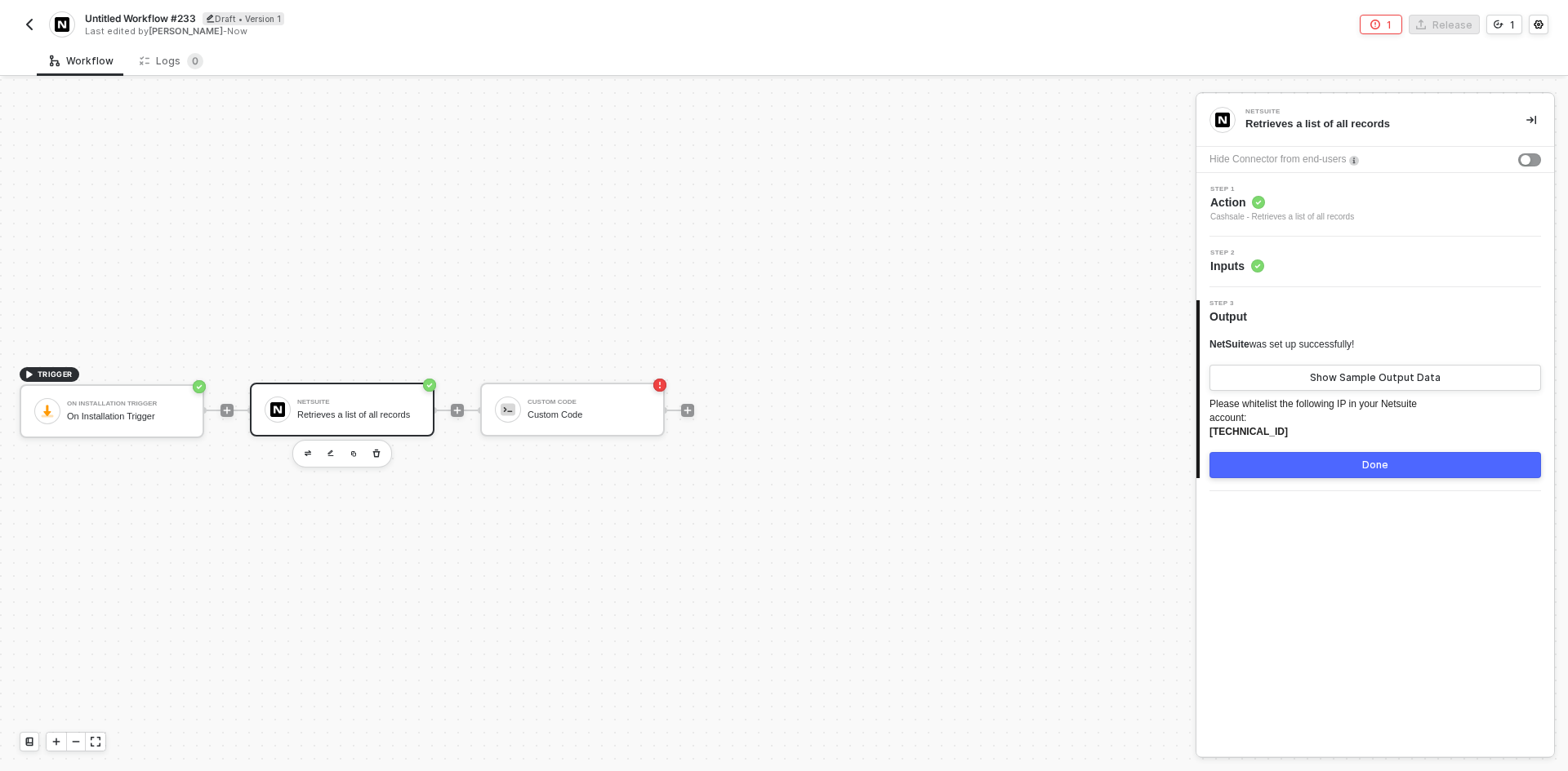
click at [22, 28] on button "button" at bounding box center [29, 24] width 20 height 20
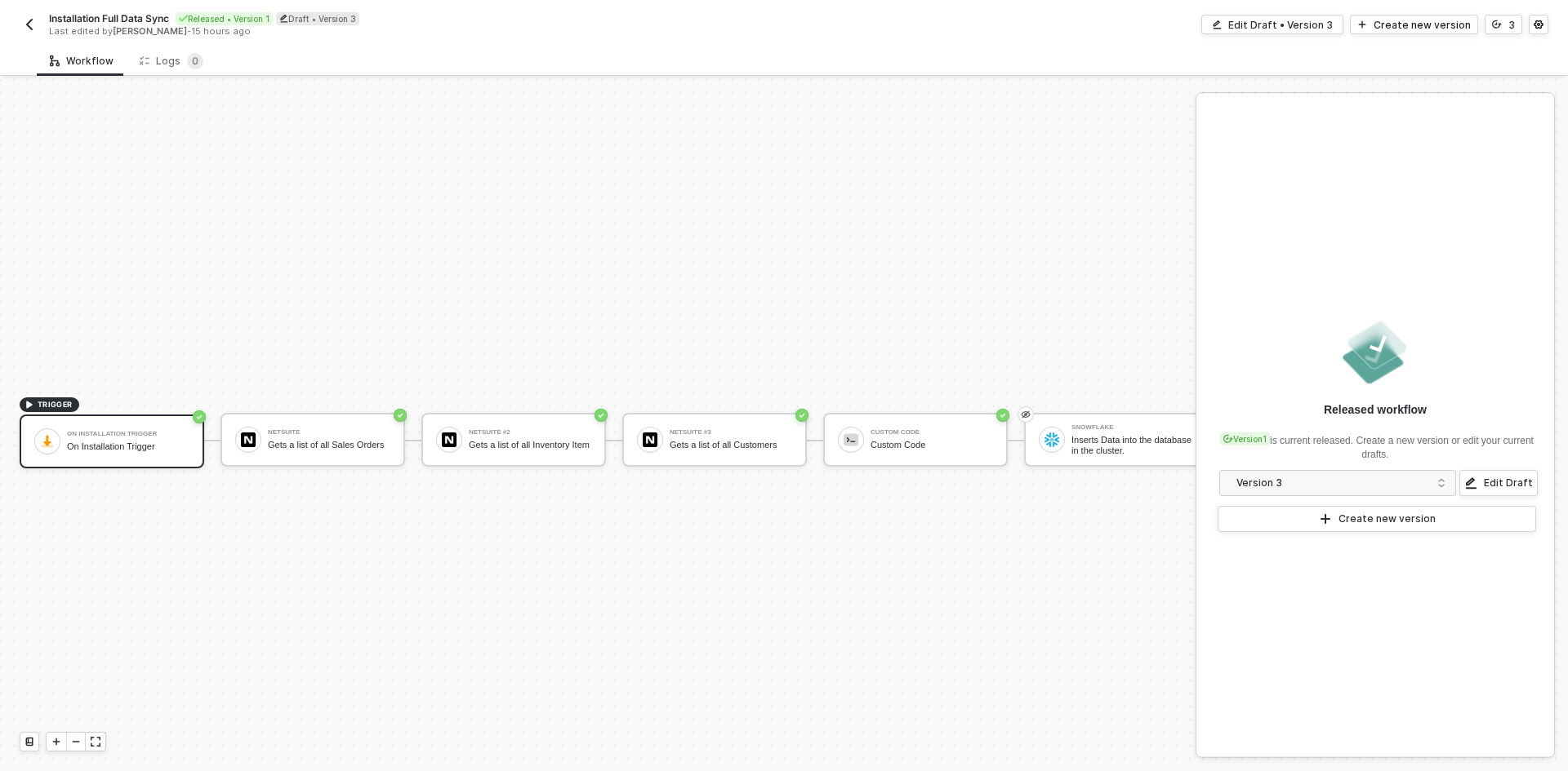
scroll to position [42, 0]
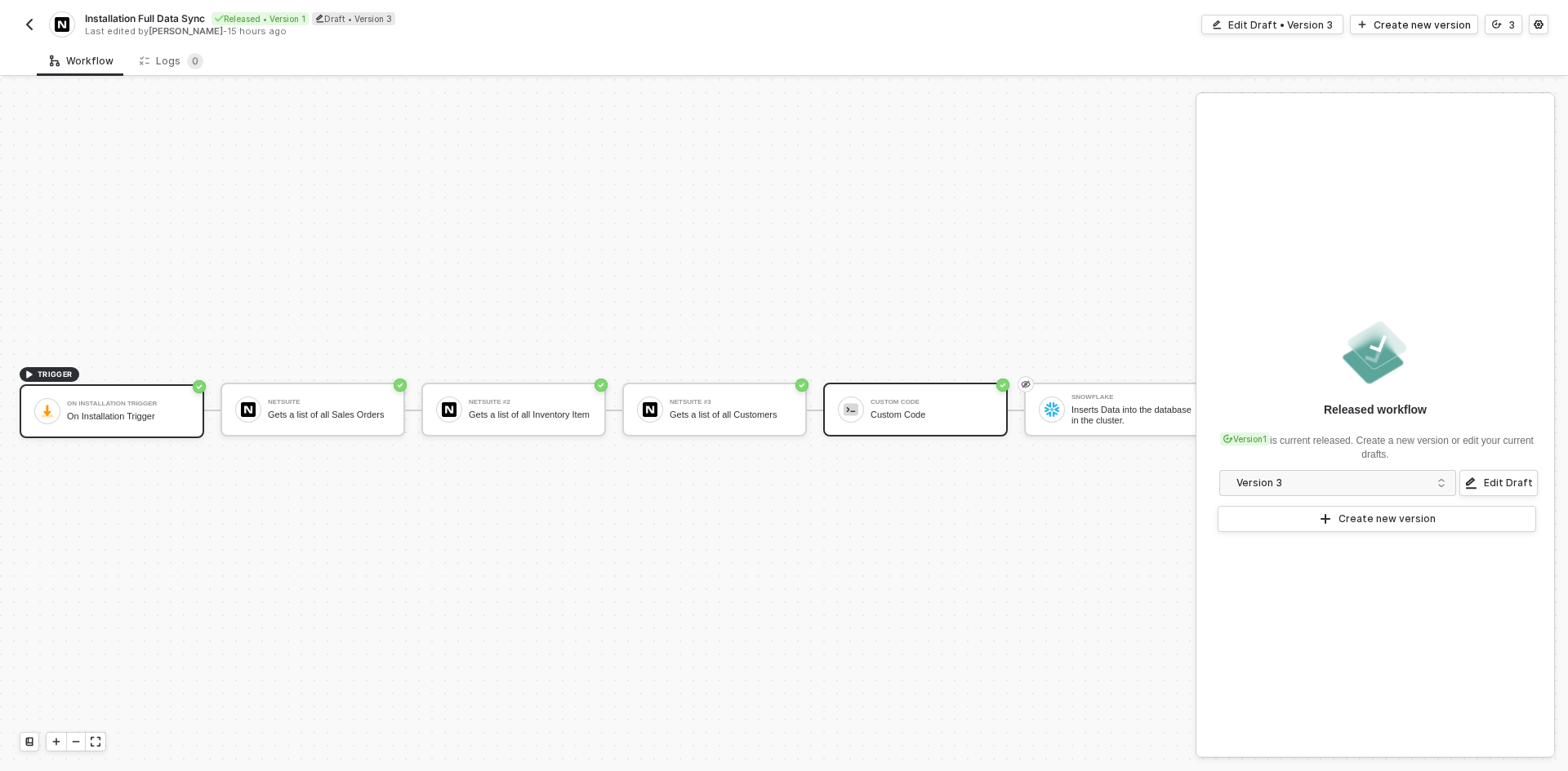
click at [946, 395] on div "Custom Code Custom Code" at bounding box center [932, 410] width 123 height 31
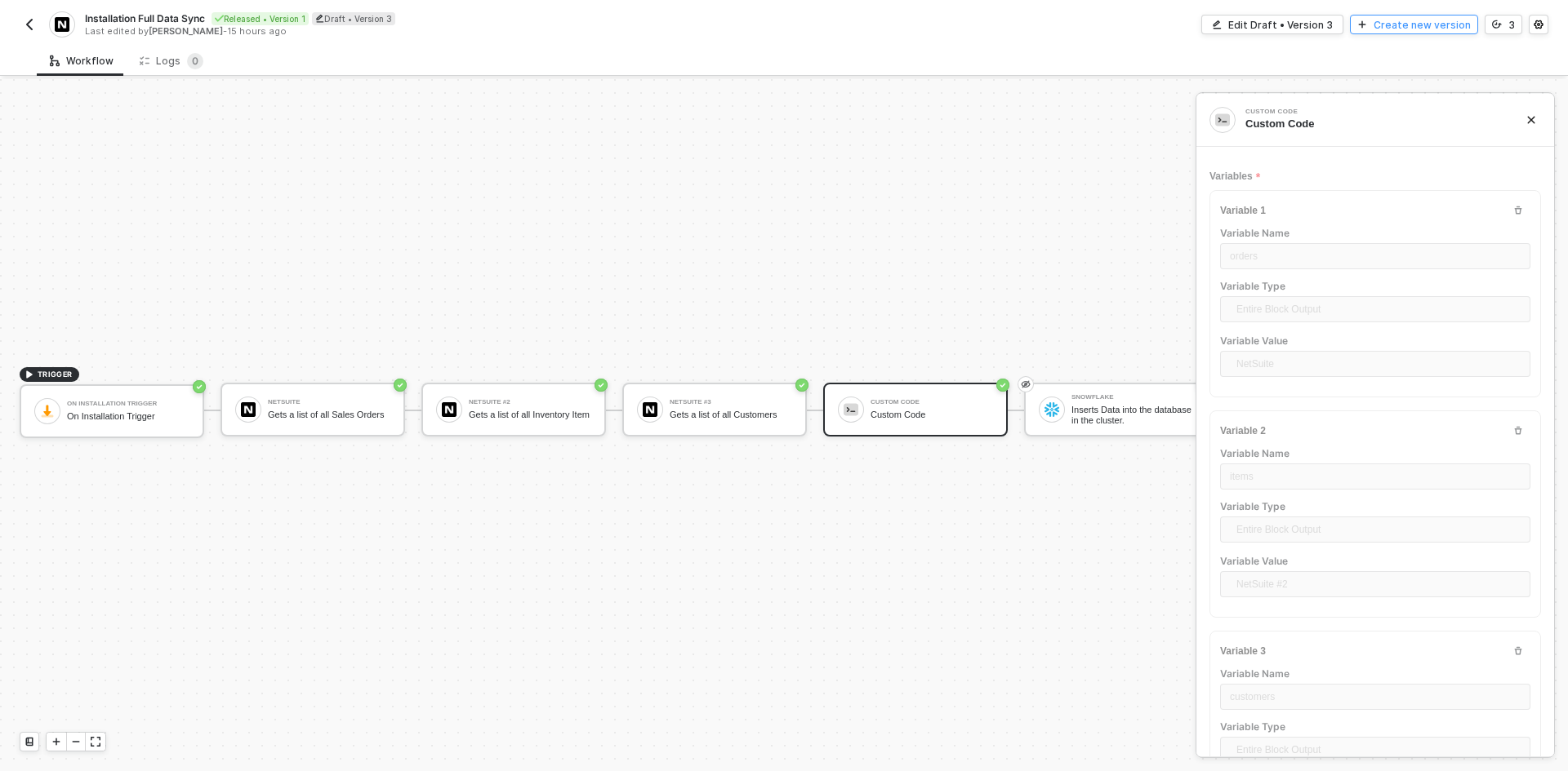
click at [1366, 22] on icon "icon-play" at bounding box center [1362, 25] width 8 height 8
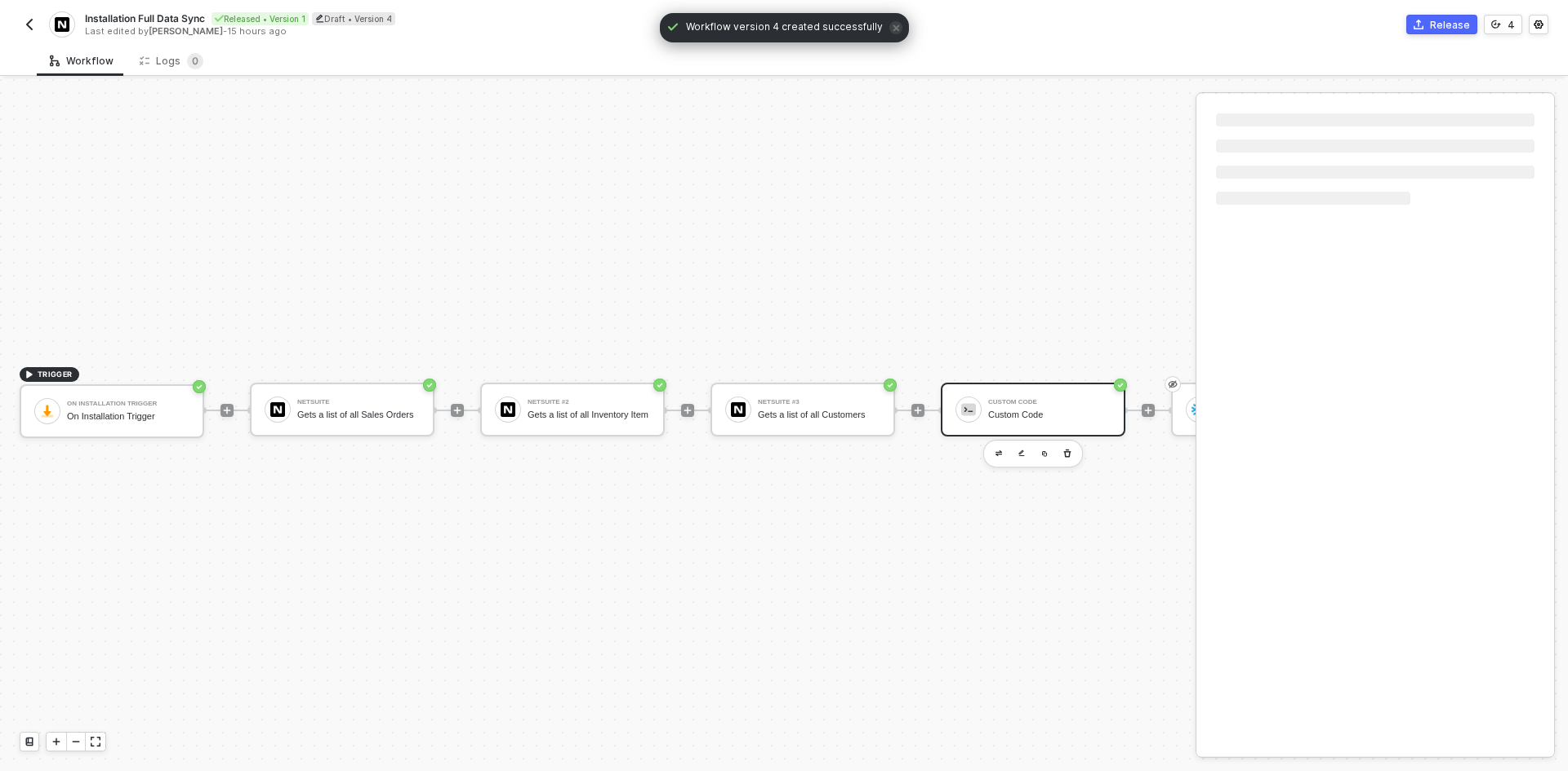
click at [1021, 395] on div "Custom Code Custom Code" at bounding box center [1050, 410] width 123 height 31
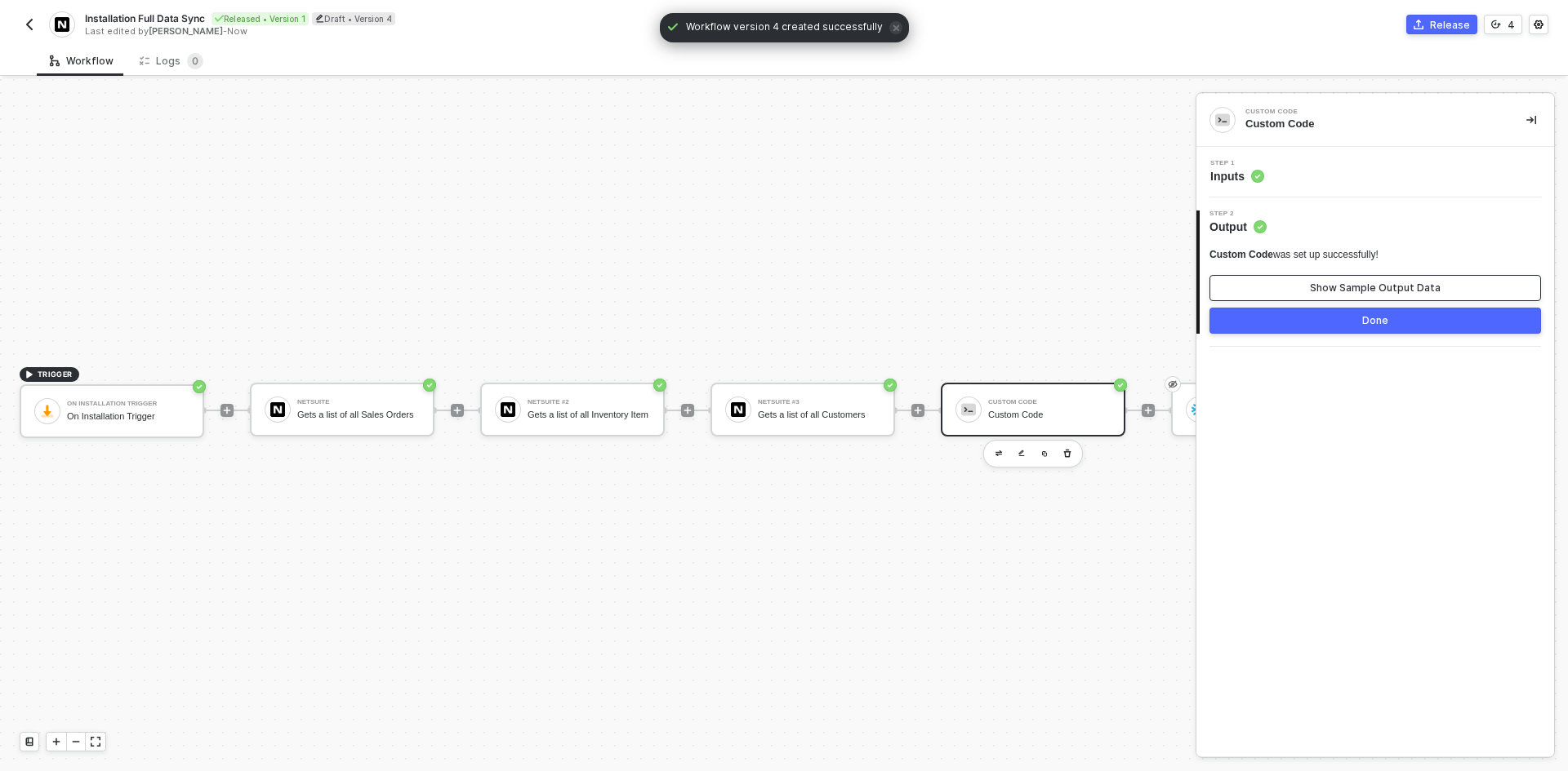
click at [1260, 287] on button "Show Sample Output Data" at bounding box center [1375, 288] width 332 height 26
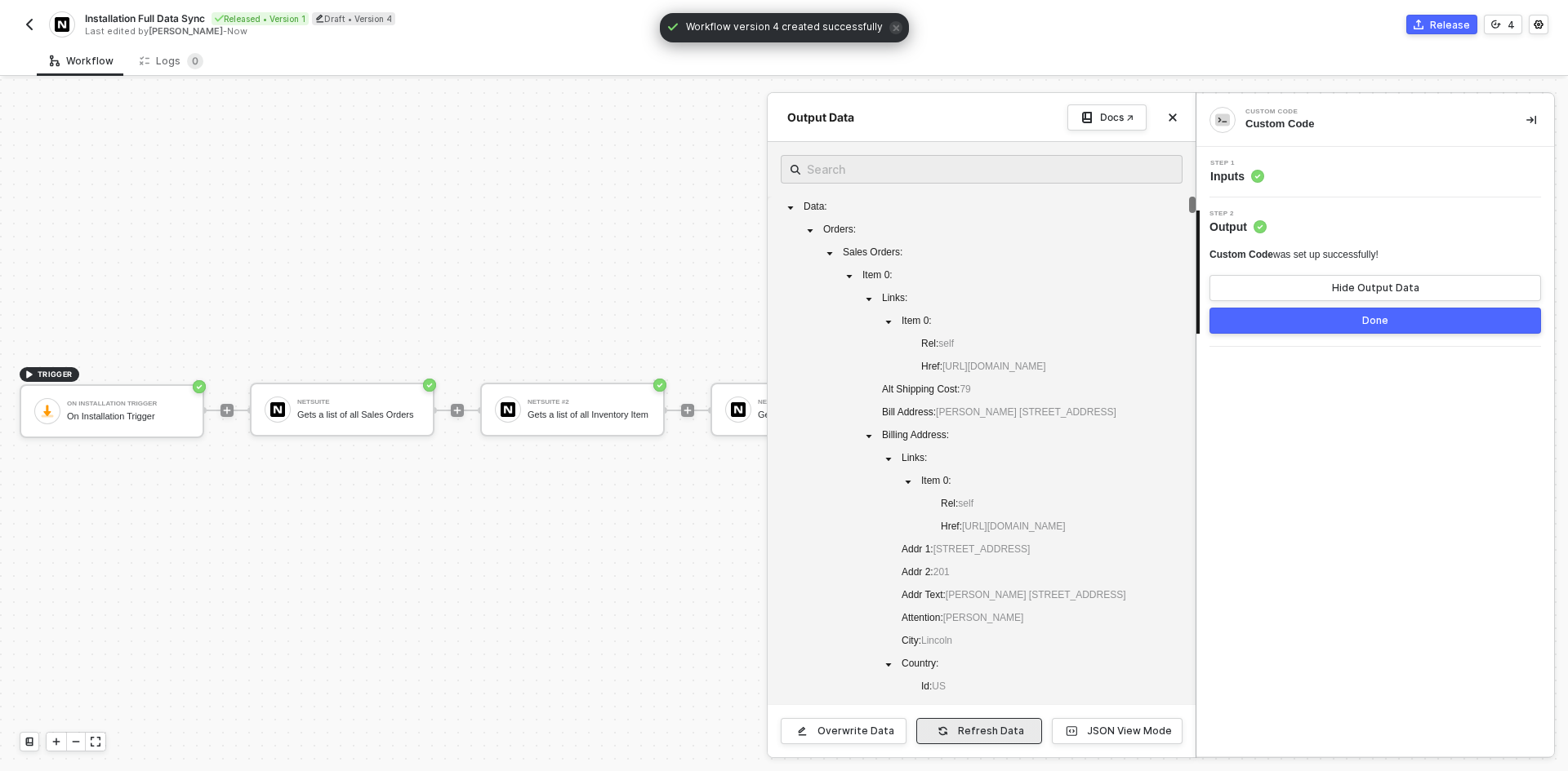
click at [988, 732] on div "Refresh Data" at bounding box center [991, 730] width 67 height 13
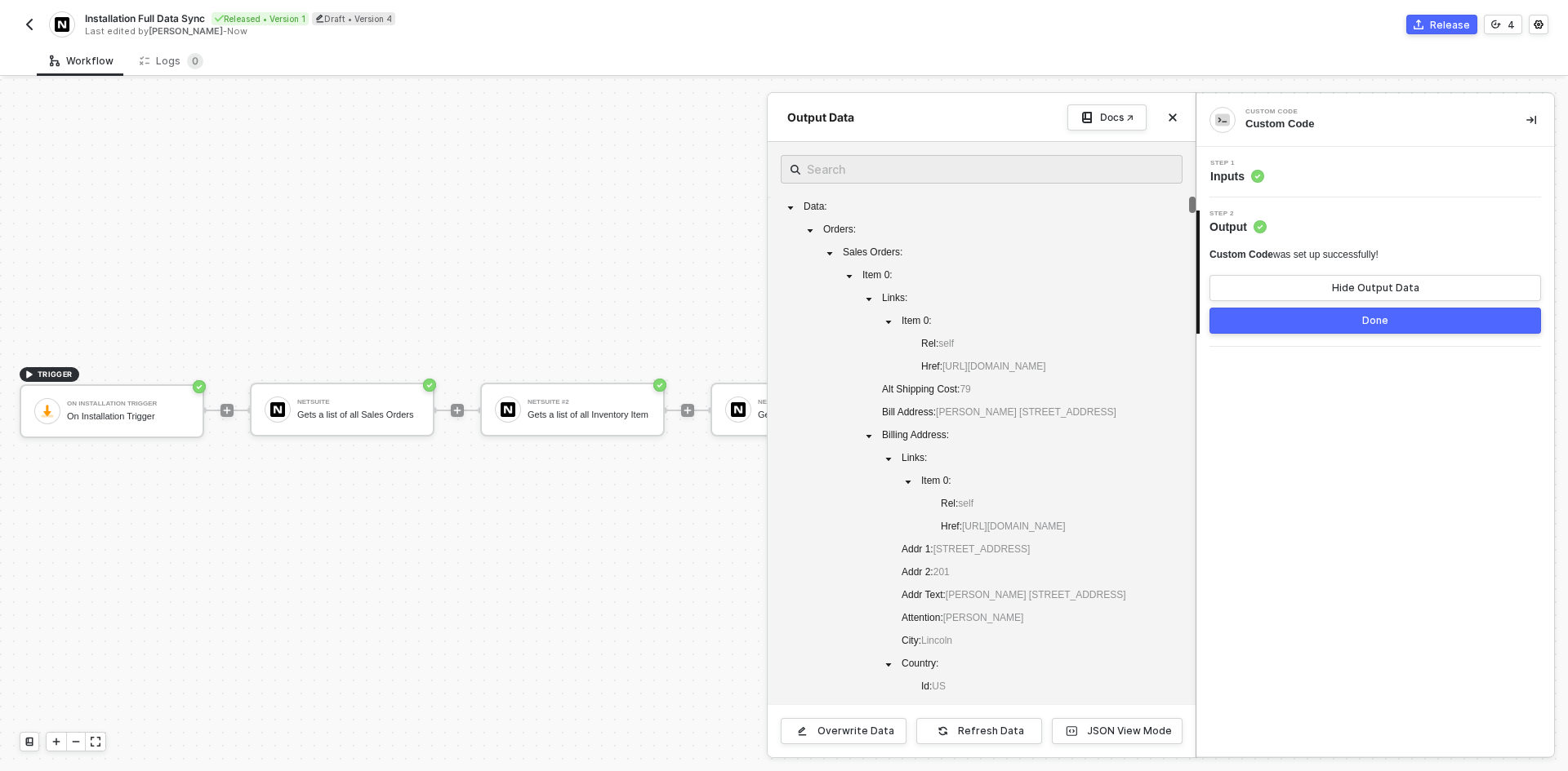
click at [1374, 162] on div "Step 1 Inputs" at bounding box center [1376, 172] width 353 height 24
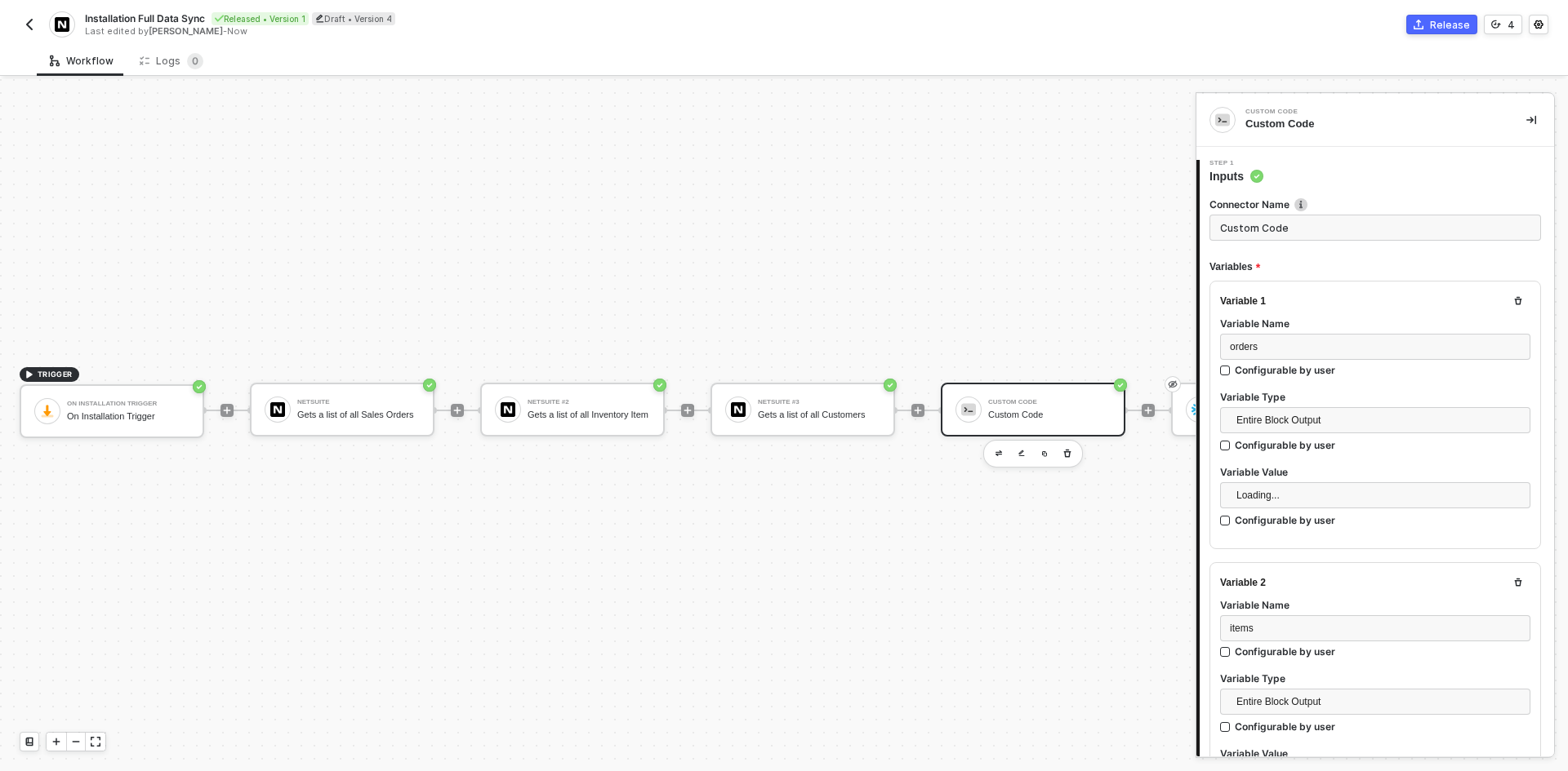
type textarea "const orders = inputData.orders const items = inputData.items const customers =…"
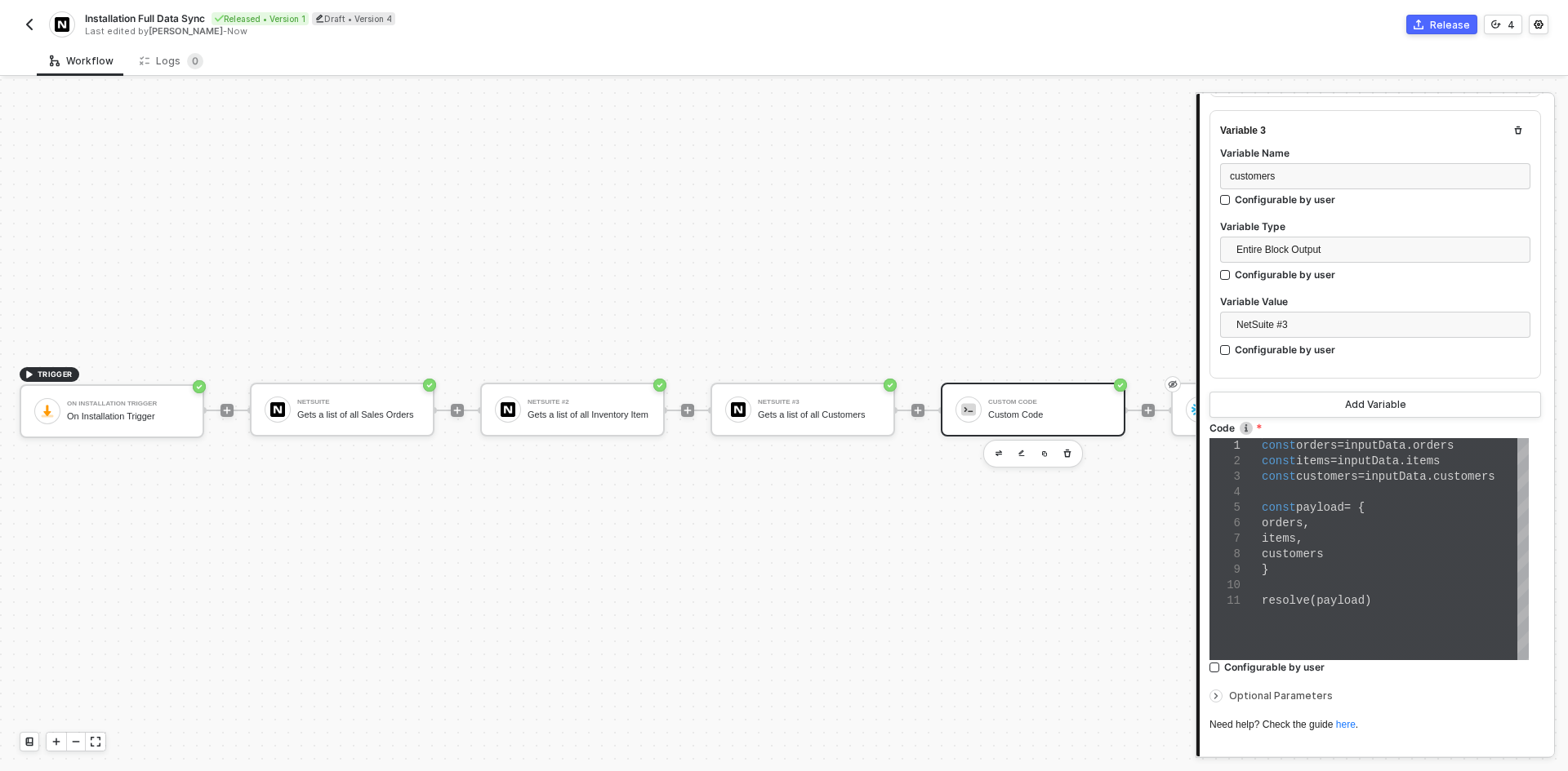
scroll to position [841, 0]
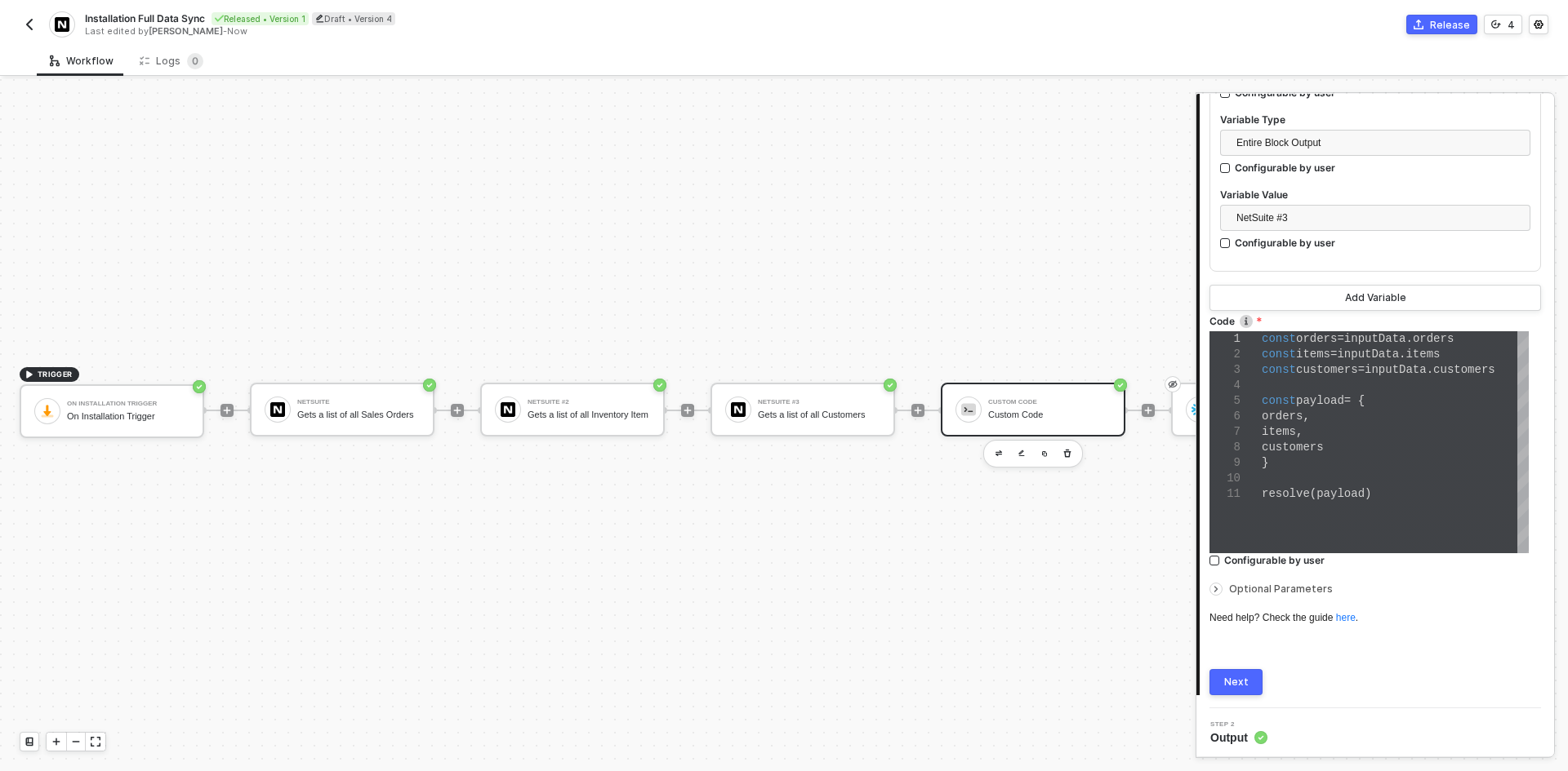
click at [1304, 580] on div "Optional Parameters" at bounding box center [1375, 589] width 332 height 18
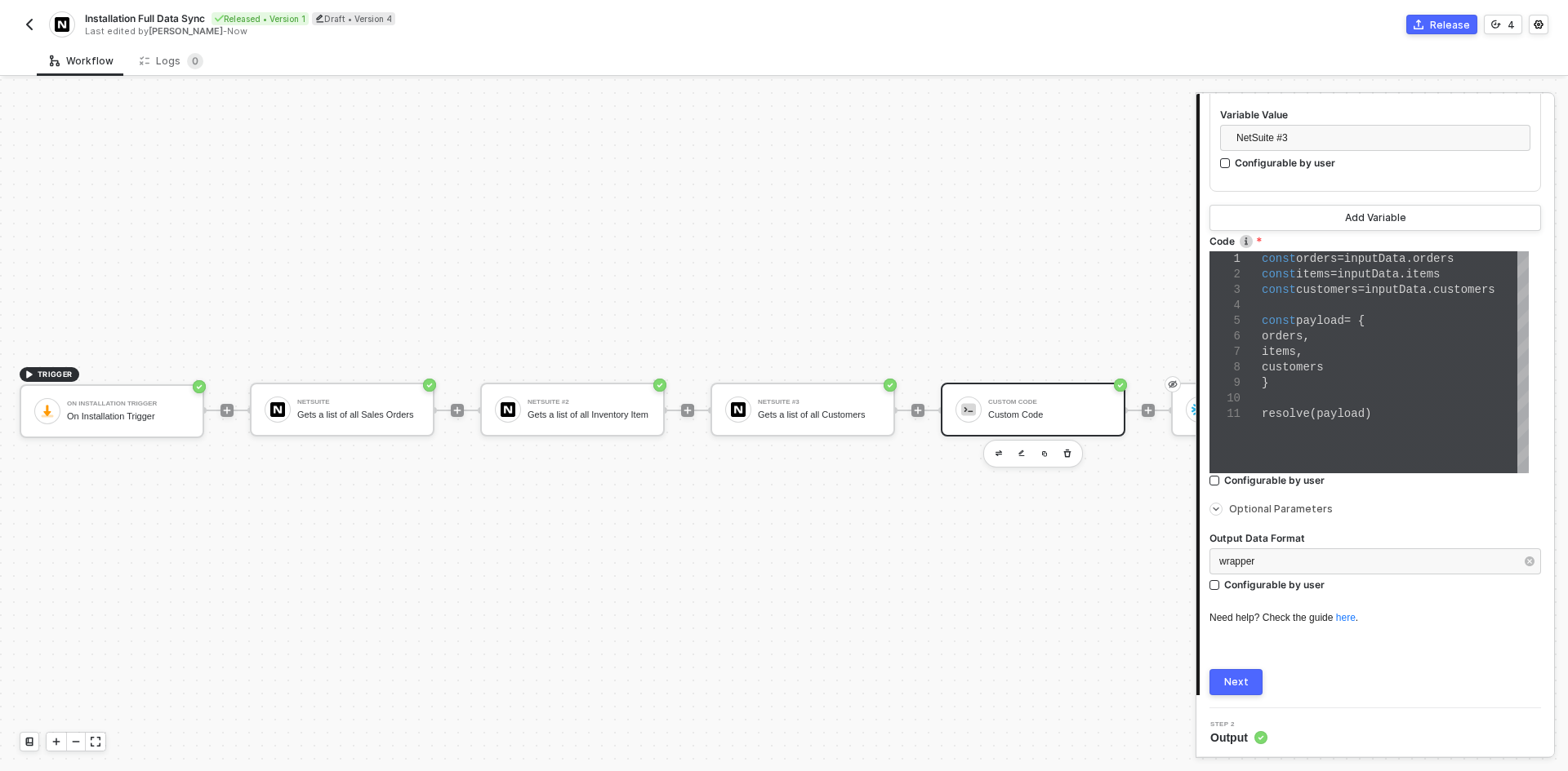
scroll to position [920, 0]
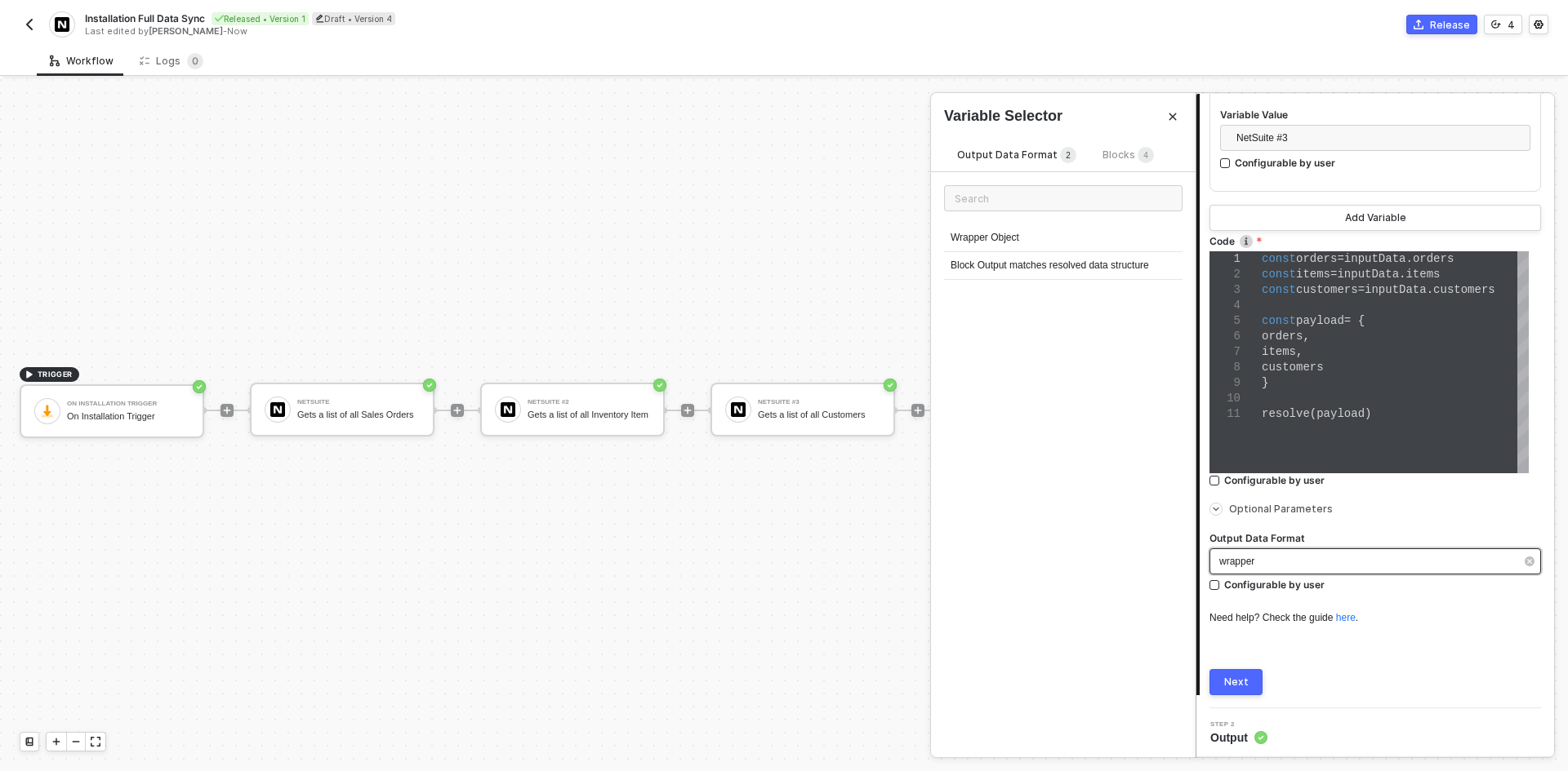
click at [1300, 558] on div "wrapper" at bounding box center [1367, 562] width 295 height 16
click at [1139, 258] on div "Block Output matches resolved data structure" at bounding box center [1063, 266] width 238 height 28
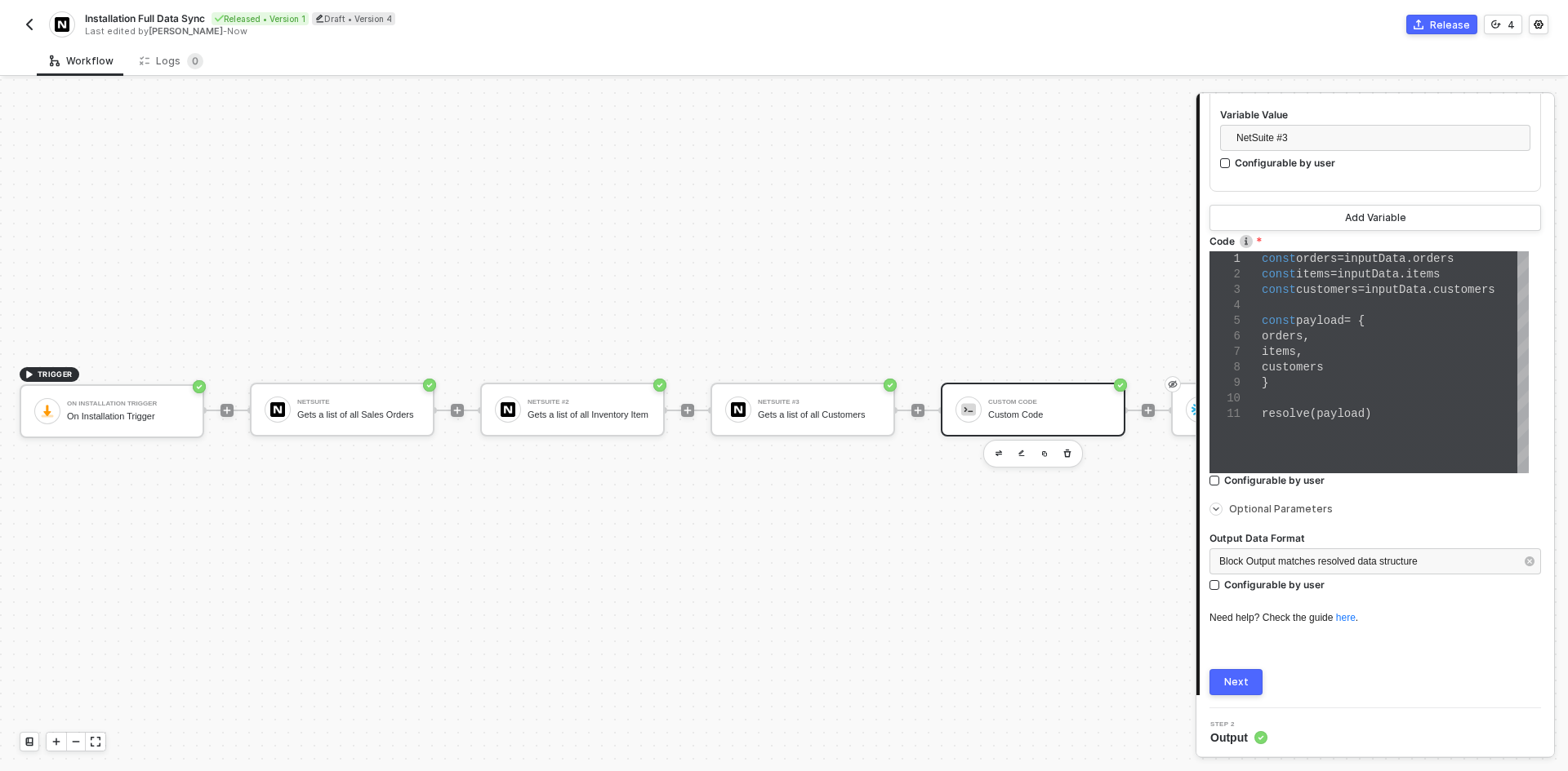
click at [1233, 678] on div "Next" at bounding box center [1236, 682] width 24 height 13
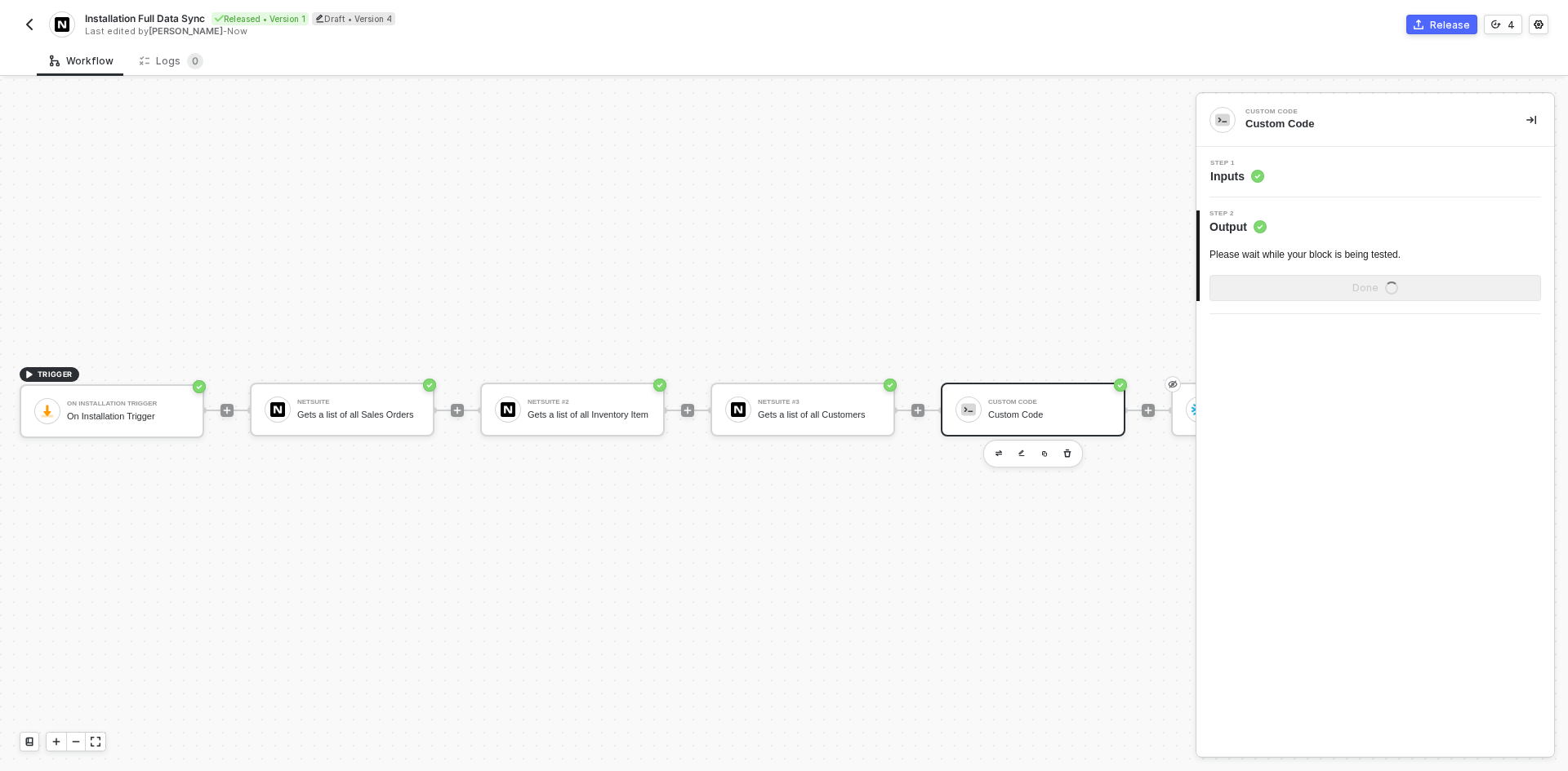
scroll to position [0, 0]
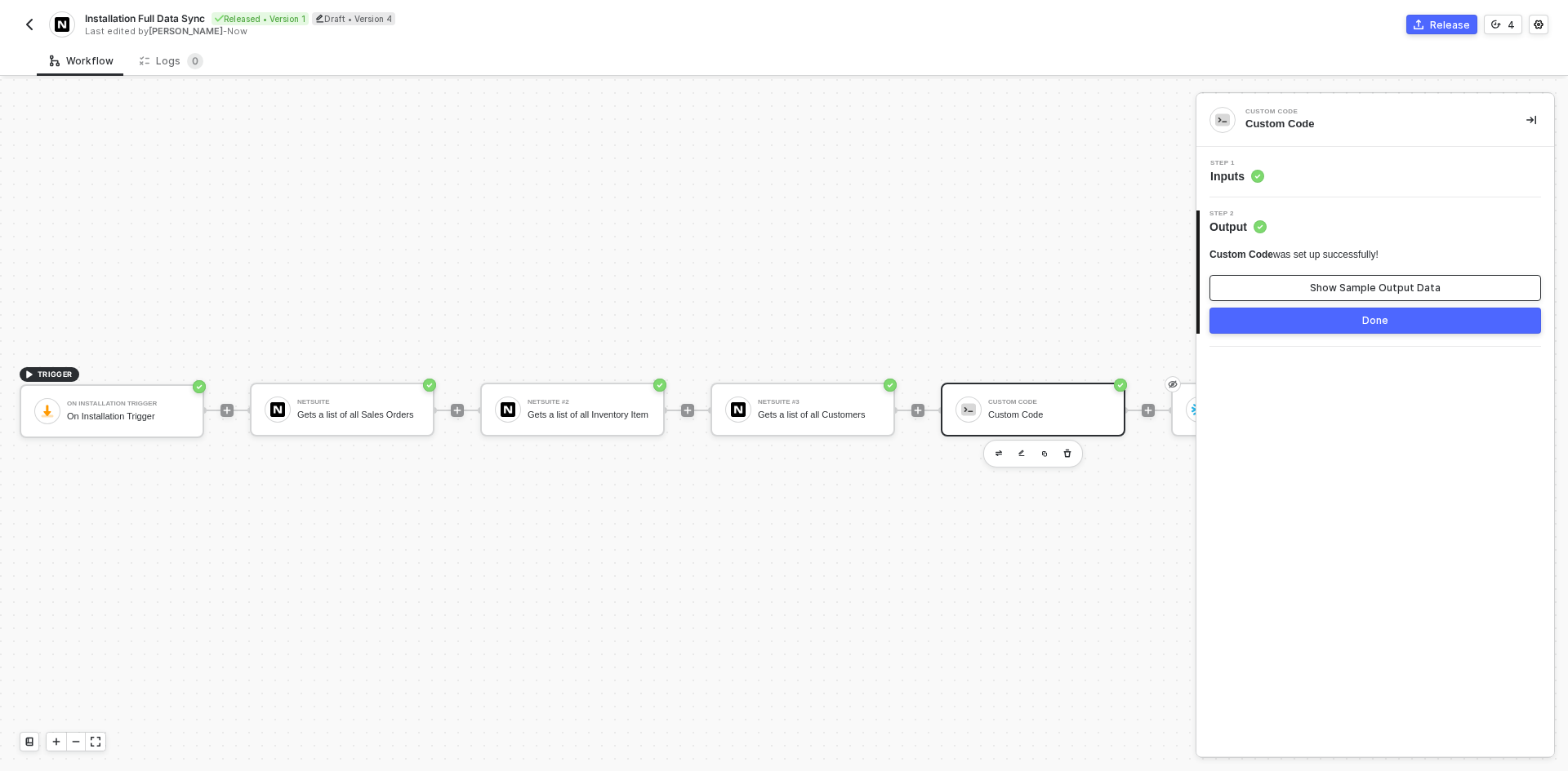
click at [1291, 289] on button "Show Sample Output Data" at bounding box center [1375, 288] width 332 height 26
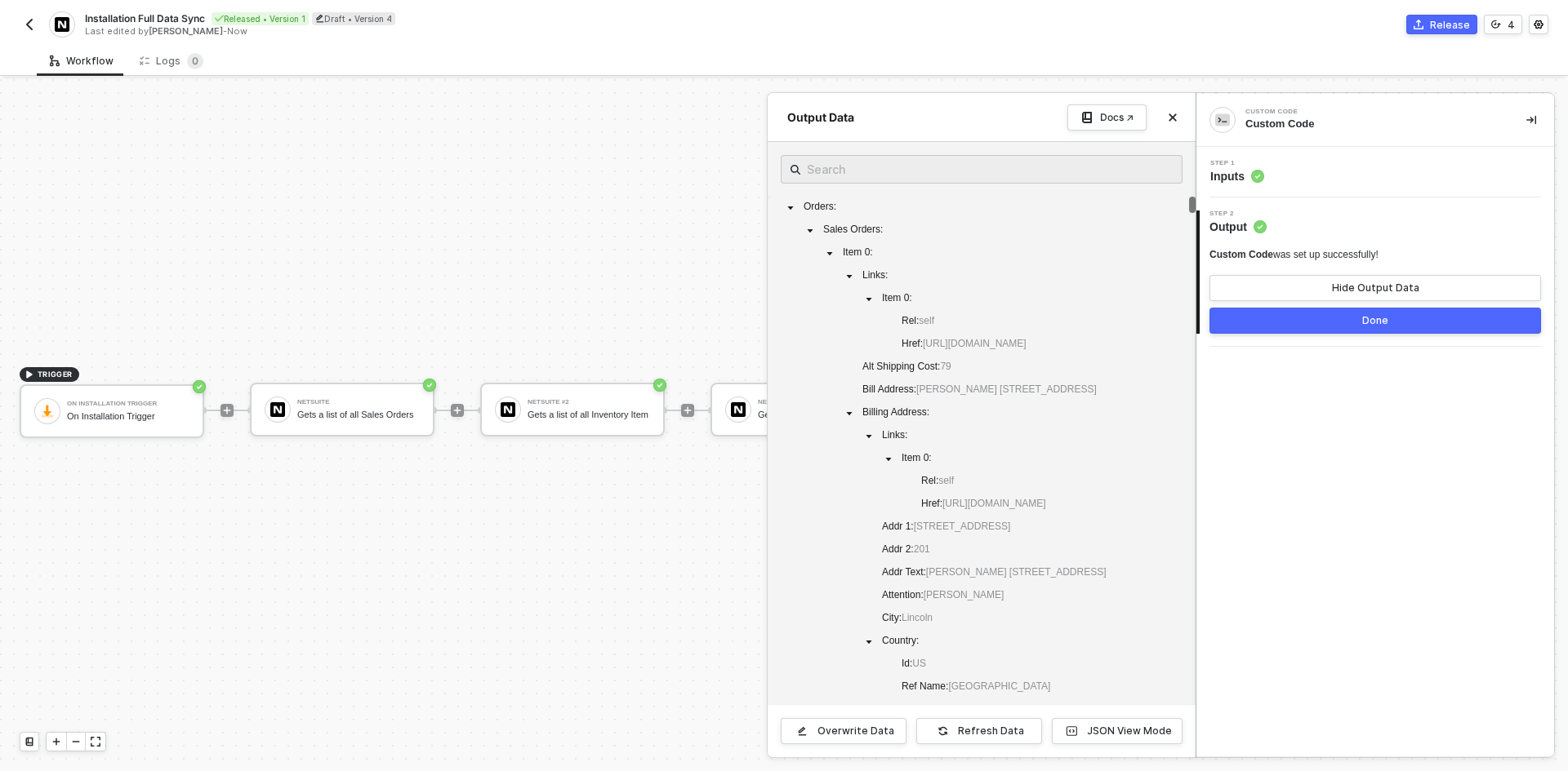
click at [992, 716] on div "Overwrite Data Refresh Data JSON View Mode" at bounding box center [981, 730] width 428 height 53
click at [1000, 727] on div "Refresh Data" at bounding box center [991, 730] width 67 height 13
